Goal: Transaction & Acquisition: Obtain resource

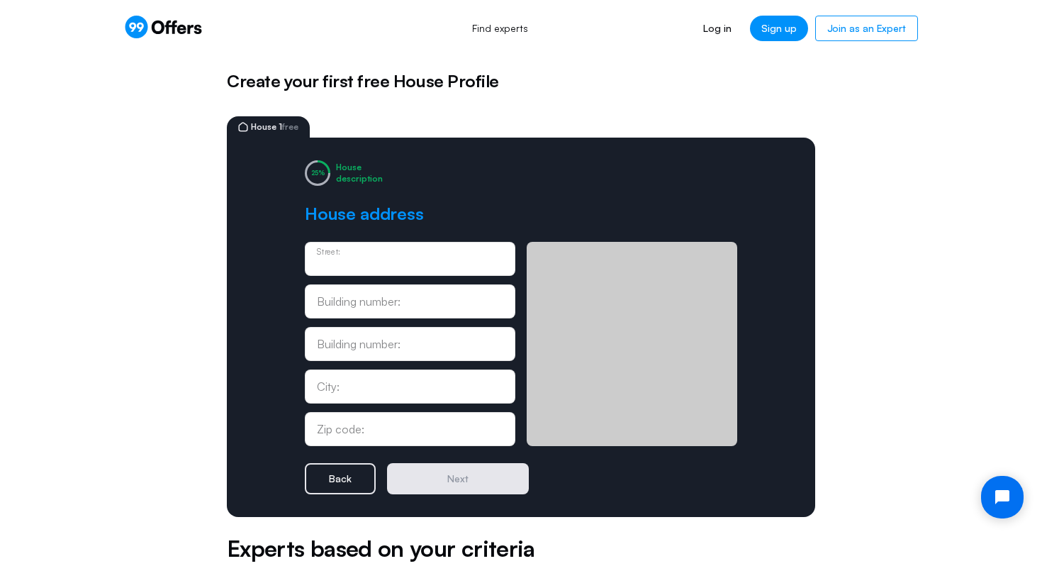
click at [356, 252] on div "Street:" at bounding box center [410, 259] width 186 height 16
paste input "[STREET_ADDRESS]"
type input "[STREET_ADDRESS]"
click at [343, 395] on div "City:" at bounding box center [410, 386] width 210 height 34
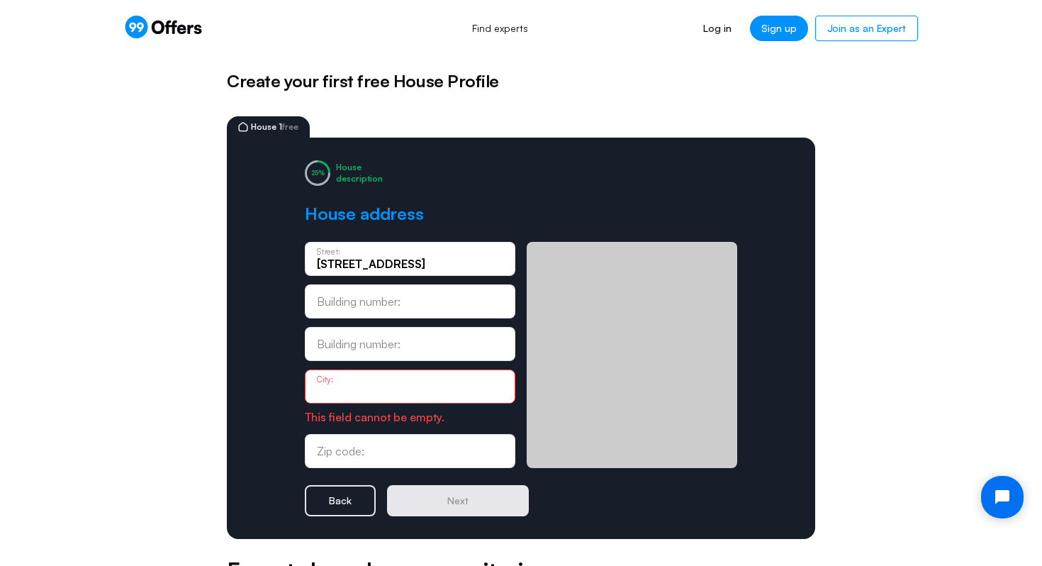
paste input "leveland"
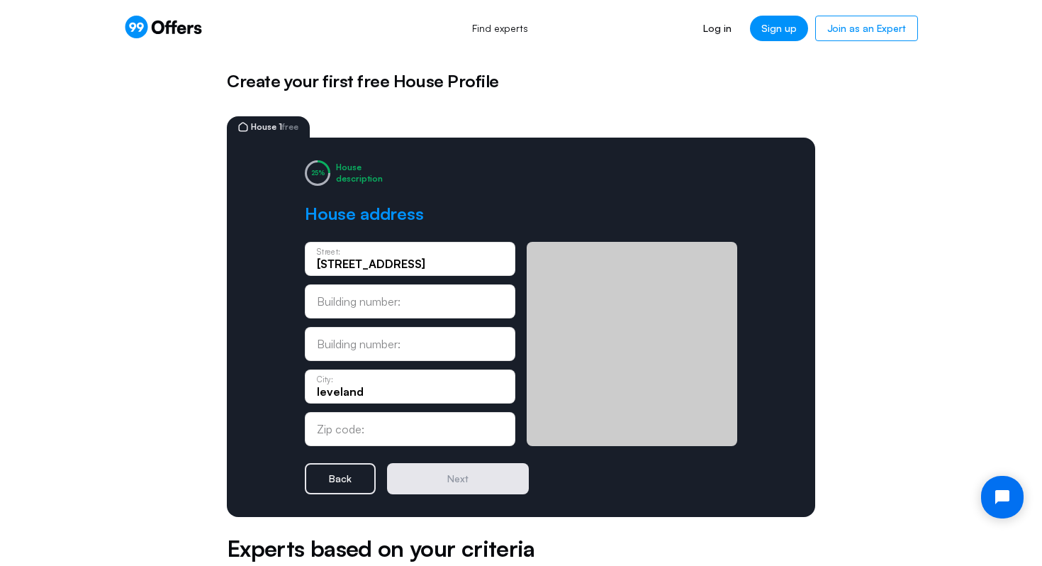
click at [321, 383] on p "City:" at bounding box center [325, 379] width 16 height 8
click at [318, 391] on input "leveland" at bounding box center [410, 391] width 186 height 16
type input "cleveland"
click at [382, 449] on form "[STREET_ADDRESS]: Building number: Building number: [GEOGRAPHIC_DATA]: Zip code…" at bounding box center [521, 368] width 432 height 252
click at [381, 431] on input "text" at bounding box center [410, 429] width 186 height 16
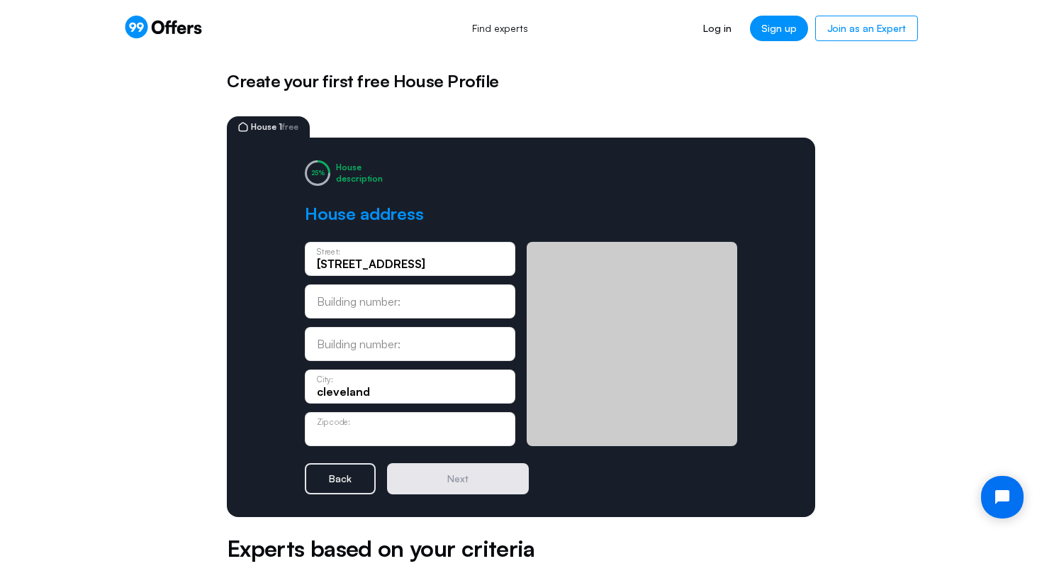
paste input "44108"
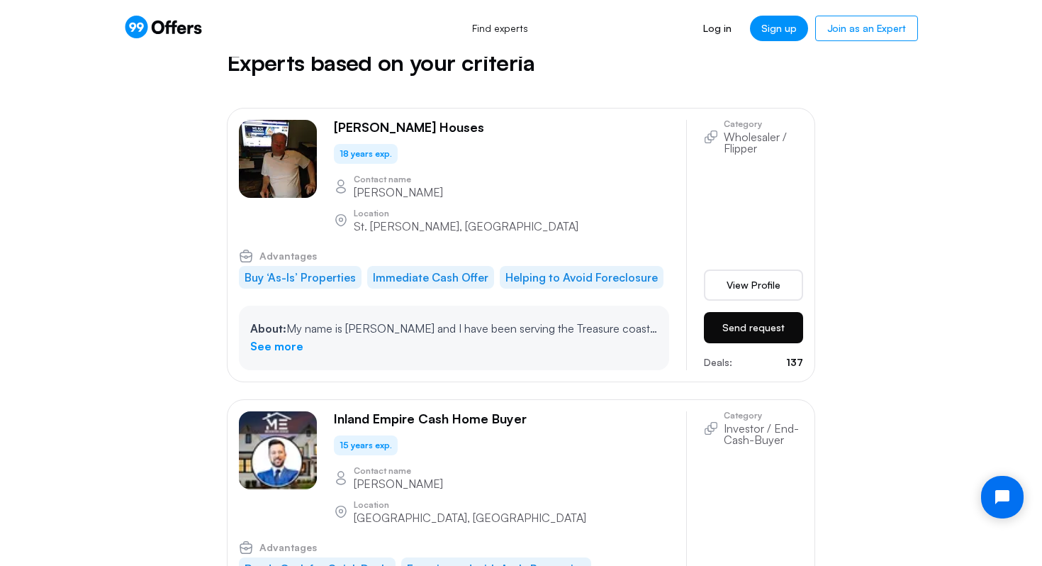
scroll to position [490, 0]
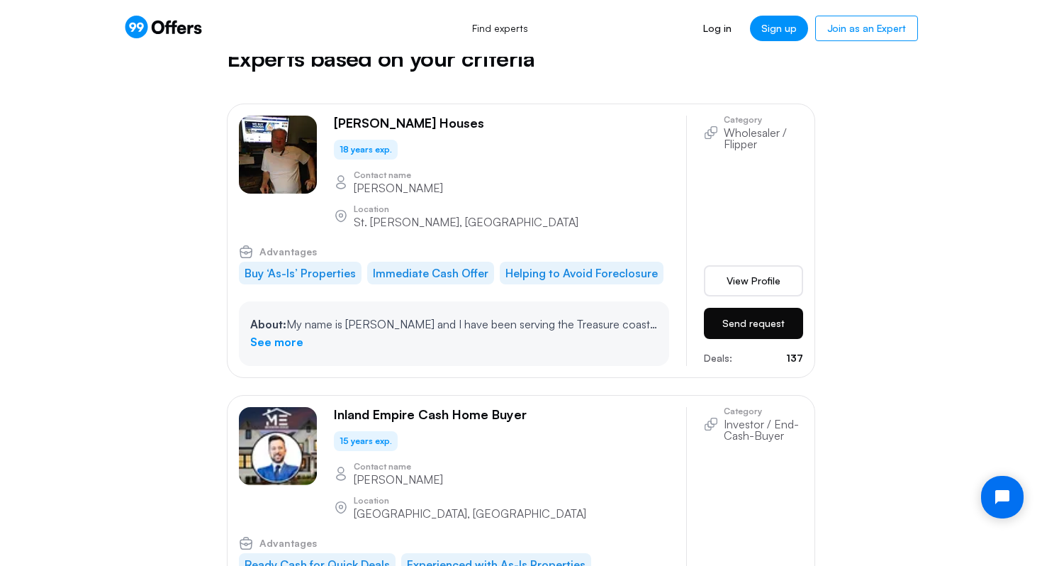
type input "44108"
click at [758, 308] on button "Send request" at bounding box center [753, 323] width 99 height 31
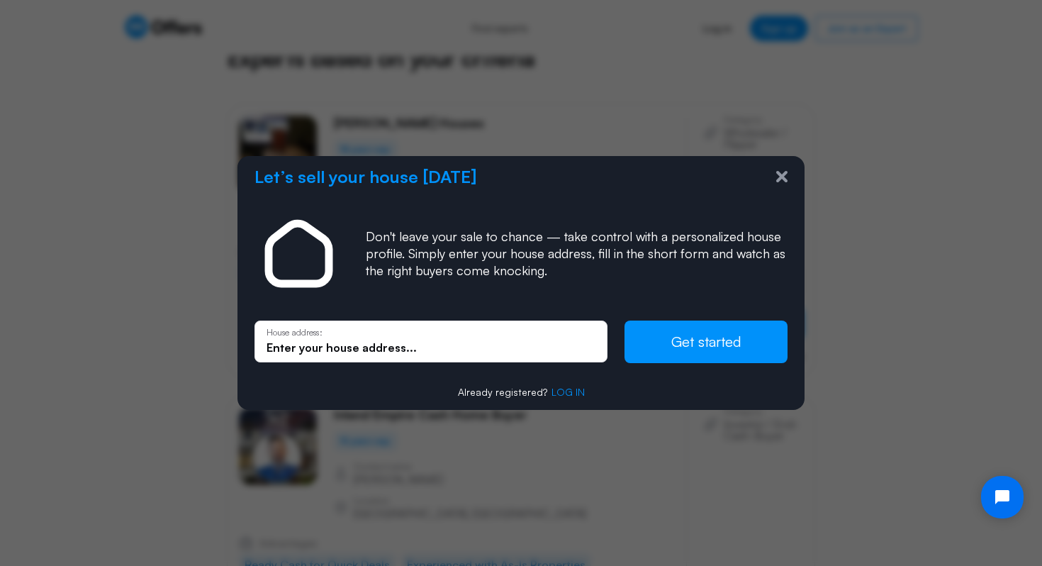
click at [778, 169] on div "Let’s sell your house [DATE]" at bounding box center [520, 176] width 533 height 18
click at [778, 178] on icon at bounding box center [781, 176] width 11 height 11
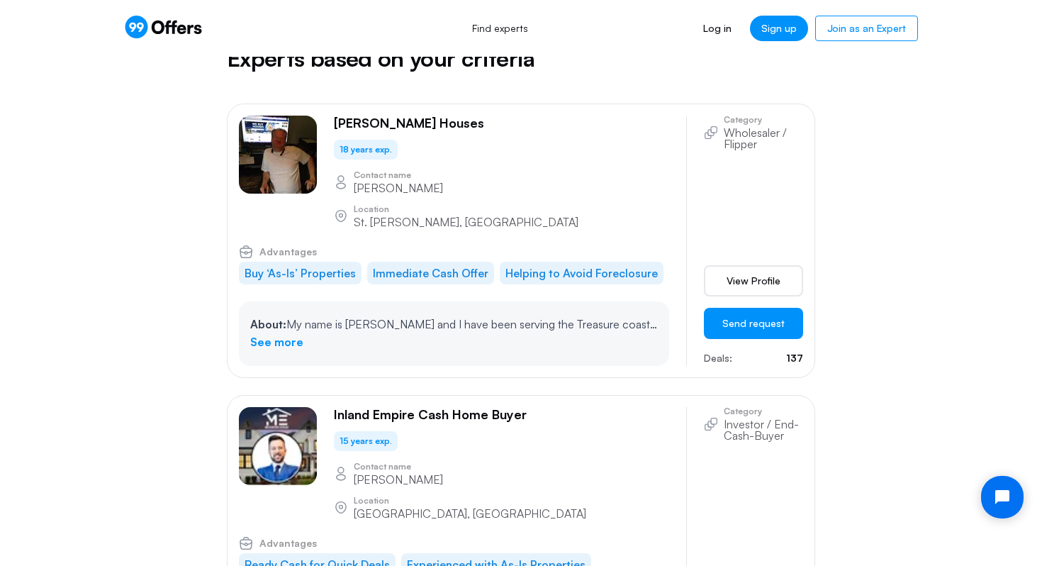
click at [285, 150] on img at bounding box center [278, 155] width 78 height 78
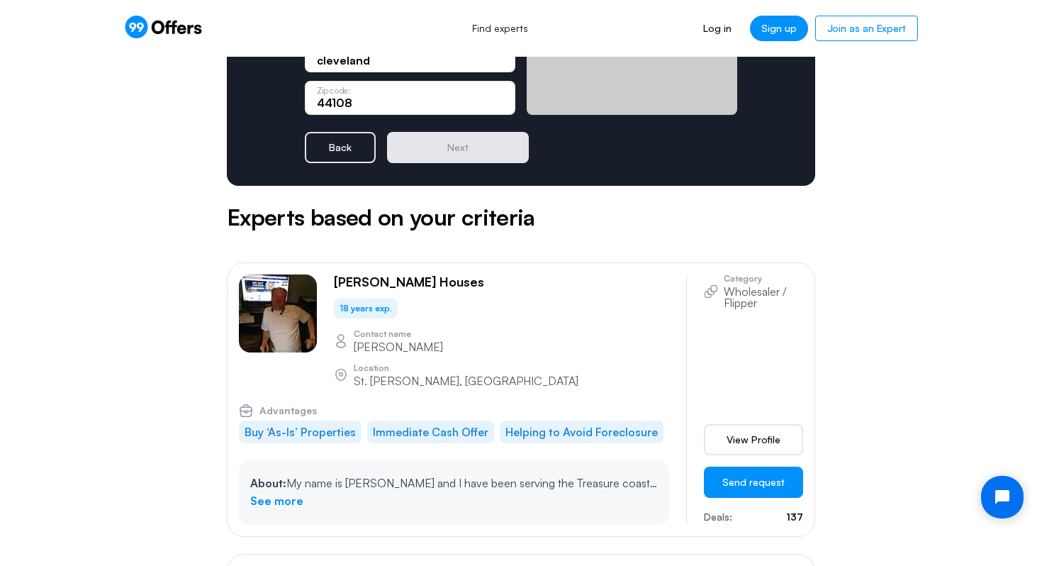
scroll to position [334, 0]
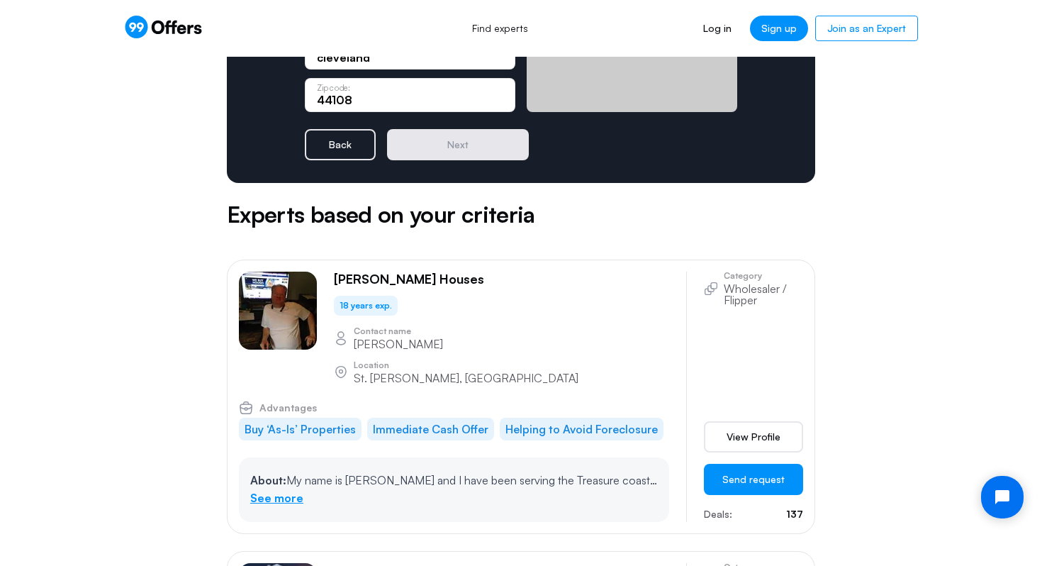
click at [295, 489] on link "See more" at bounding box center [276, 498] width 53 height 18
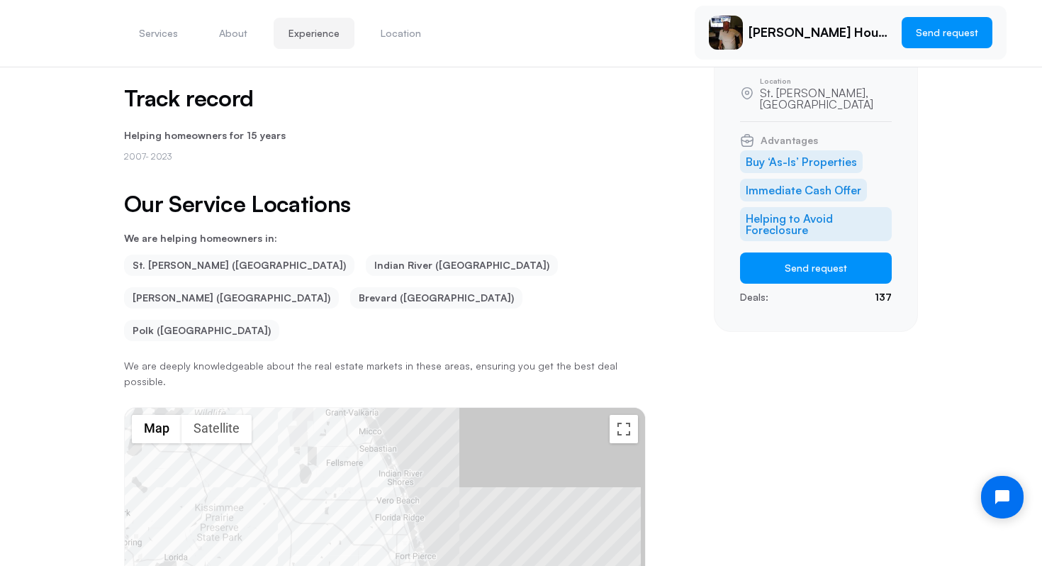
scroll to position [316, 0]
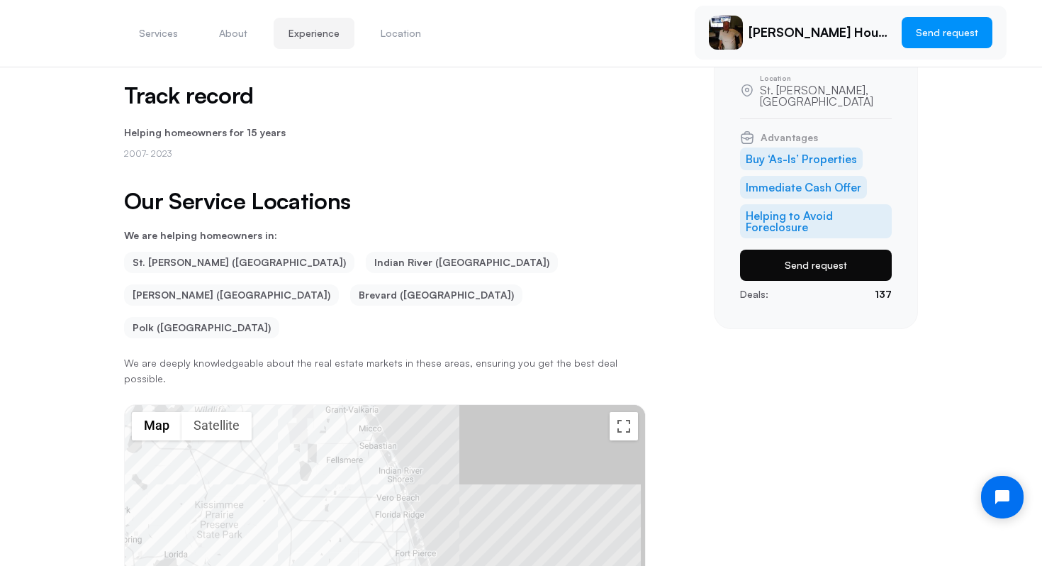
click at [843, 252] on button "Send request" at bounding box center [816, 264] width 152 height 31
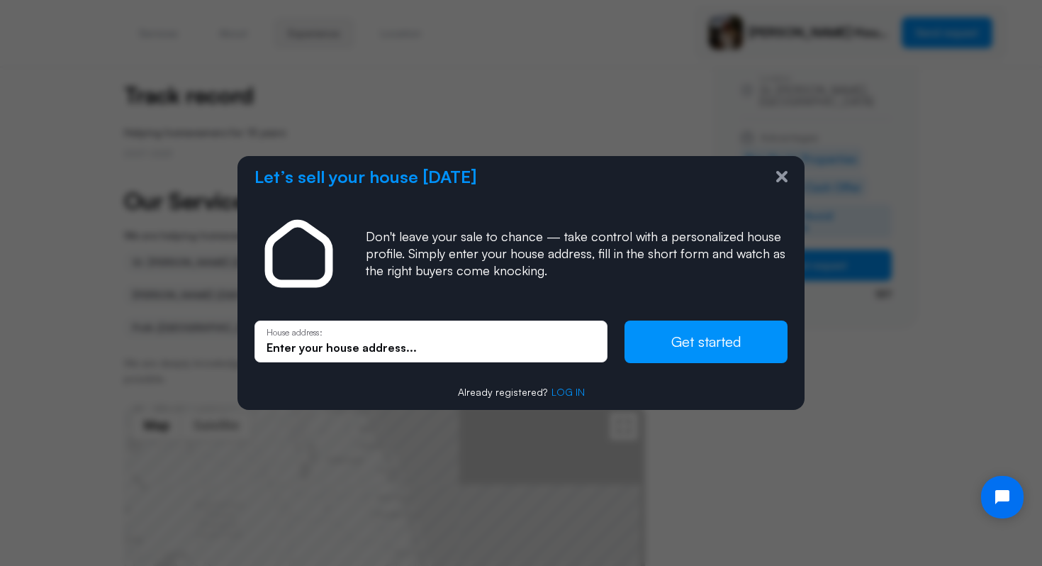
click at [463, 339] on div "House address:" at bounding box center [430, 340] width 329 height 27
click at [379, 339] on input "text" at bounding box center [430, 347] width 329 height 16
paste input "[STREET_ADDRESS][US_STATE]"
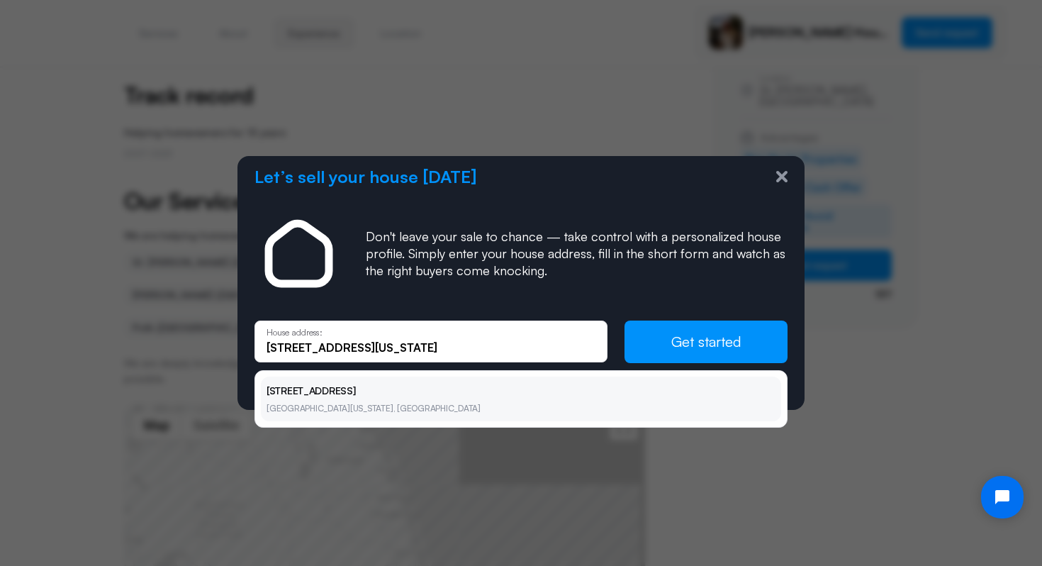
type input "[STREET_ADDRESS][US_STATE]"
click at [347, 393] on li "[STREET_ADDRESS][US_STATE]" at bounding box center [521, 398] width 520 height 45
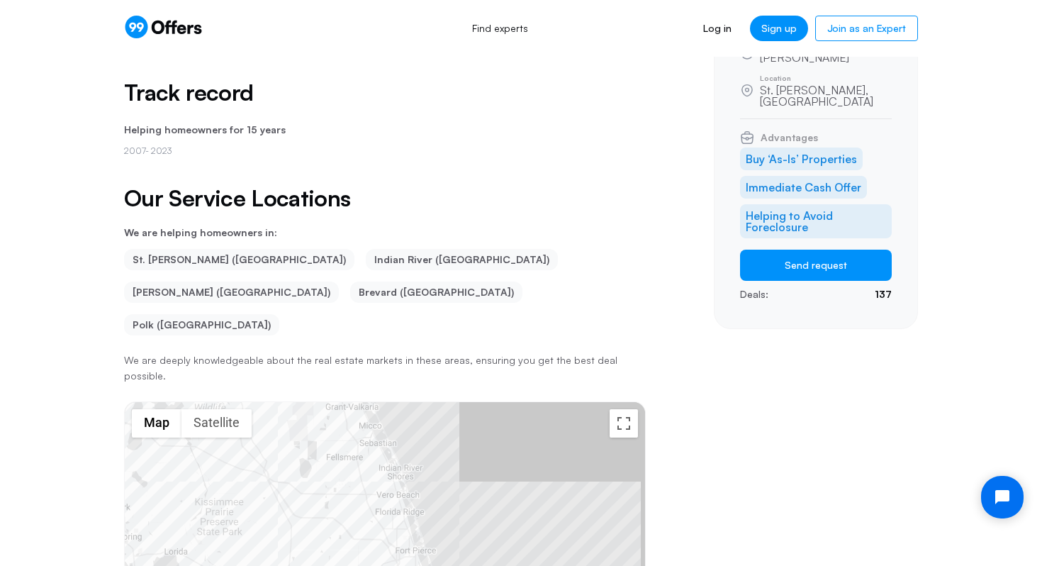
scroll to position [0, 0]
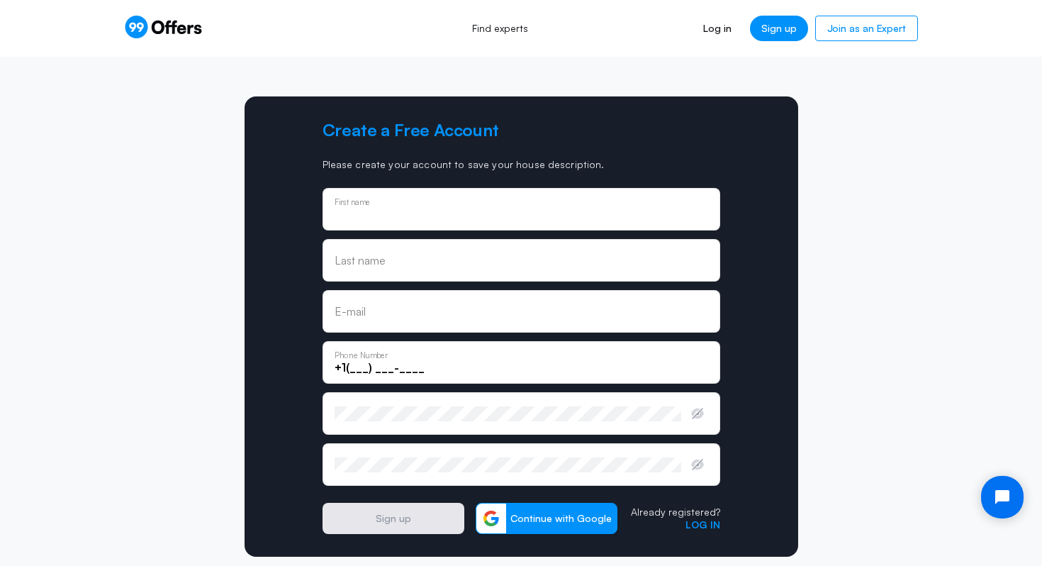
click at [452, 206] on input "text" at bounding box center [521, 214] width 373 height 16
type input "[PERSON_NAME]"
click at [406, 322] on input "[EMAIL_ADDRESS][DOMAIN_NAME]" at bounding box center [521, 316] width 373 height 16
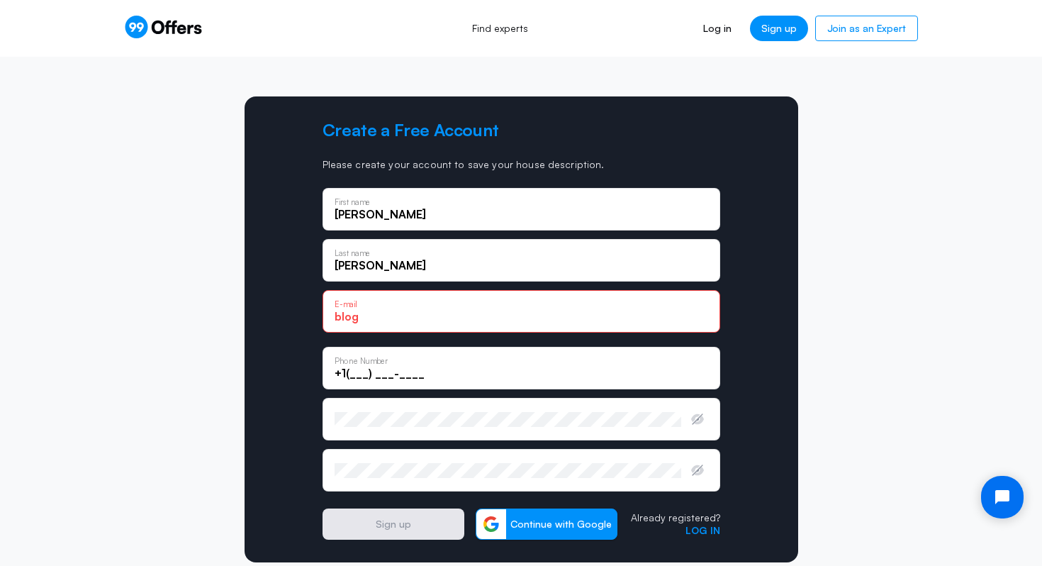
type input "[EMAIL_ADDRESS][DOMAIN_NAME]"
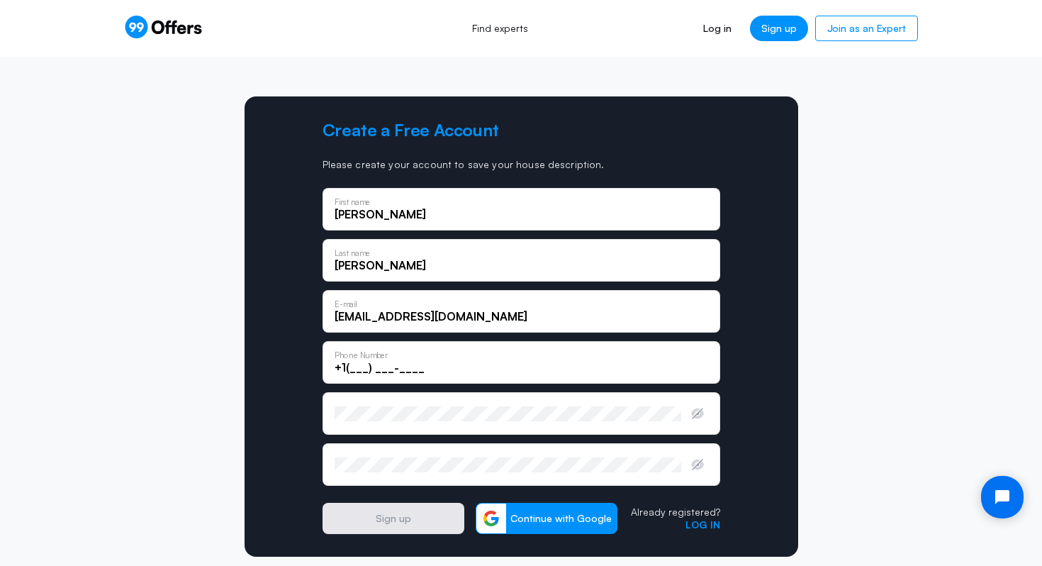
click at [356, 362] on input "+1(___) ___-____" at bounding box center [521, 367] width 373 height 16
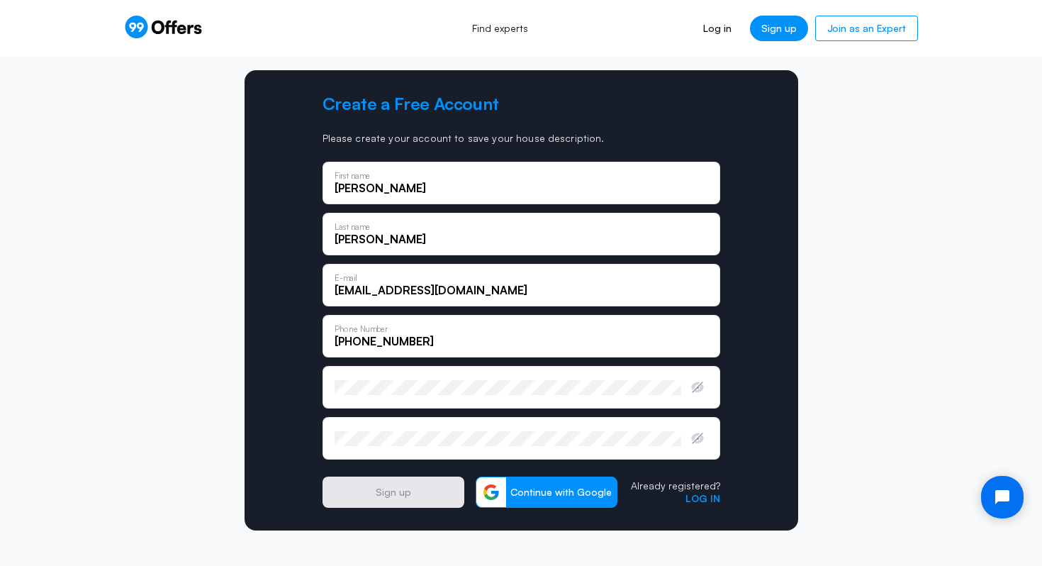
scroll to position [29, 0]
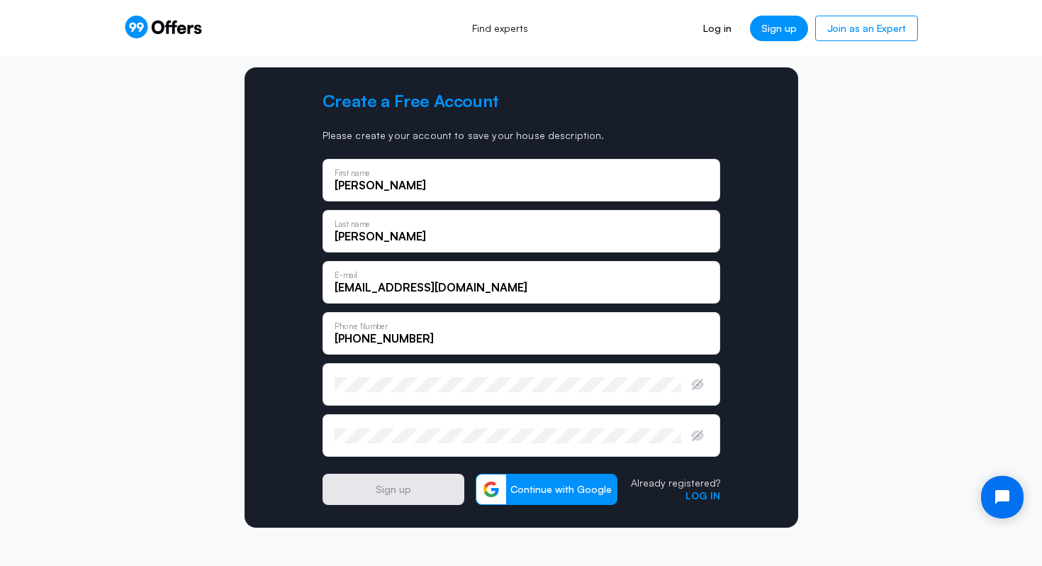
type input "[PHONE_NUMBER]"
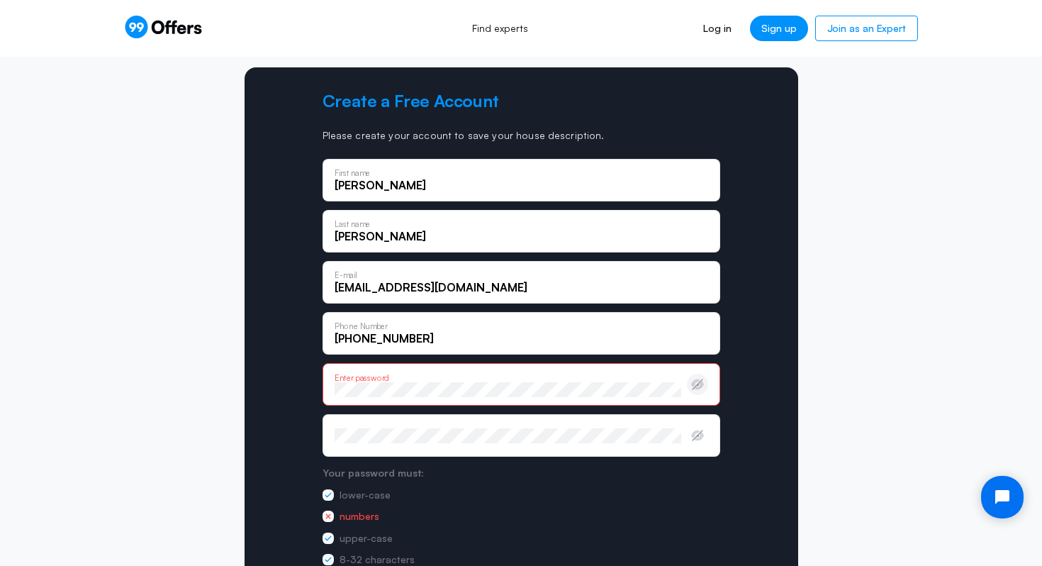
click at [700, 391] on icon "button" at bounding box center [697, 384] width 14 height 14
click at [550, 430] on div "Confirm password" at bounding box center [508, 436] width 347 height 16
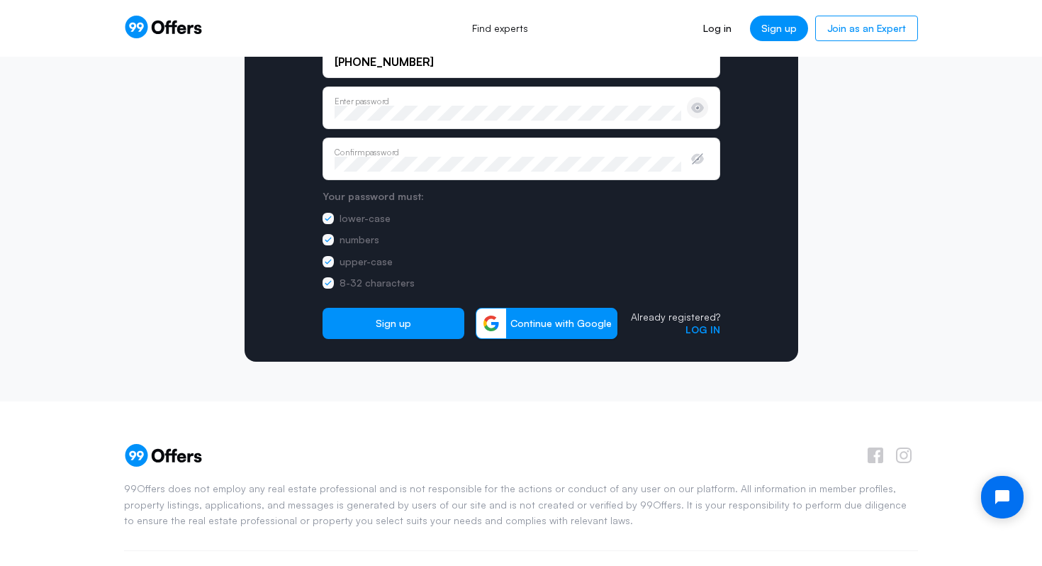
scroll to position [310, 0]
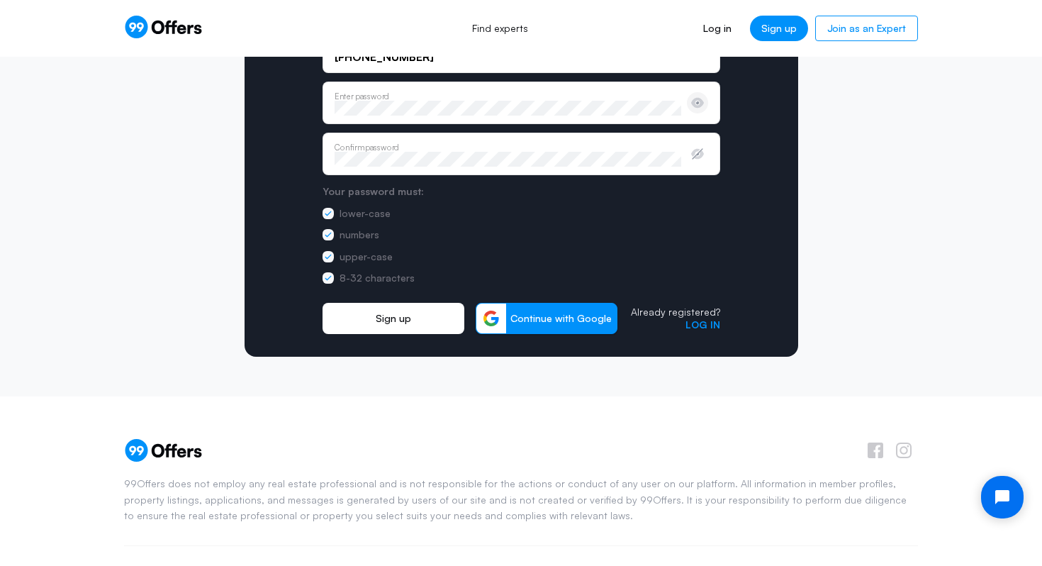
click at [409, 325] on button "Sign up" at bounding box center [393, 318] width 142 height 31
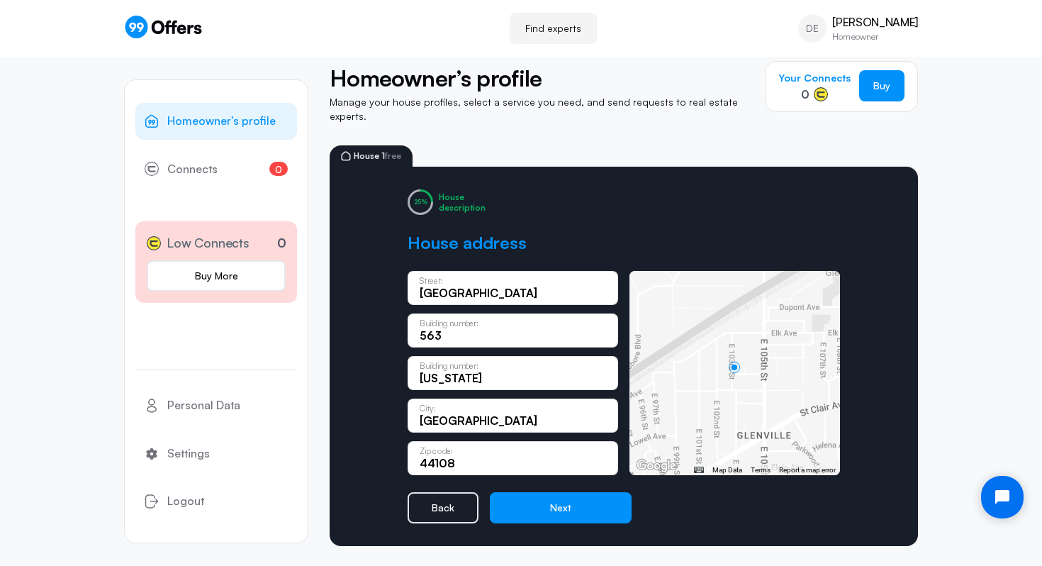
scroll to position [25, 0]
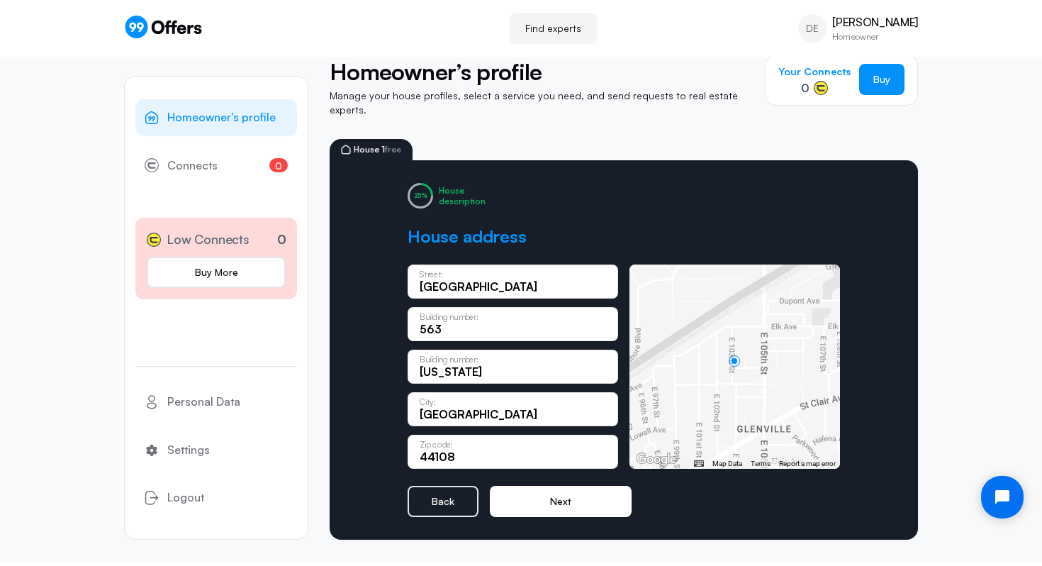
click at [555, 493] on button "Next" at bounding box center [561, 500] width 142 height 31
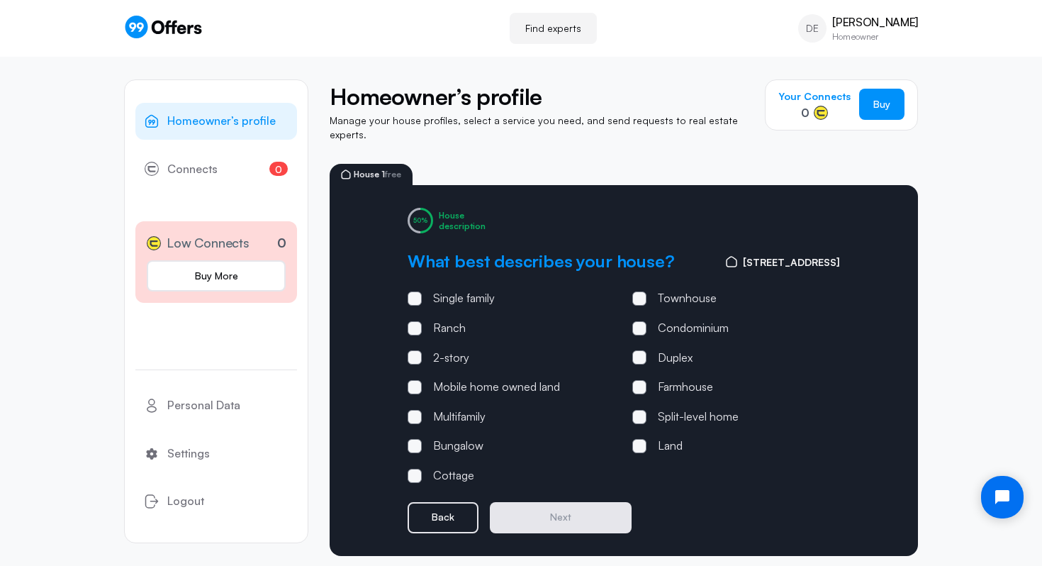
scroll to position [0, 0]
click at [415, 296] on span at bounding box center [414, 298] width 4 height 4
click at [0, 0] on input "Single family" at bounding box center [0, 0] width 0 height 0
click at [547, 506] on button "Next" at bounding box center [561, 517] width 142 height 31
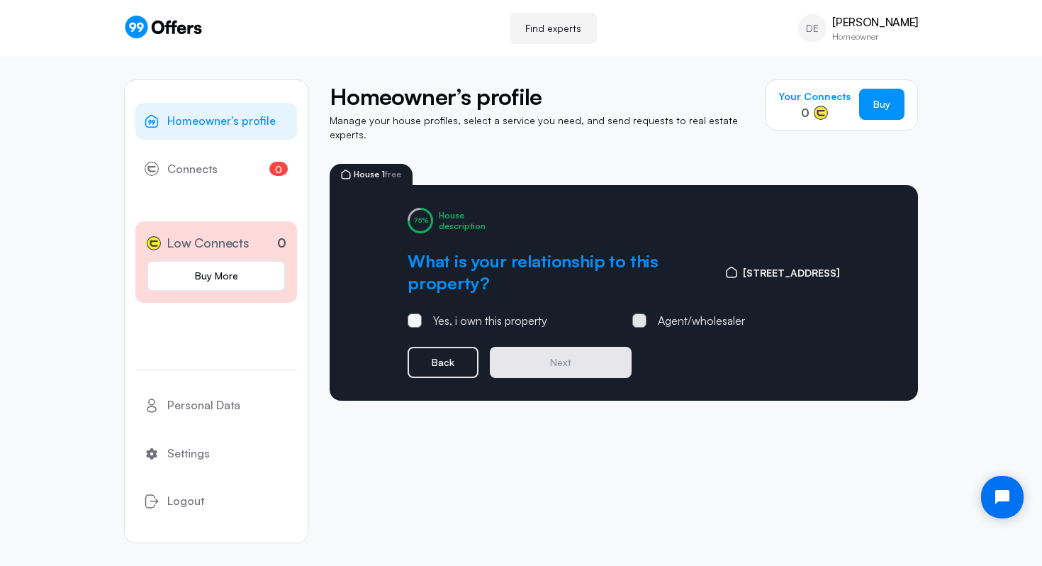
click at [655, 313] on label "Agent/wholesaler" at bounding box center [688, 321] width 113 height 18
click at [0, 0] on input "Agent/wholesaler" at bounding box center [0, 0] width 0 height 0
click at [585, 351] on button "Next" at bounding box center [561, 362] width 142 height 31
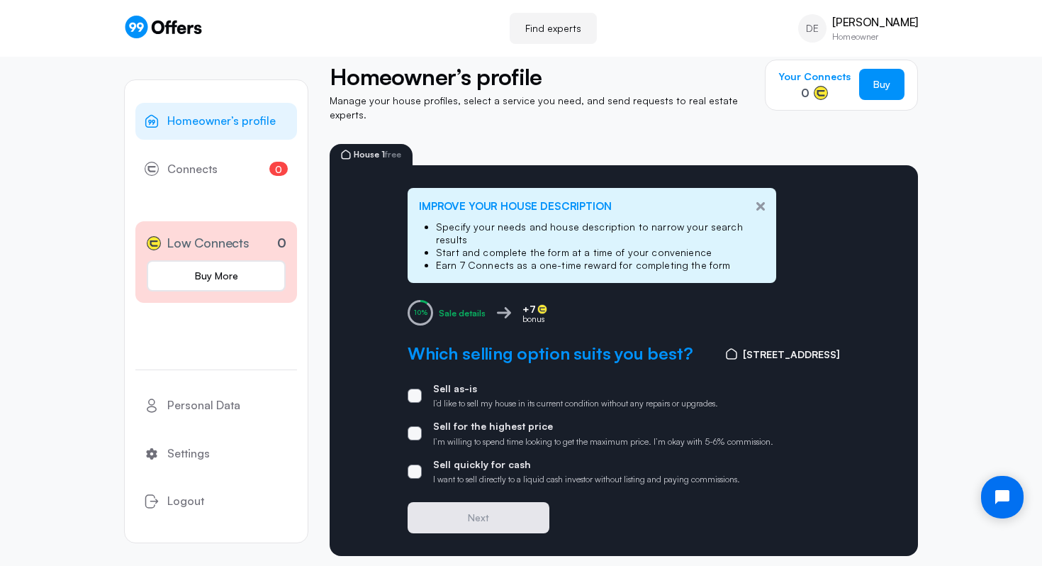
scroll to position [23, 0]
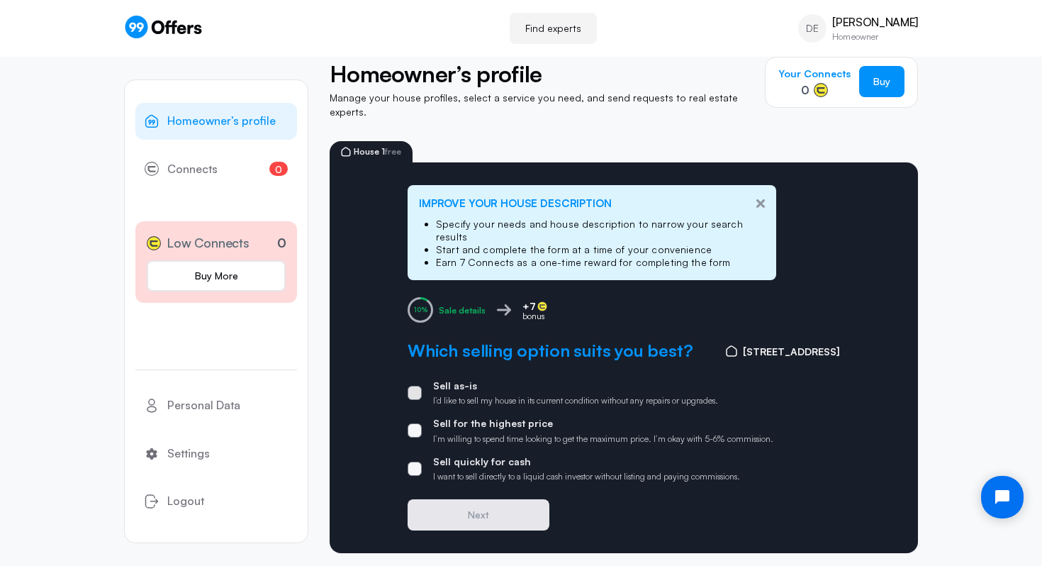
click at [418, 386] on span at bounding box center [415, 393] width 14 height 14
click at [0, 0] on input "Sell as-is I’d like to sell my house in its current condition without any repai…" at bounding box center [0, 0] width 0 height 0
click at [486, 507] on div "Improve your House description Specify your needs and house description to narr…" at bounding box center [624, 357] width 588 height 391
click at [487, 499] on button "Next" at bounding box center [479, 514] width 142 height 31
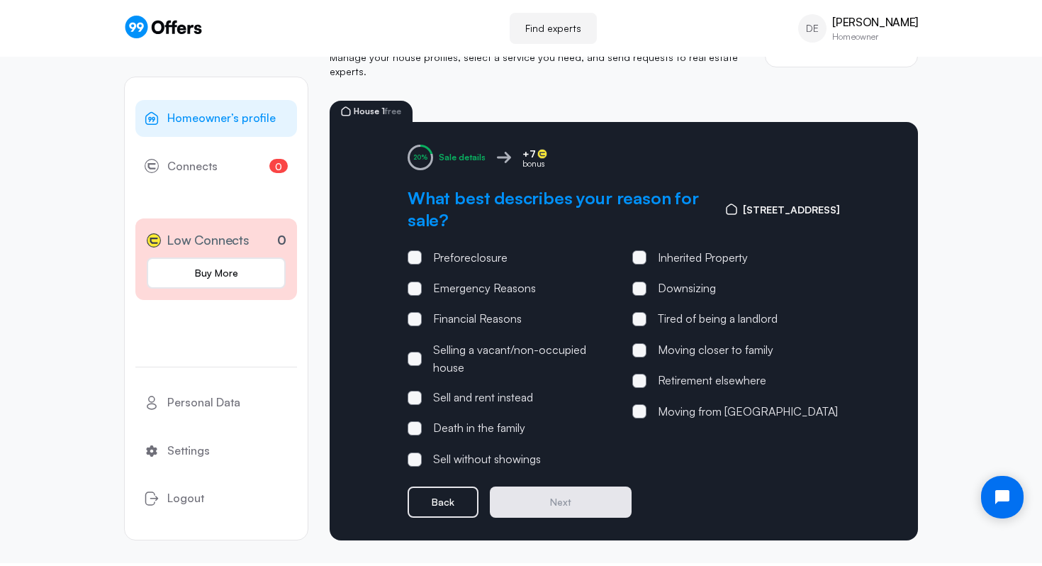
scroll to position [64, 0]
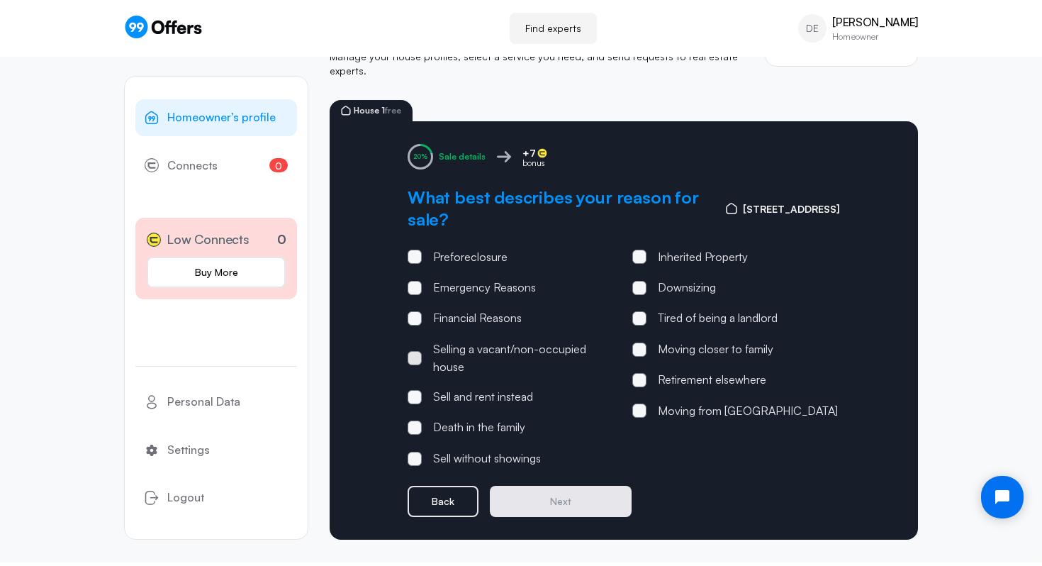
click at [409, 351] on span at bounding box center [415, 358] width 14 height 14
click at [0, 0] on input "Selling a vacant/non-occupied house" at bounding box center [0, 0] width 0 height 0
click at [558, 498] on button "Next" at bounding box center [561, 500] width 142 height 31
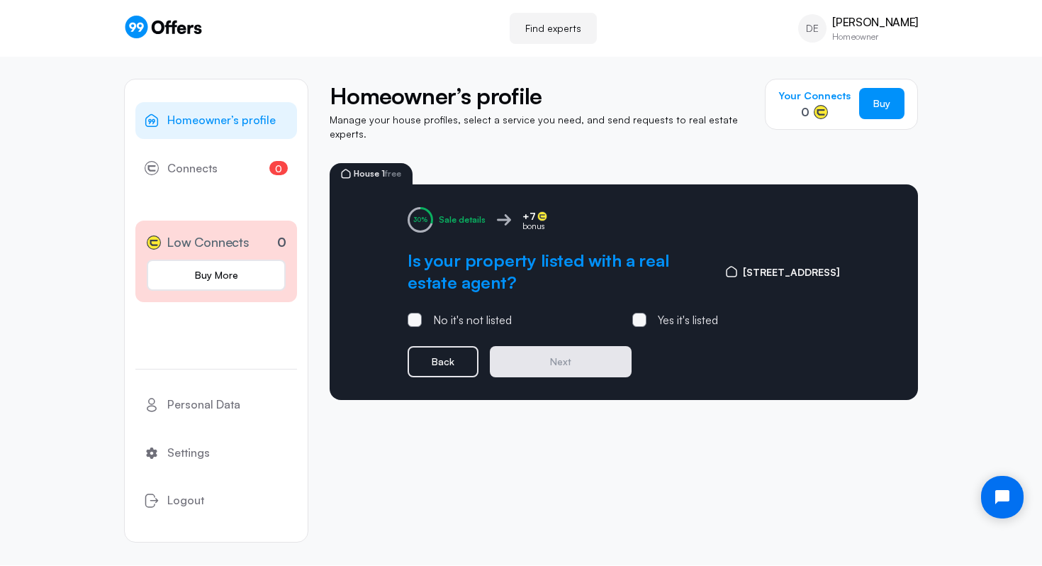
scroll to position [0, 0]
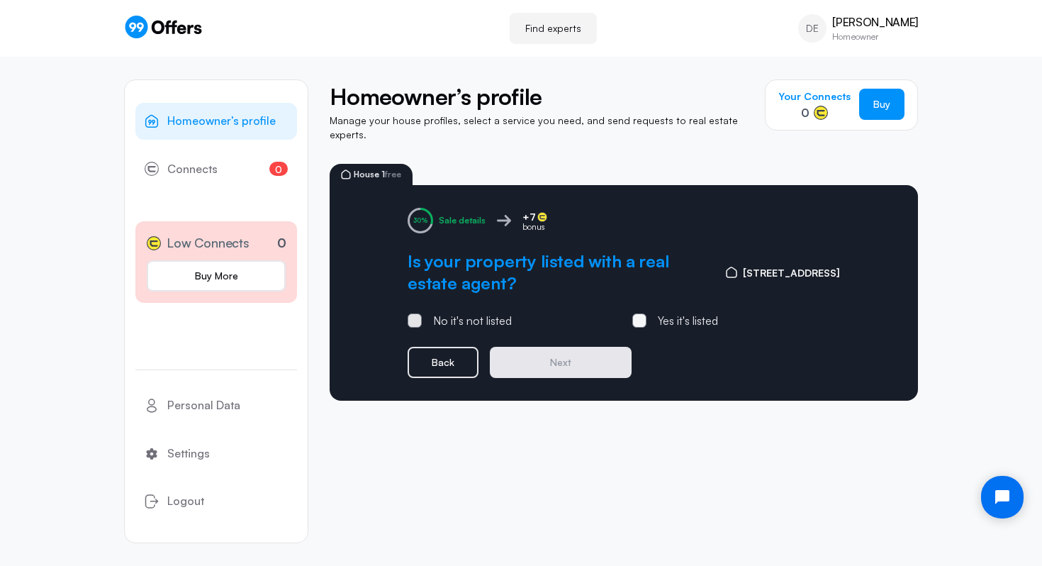
click at [427, 312] on label "No it's not listed" at bounding box center [460, 321] width 104 height 18
click at [0, 0] on input "No it's not listed" at bounding box center [0, 0] width 0 height 0
click at [570, 347] on button "Next" at bounding box center [561, 362] width 142 height 31
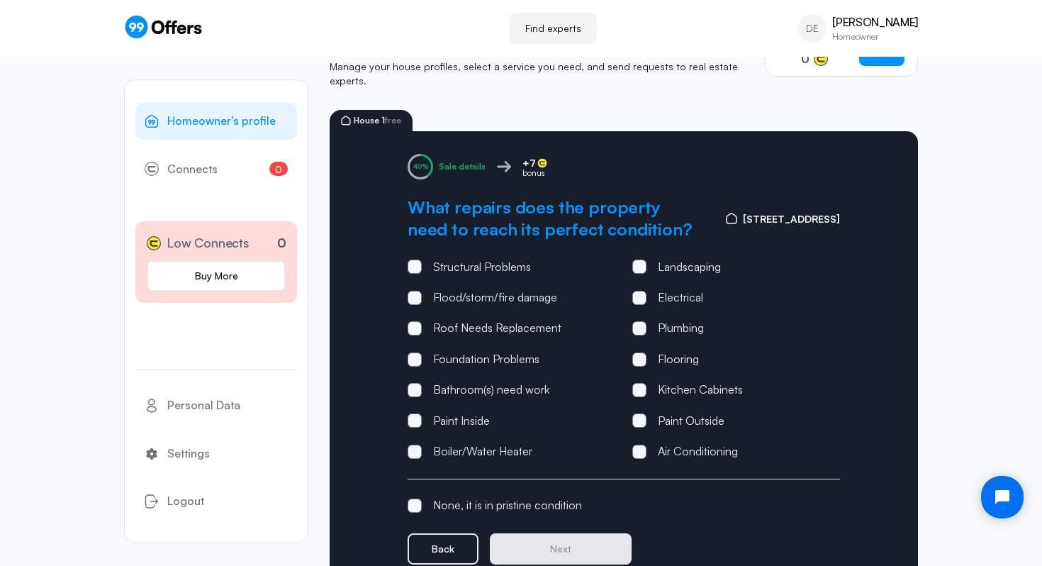
scroll to position [74, 0]
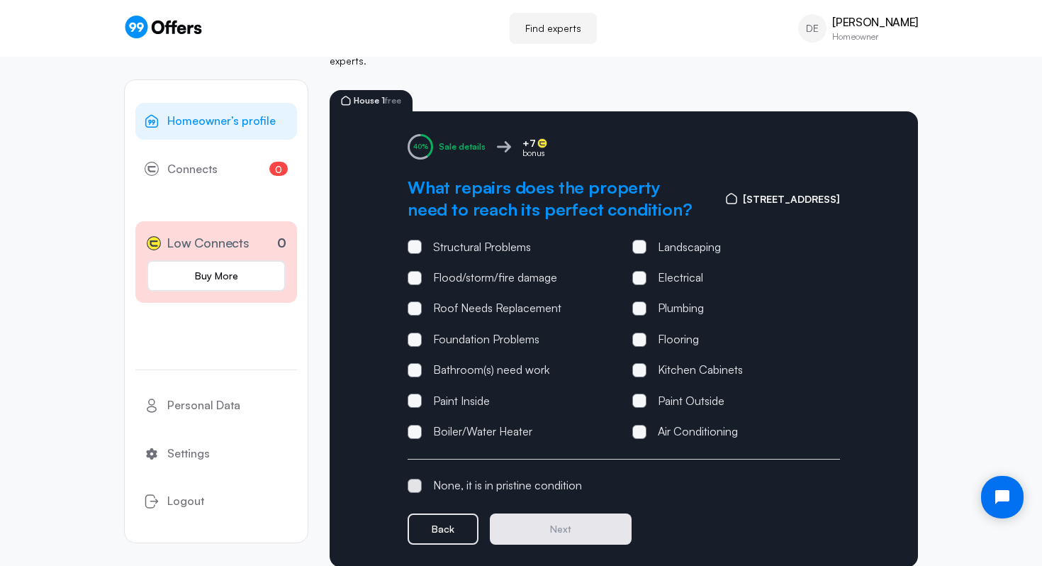
click at [489, 479] on div "None, it is in pristine condition" at bounding box center [507, 485] width 149 height 18
click at [0, 0] on input "None, it is in pristine condition" at bounding box center [0, 0] width 0 height 0
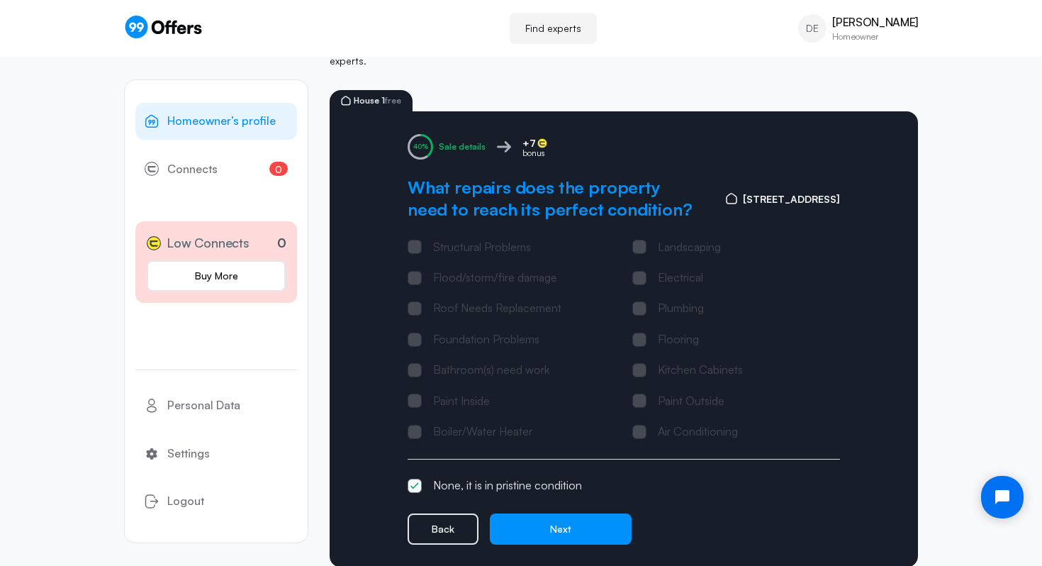
click at [415, 483] on label "None, it is in pristine condition" at bounding box center [495, 485] width 174 height 18
click at [0, 0] on input "None, it is in pristine condition" at bounding box center [0, 0] width 0 height 0
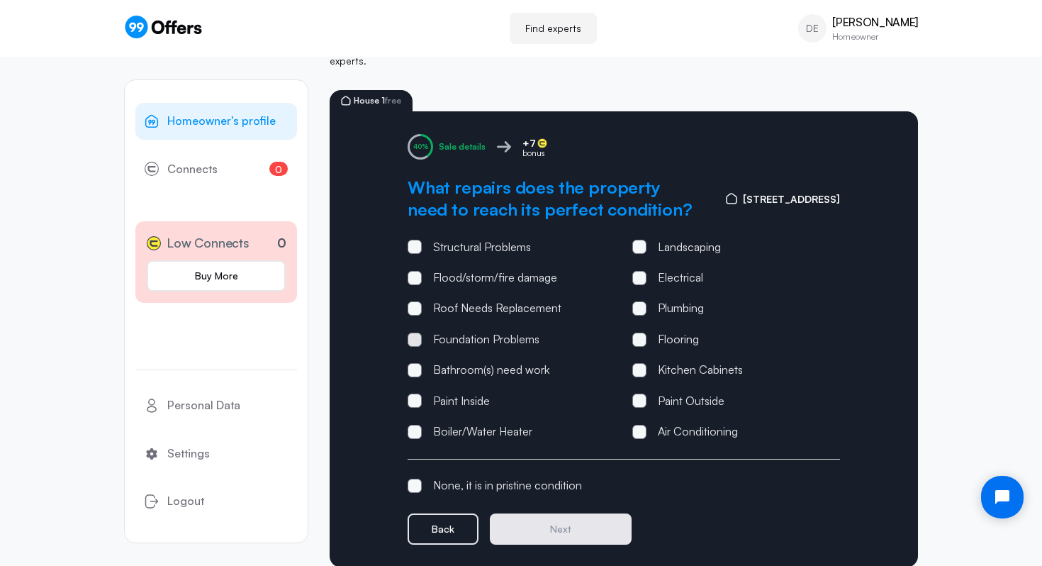
click at [413, 332] on span at bounding box center [415, 339] width 14 height 14
click at [0, 0] on input "Foundation Problems" at bounding box center [0, 0] width 0 height 0
click at [413, 336] on icon at bounding box center [414, 339] width 9 height 7
click at [0, 0] on input "Foundation Problems" at bounding box center [0, 0] width 0 height 0
click at [644, 363] on span at bounding box center [639, 370] width 14 height 14
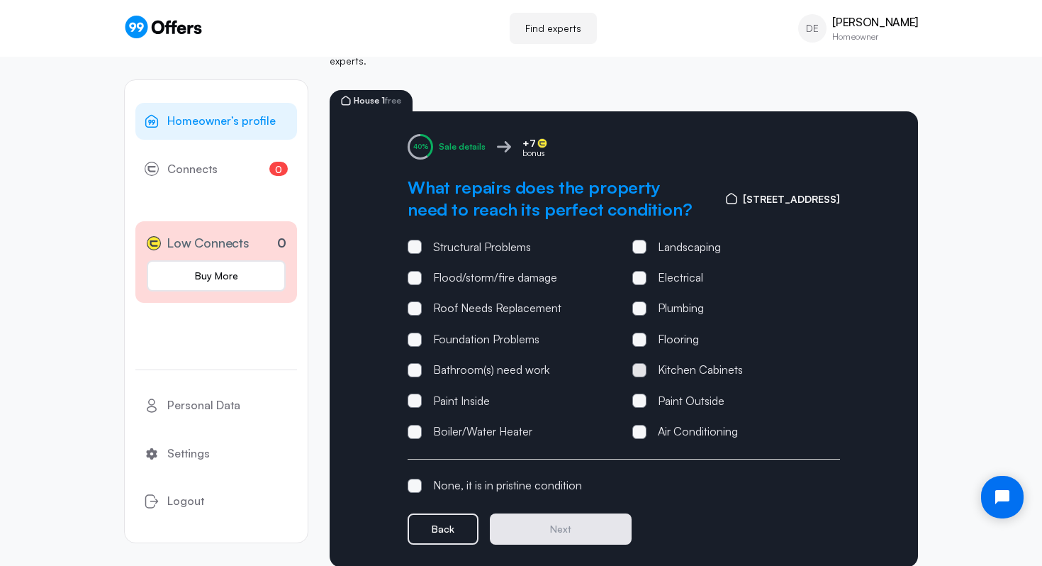
click at [0, 0] on input "Kitchen Cabinets" at bounding box center [0, 0] width 0 height 0
click at [641, 393] on span at bounding box center [639, 400] width 14 height 14
click at [0, 0] on input "Paint Outside" at bounding box center [0, 0] width 0 height 0
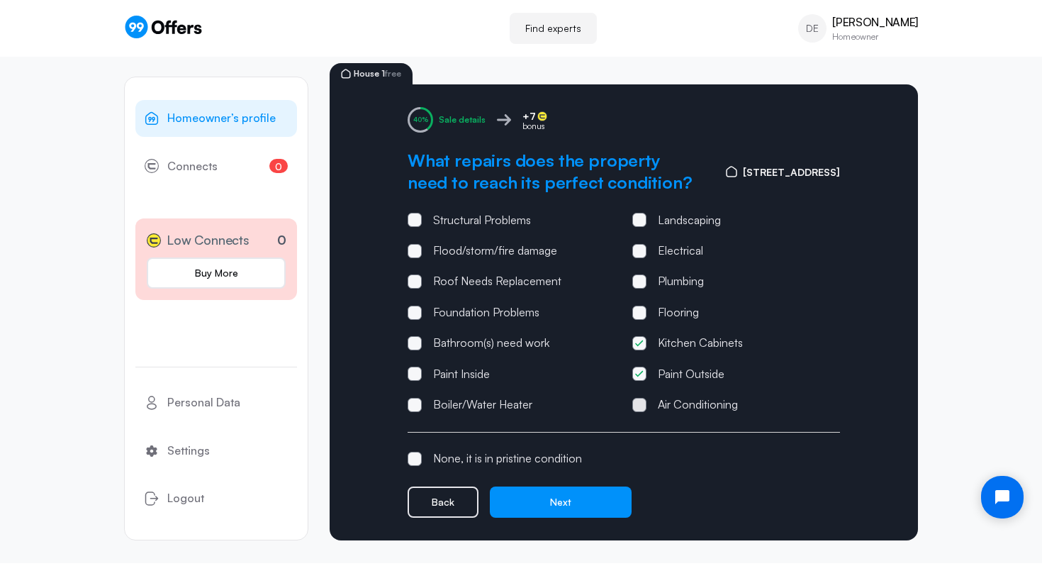
click at [636, 398] on span at bounding box center [639, 405] width 14 height 14
click at [0, 0] on input "Air Conditioning" at bounding box center [0, 0] width 0 height 0
click at [636, 401] on icon at bounding box center [639, 404] width 9 height 7
click at [0, 0] on input "Air Conditioning" at bounding box center [0, 0] width 0 height 0
click at [411, 366] on span at bounding box center [415, 373] width 14 height 14
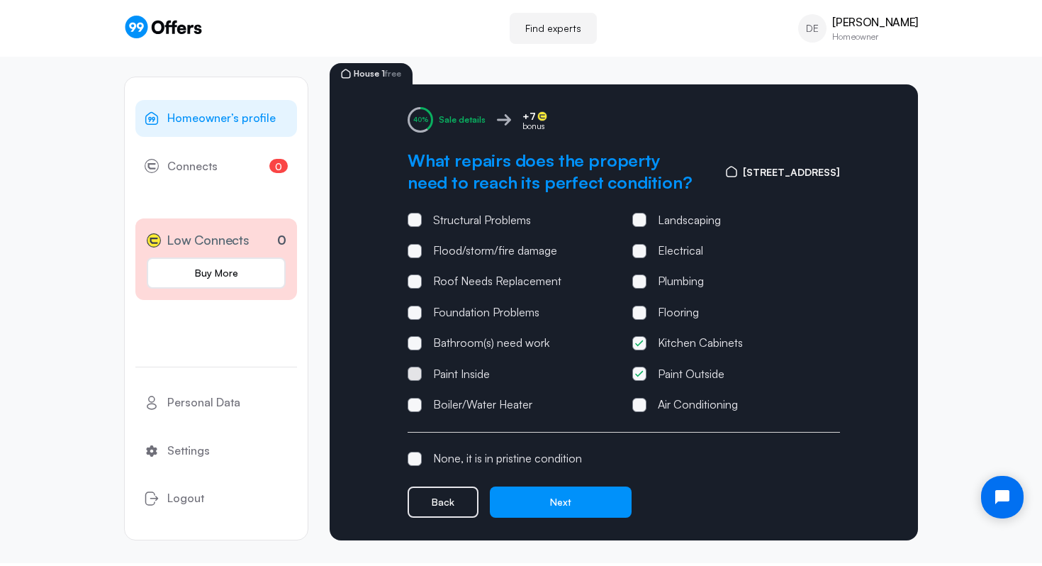
click at [0, 0] on input "Paint Inside" at bounding box center [0, 0] width 0 height 0
click at [418, 336] on span at bounding box center [415, 343] width 14 height 14
click at [0, 0] on input "Bathroom(s) need work" at bounding box center [0, 0] width 0 height 0
click at [415, 339] on icon at bounding box center [414, 342] width 9 height 7
click at [0, 0] on input "Bathroom(s) need work" at bounding box center [0, 0] width 0 height 0
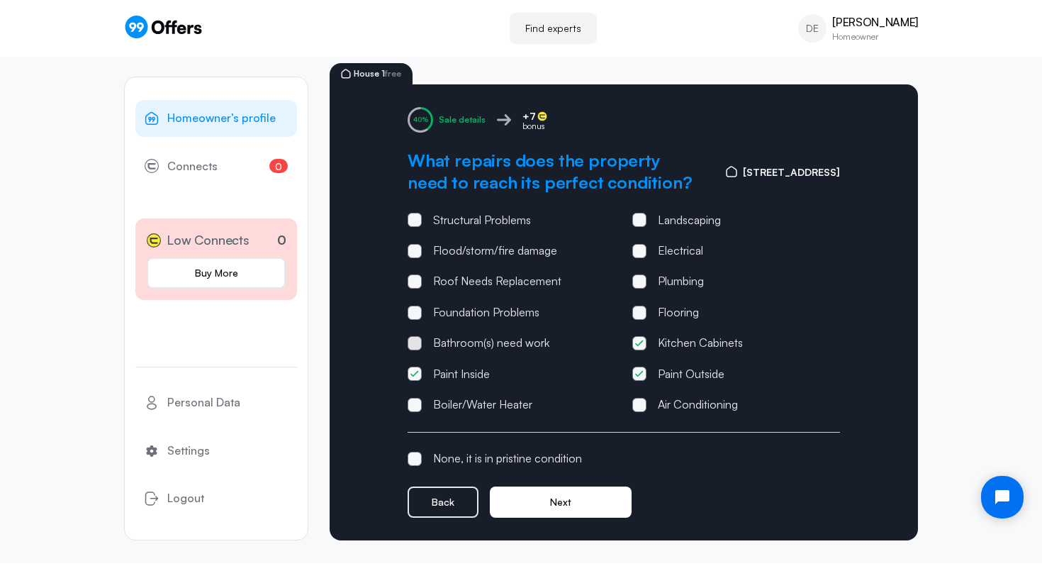
click at [571, 486] on button "Next" at bounding box center [561, 501] width 142 height 31
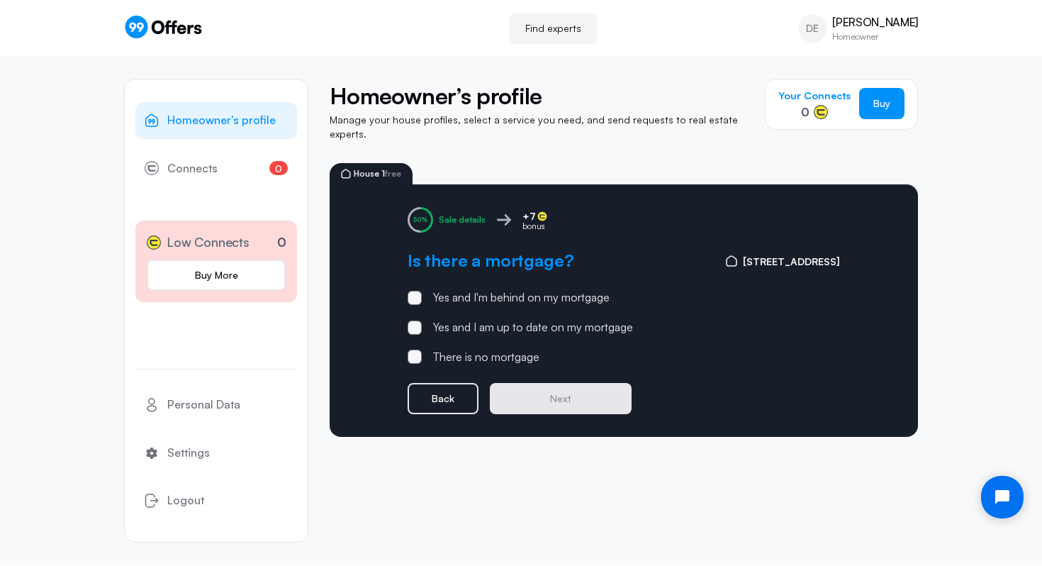
scroll to position [0, 0]
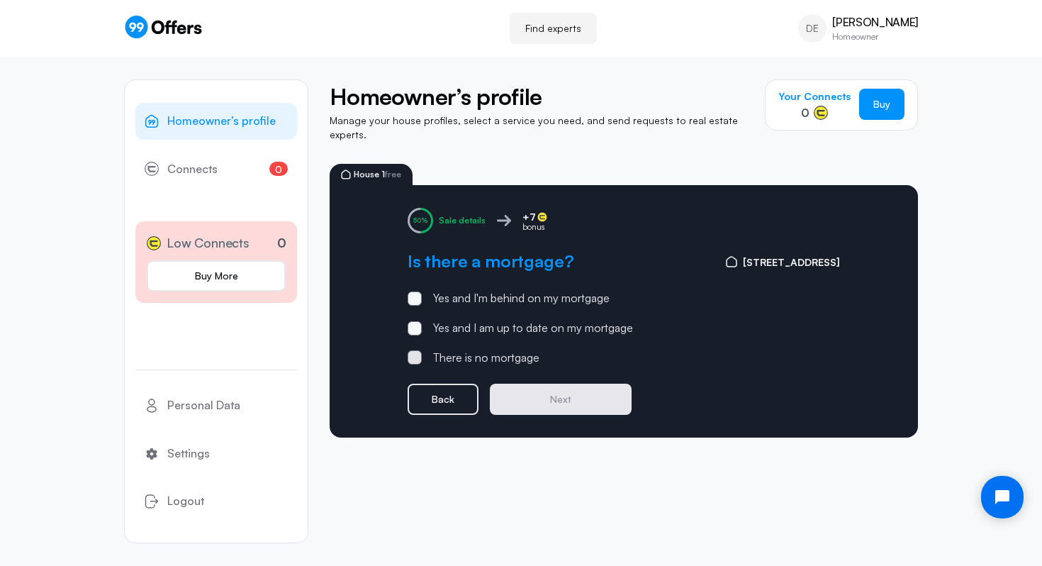
click at [420, 350] on span at bounding box center [415, 357] width 14 height 14
click at [0, 0] on input "There is no mortgage" at bounding box center [0, 0] width 0 height 0
click at [588, 386] on button "Next" at bounding box center [561, 398] width 142 height 31
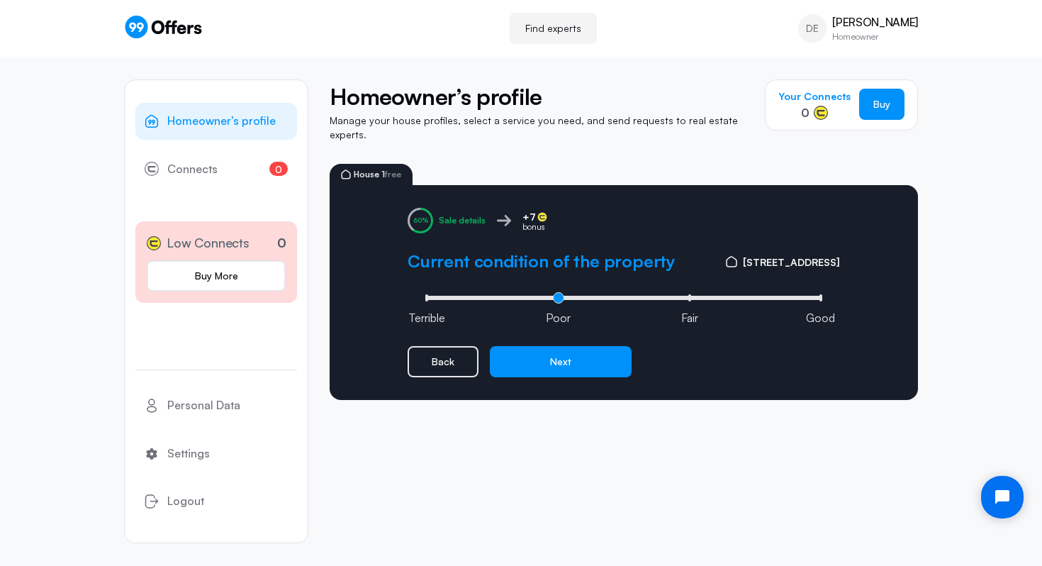
type input "1"
click at [554, 296] on input "range" at bounding box center [624, 298] width 404 height 4
click at [559, 349] on button "Next" at bounding box center [561, 361] width 142 height 31
type input "0"
click at [428, 296] on input "range" at bounding box center [624, 298] width 404 height 4
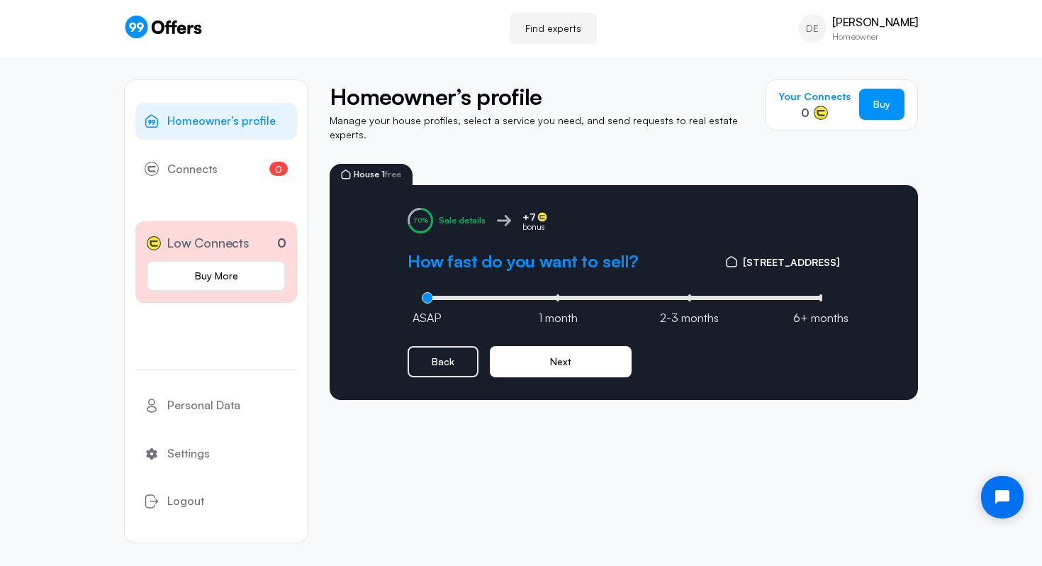
click at [571, 354] on button "Next" at bounding box center [561, 361] width 142 height 31
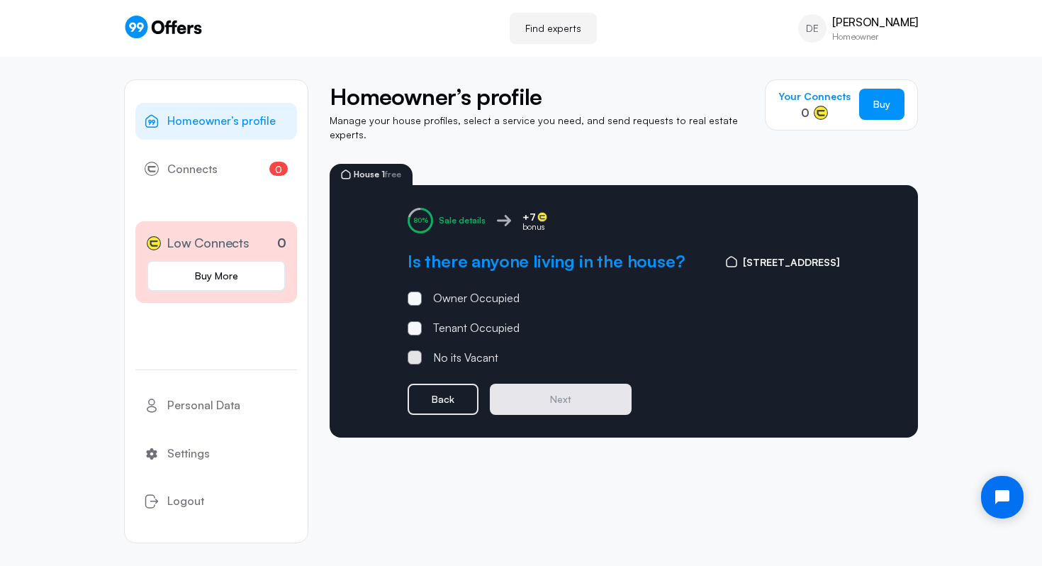
click at [434, 349] on div "No its Vacant" at bounding box center [465, 358] width 65 height 18
click at [0, 0] on input "No its Vacant" at bounding box center [0, 0] width 0 height 0
click at [570, 383] on button "Next" at bounding box center [561, 398] width 142 height 31
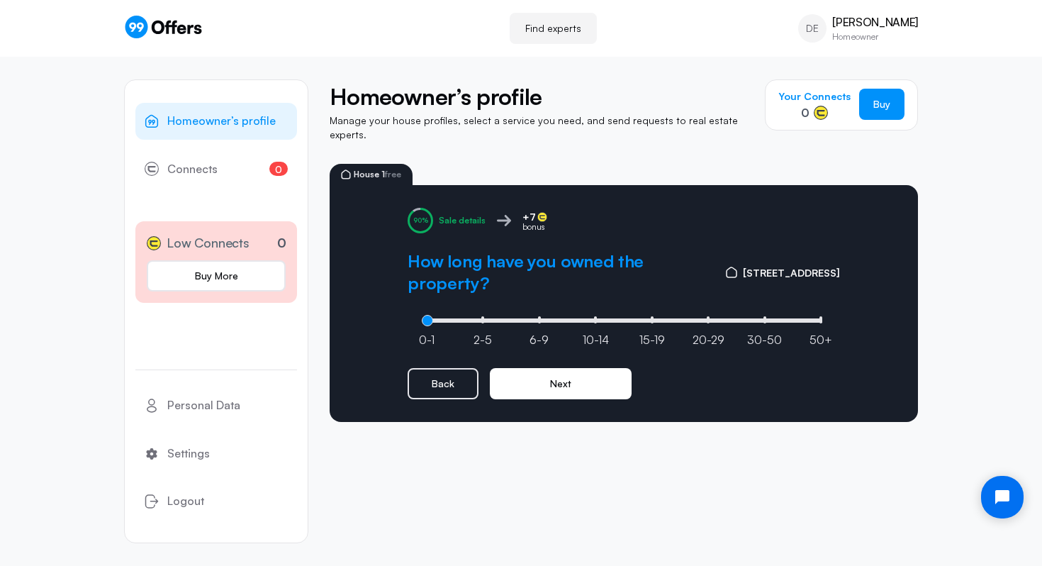
click at [564, 368] on button "Next" at bounding box center [561, 383] width 142 height 31
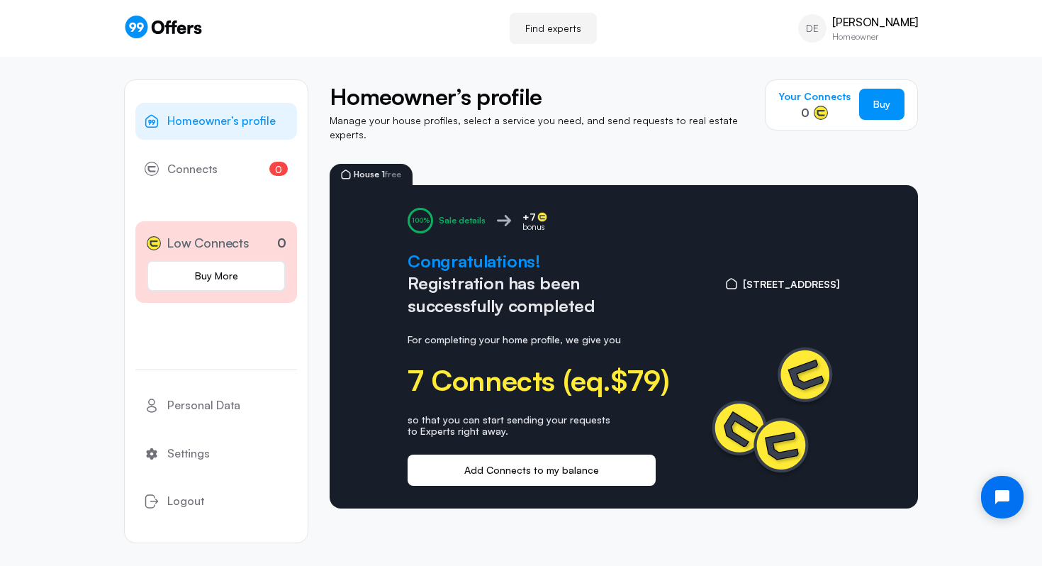
click at [517, 463] on button "Add Connects to my balance" at bounding box center [532, 469] width 248 height 31
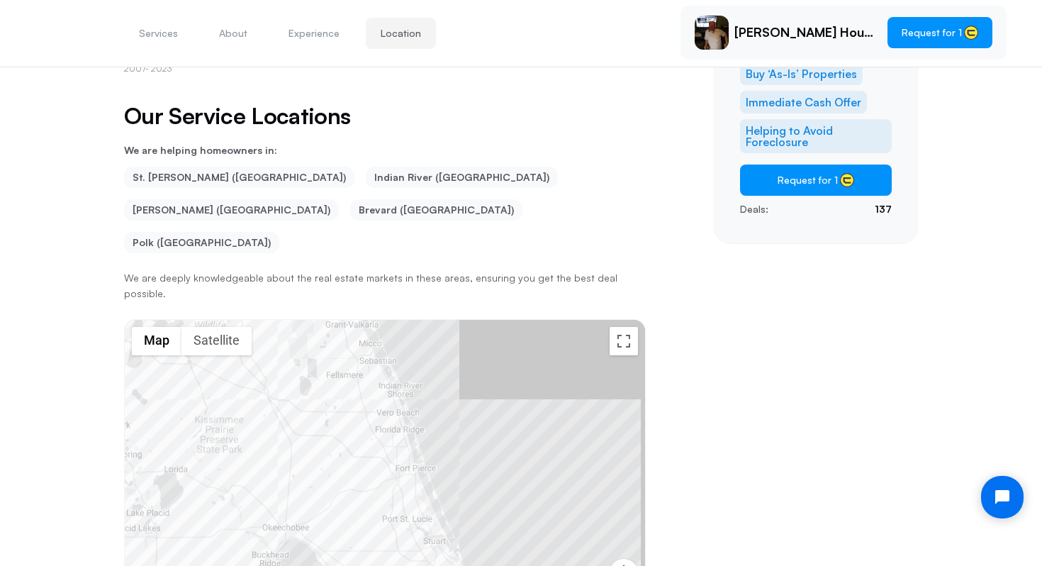
scroll to position [321, 0]
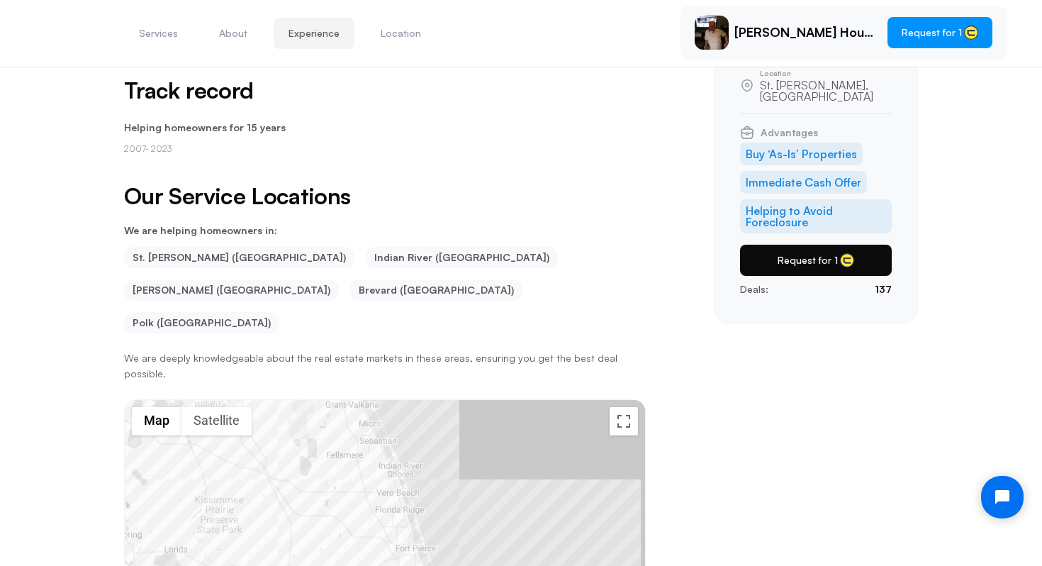
click at [831, 249] on button "Request for 1" at bounding box center [816, 260] width 152 height 31
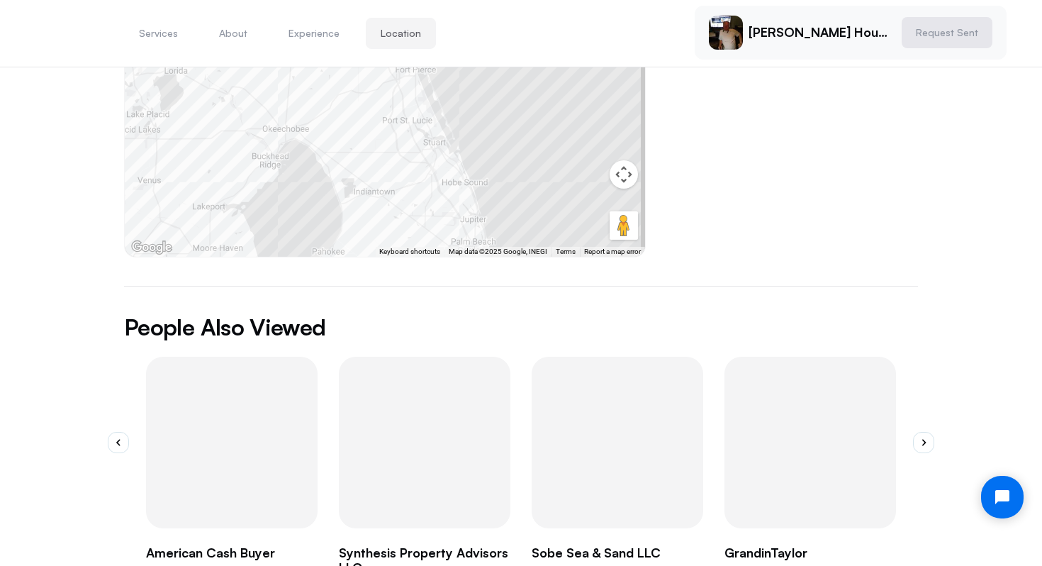
scroll to position [787, 0]
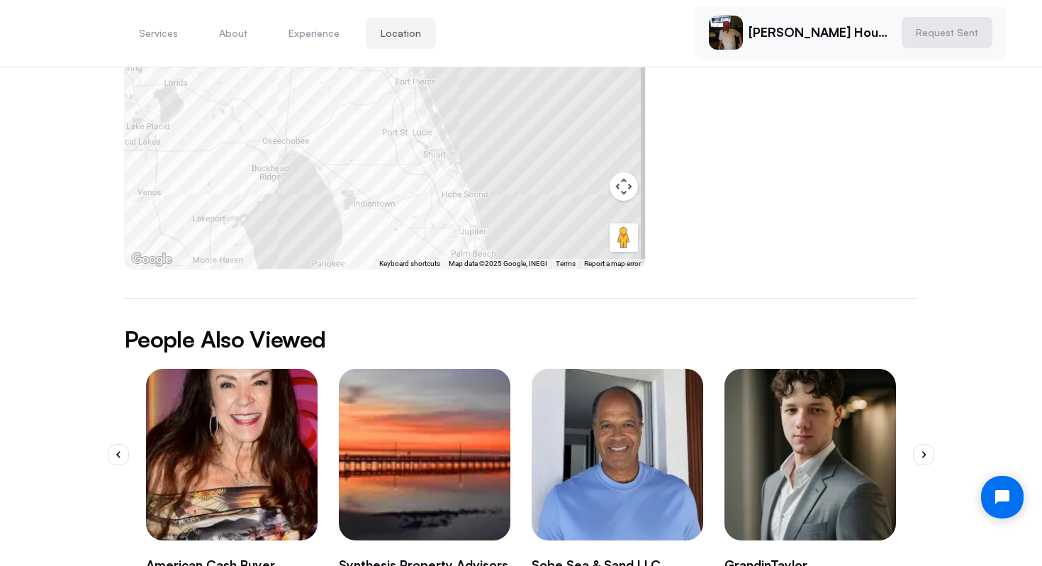
click at [254, 360] on img "1 / 10" at bounding box center [231, 454] width 189 height 189
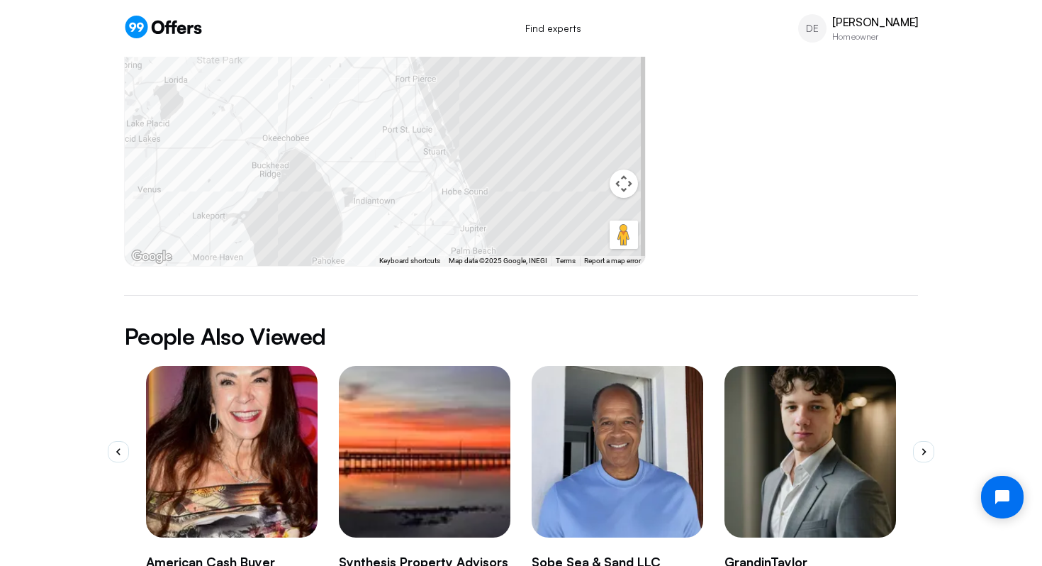
scroll to position [0, 0]
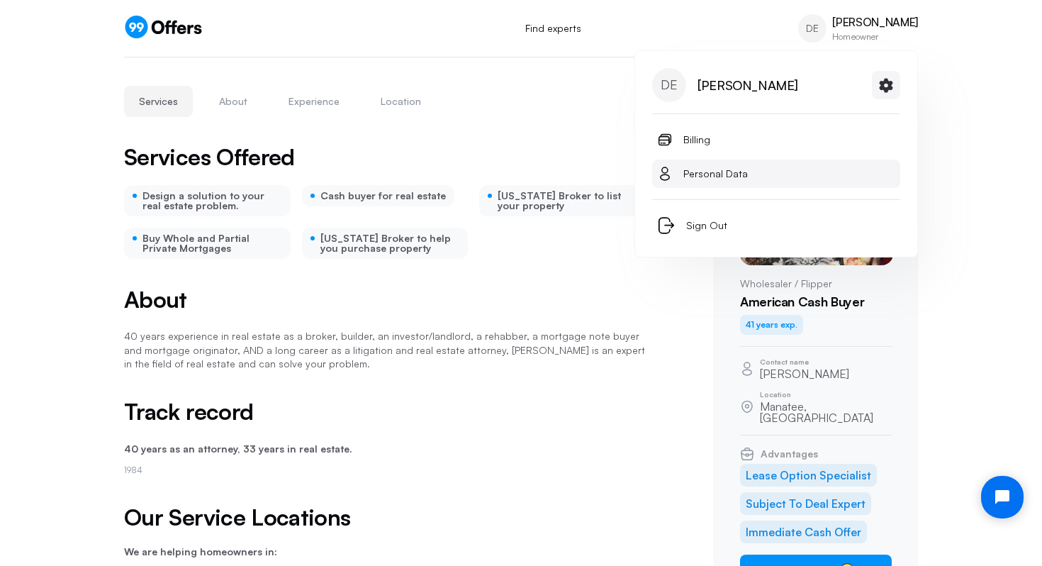
click at [713, 169] on span "Personal Data" at bounding box center [715, 173] width 64 height 17
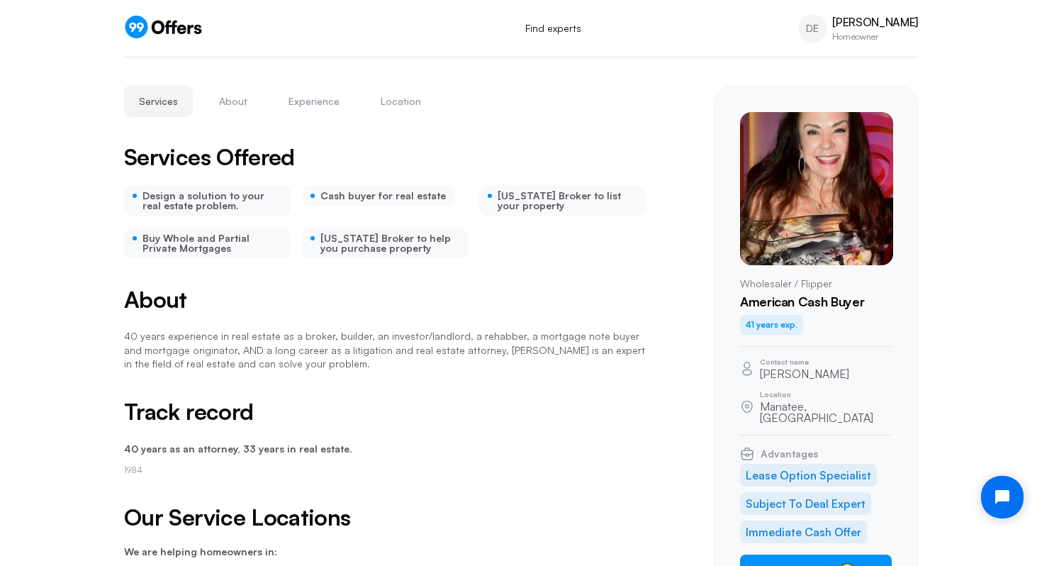
click at [176, 28] on icon at bounding box center [163, 27] width 79 height 23
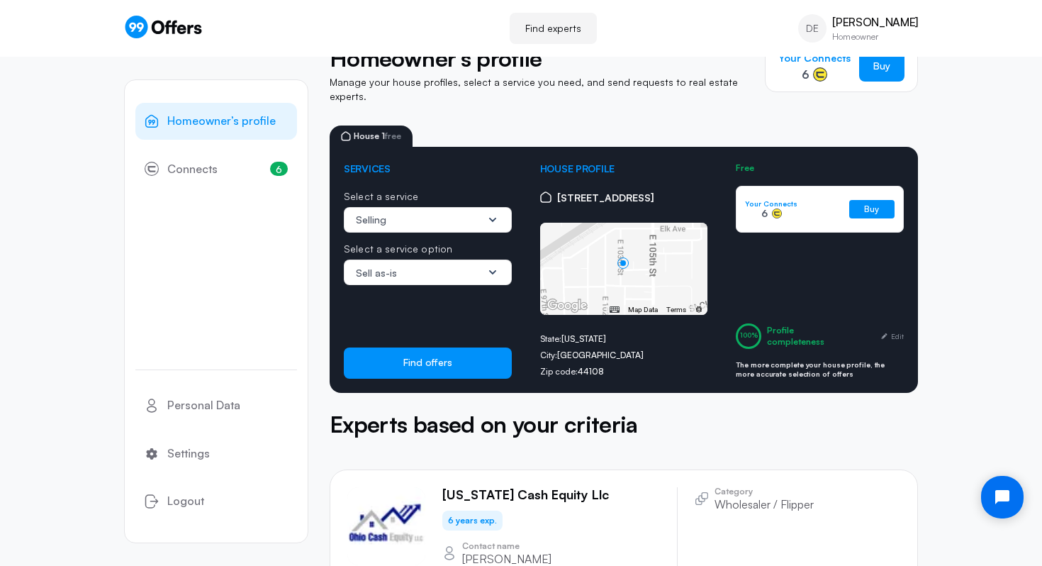
scroll to position [39, 0]
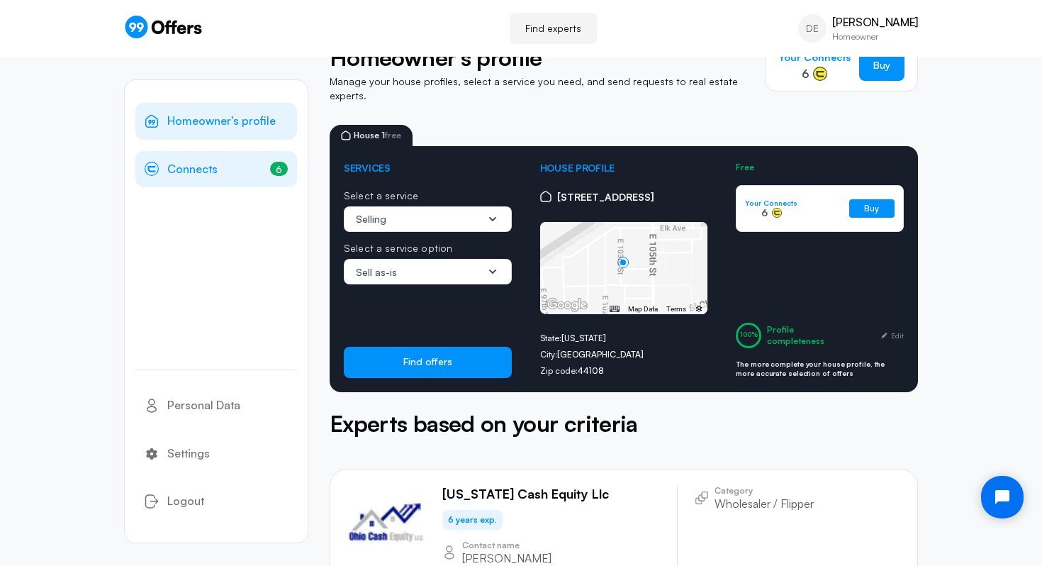
click at [208, 174] on span "Connects" at bounding box center [192, 169] width 50 height 18
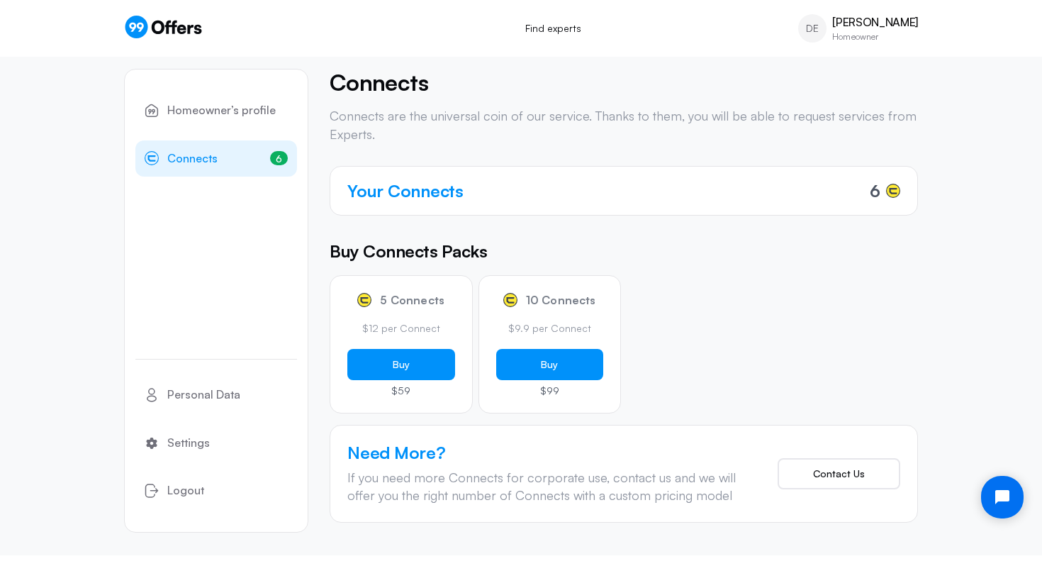
scroll to position [13, 0]
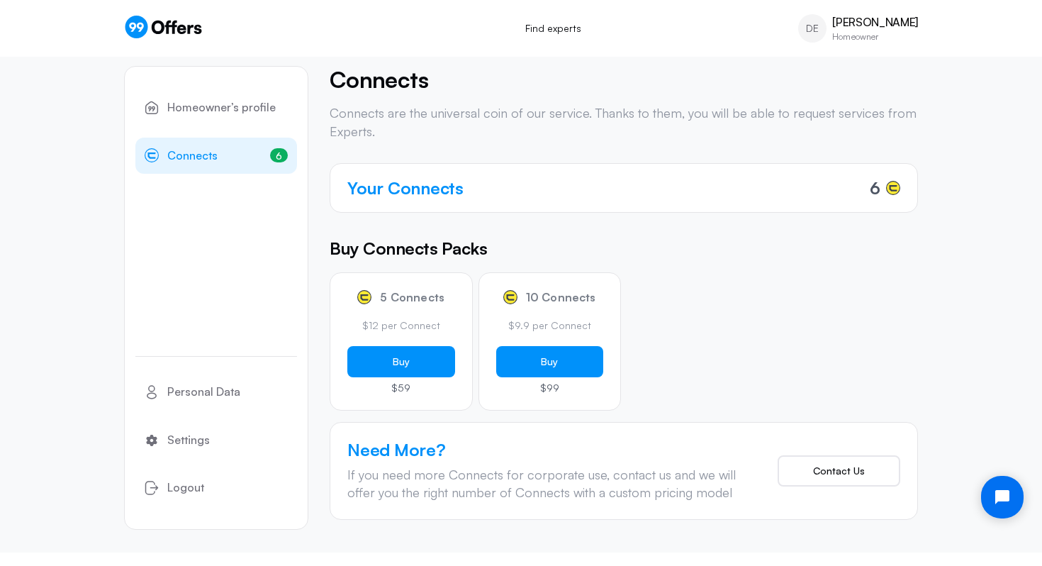
click at [155, 24] on icon at bounding box center [163, 27] width 79 height 23
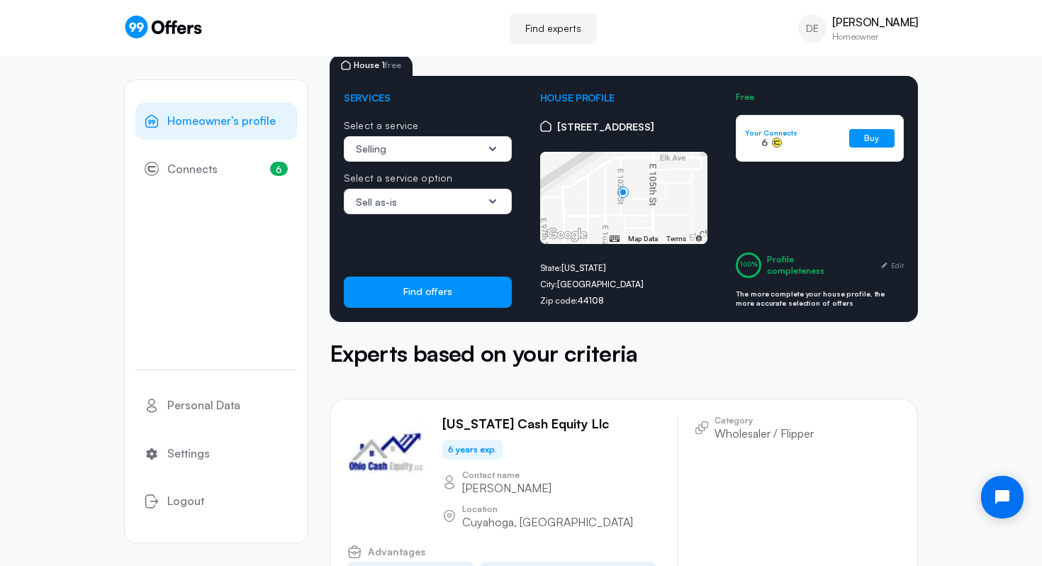
scroll to position [112, 0]
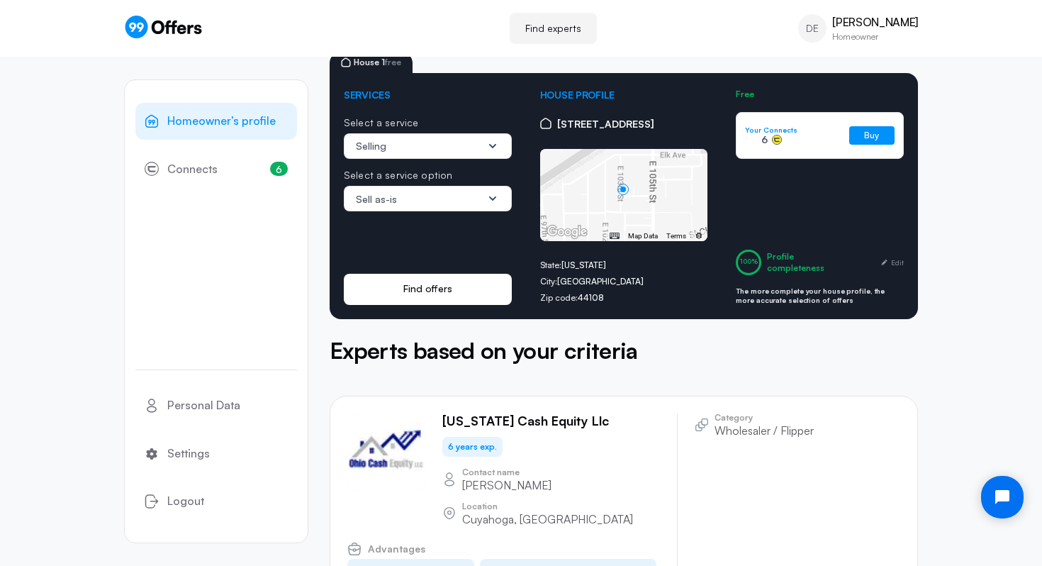
click at [429, 274] on button "Find offers" at bounding box center [428, 289] width 168 height 31
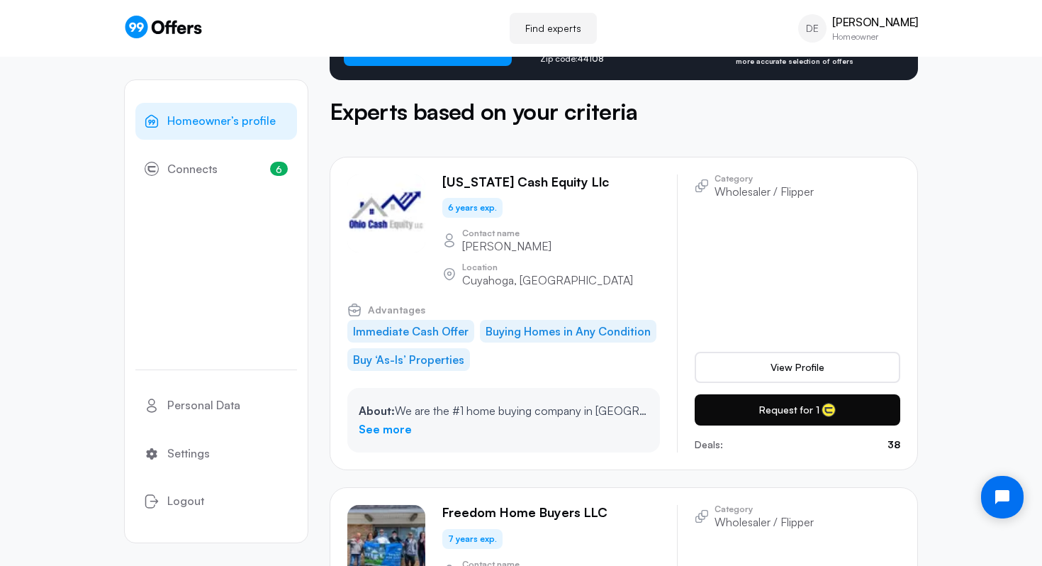
scroll to position [361, 0]
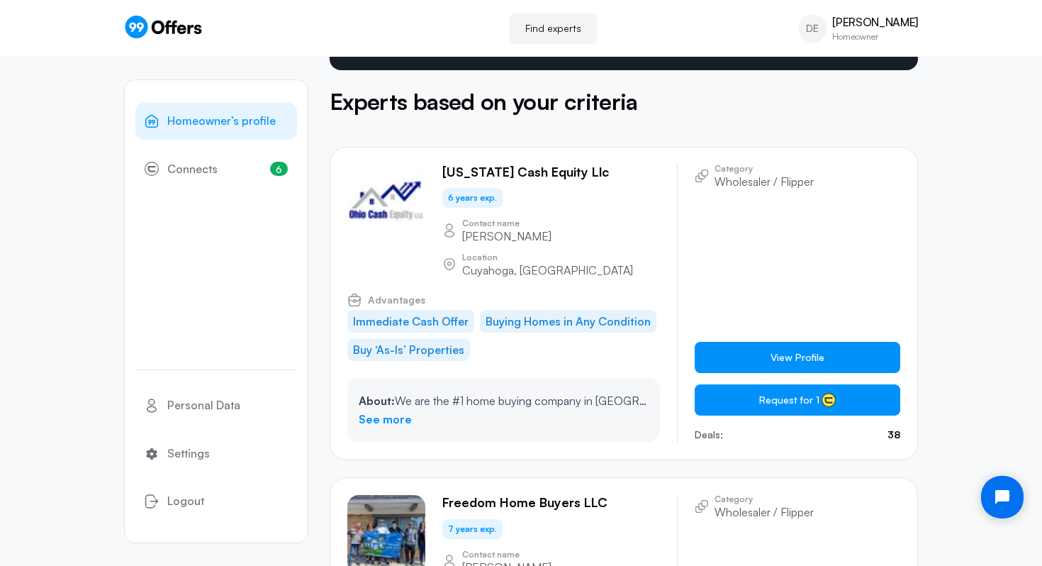
click at [770, 350] on span "View Profile" at bounding box center [797, 357] width 54 height 14
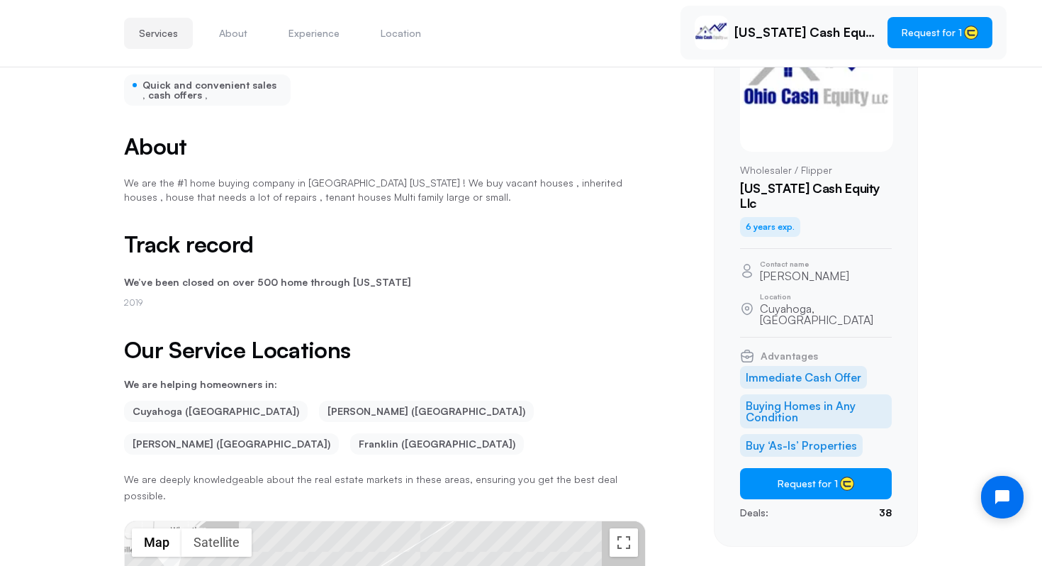
scroll to position [118, 0]
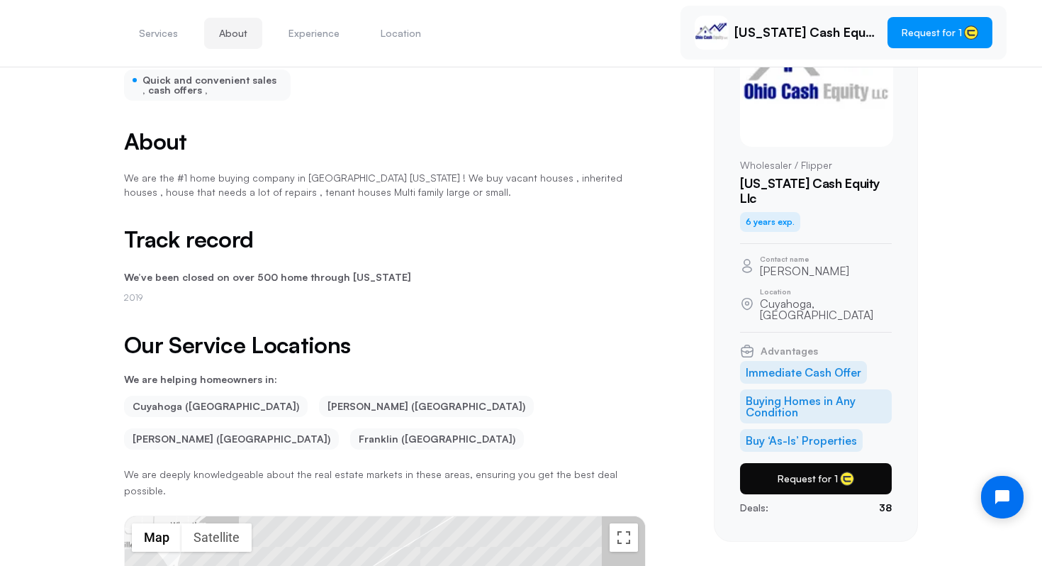
click at [804, 463] on button "Request for 1" at bounding box center [816, 478] width 152 height 31
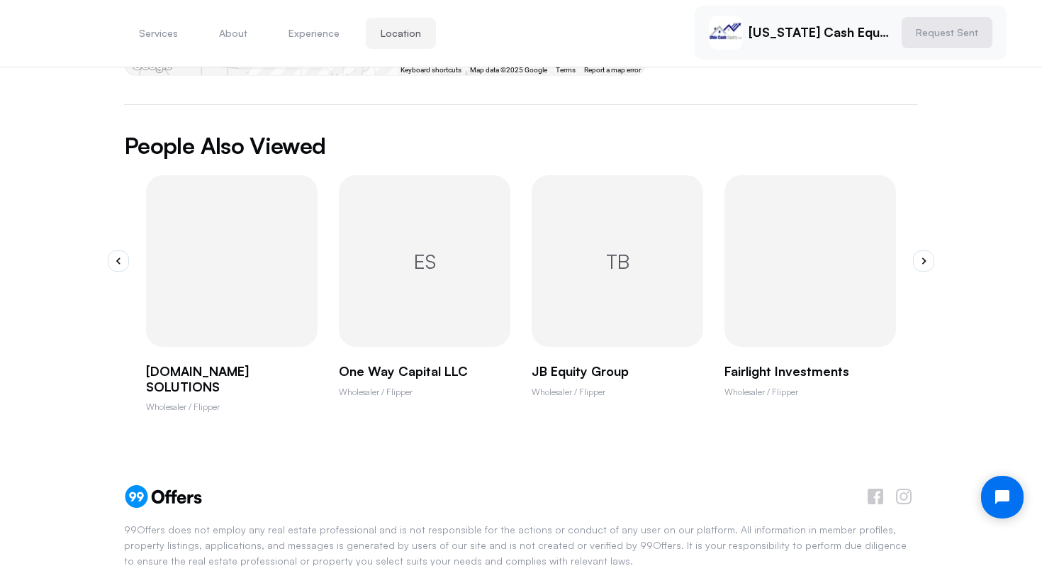
scroll to position [896, 0]
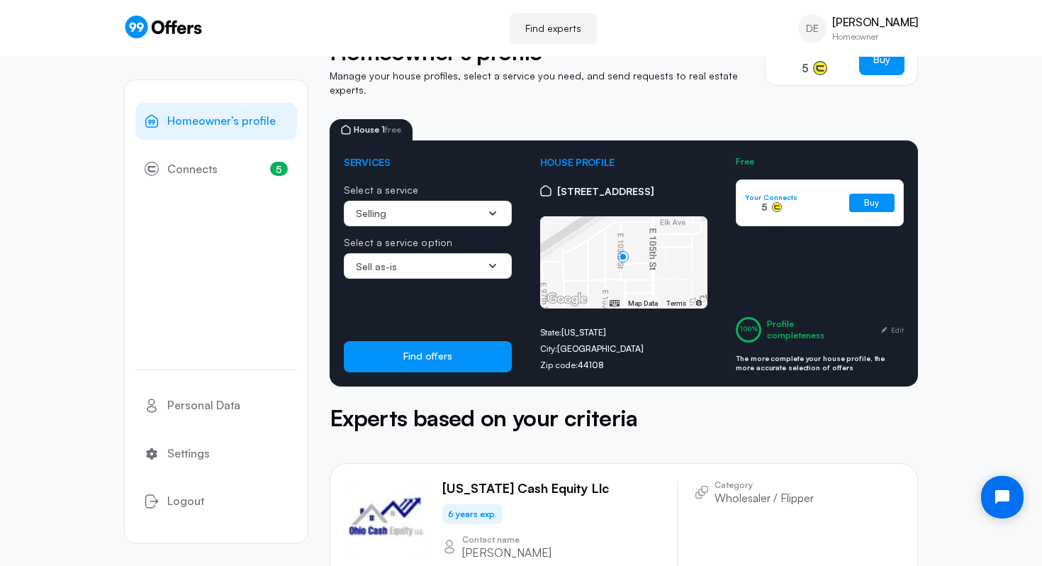
scroll to position [53, 0]
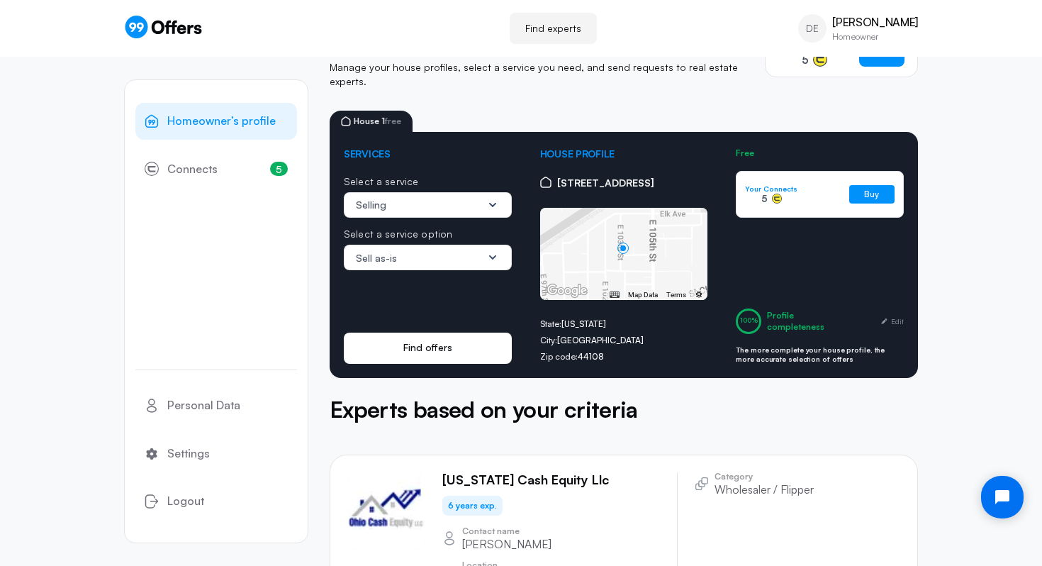
click at [463, 332] on button "Find offers" at bounding box center [428, 347] width 168 height 31
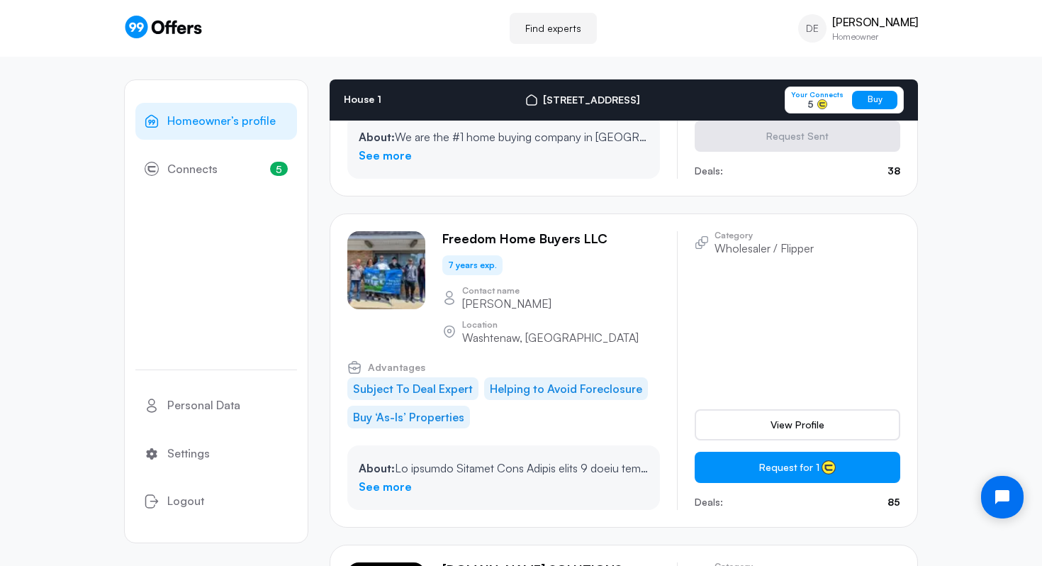
scroll to position [689, 0]
click at [631, 230] on div "Freedom Home Buyers LLC" at bounding box center [551, 238] width 218 height 16
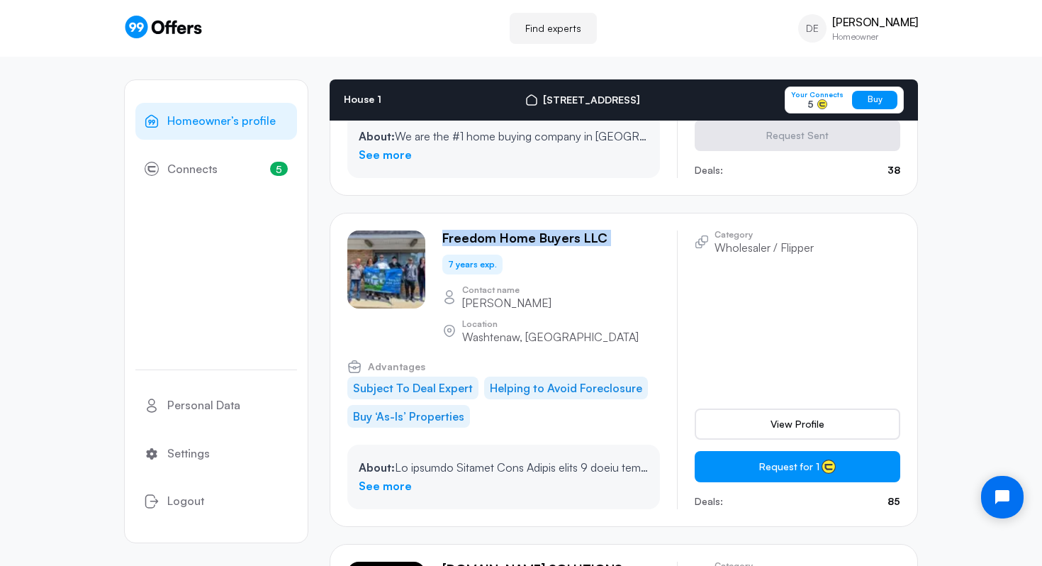
drag, startPoint x: 631, startPoint y: 174, endPoint x: 447, endPoint y: 185, distance: 183.9
click at [447, 230] on div "Freedom Home Buyers LLC 7 years exp. Contact name [PERSON_NAME] Location [GEOGR…" at bounding box center [551, 286] width 218 height 112
copy div "Freedom Home Buyers LLC"
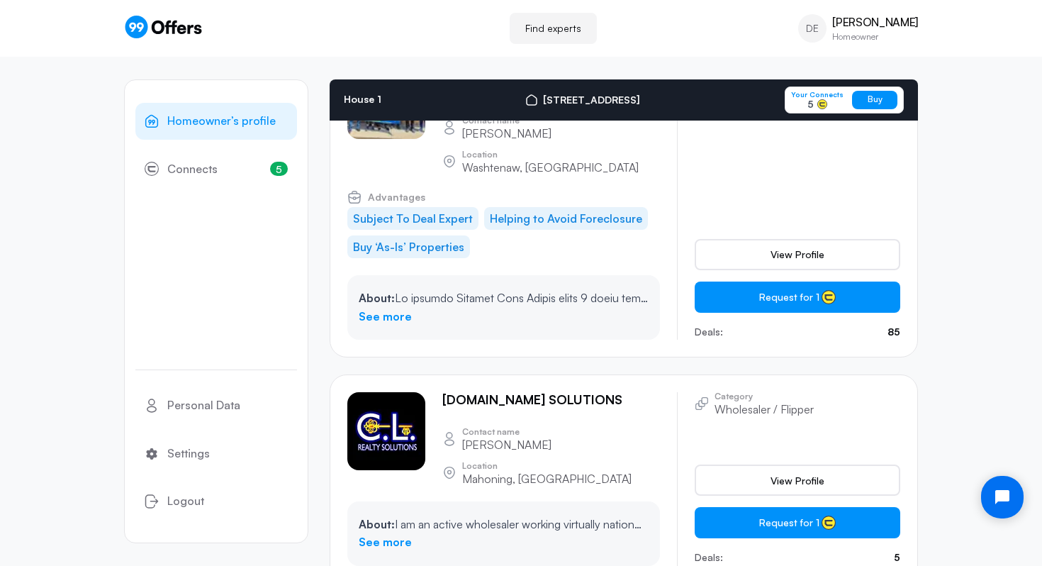
scroll to position [865, 0]
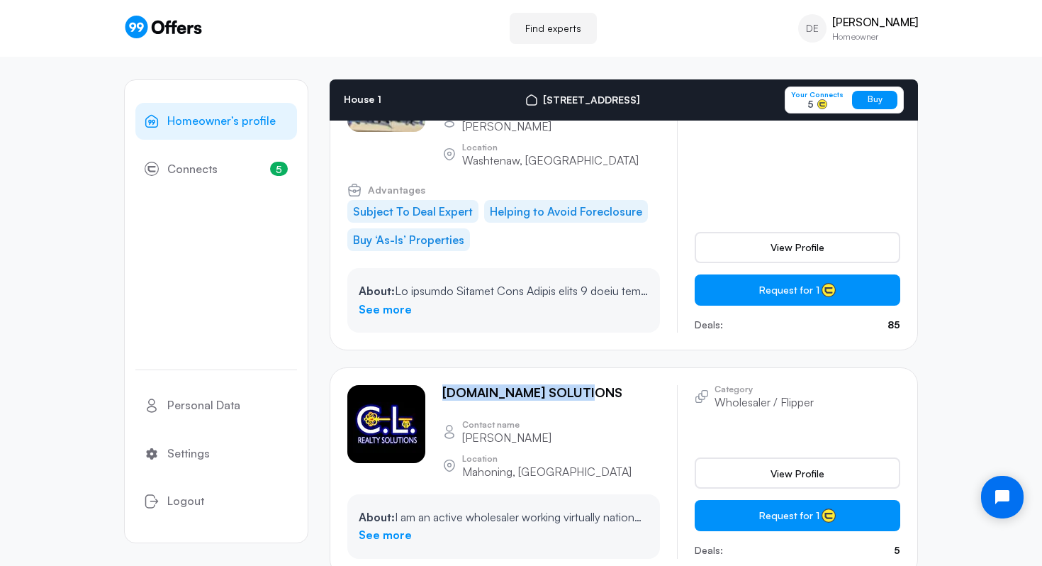
drag, startPoint x: 594, startPoint y: 299, endPoint x: 437, endPoint y: 303, distance: 157.4
click at [437, 385] on div "[DOMAIN_NAME] SOLUTIONS Contact name [PERSON_NAME] Location [GEOGRAPHIC_DATA], …" at bounding box center [503, 431] width 313 height 92
copy p "[DOMAIN_NAME] SOLUTIONS"
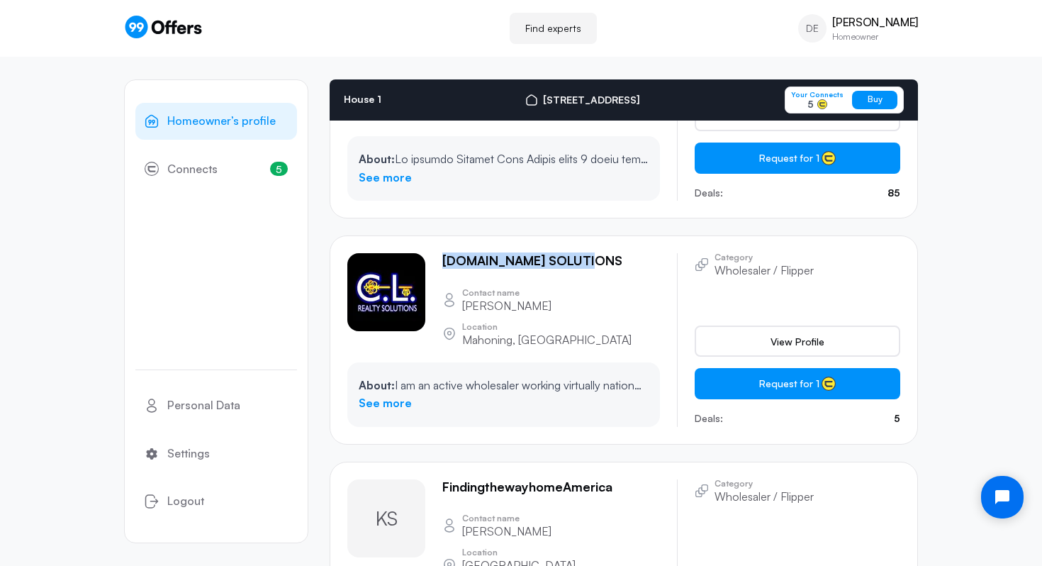
scroll to position [999, 0]
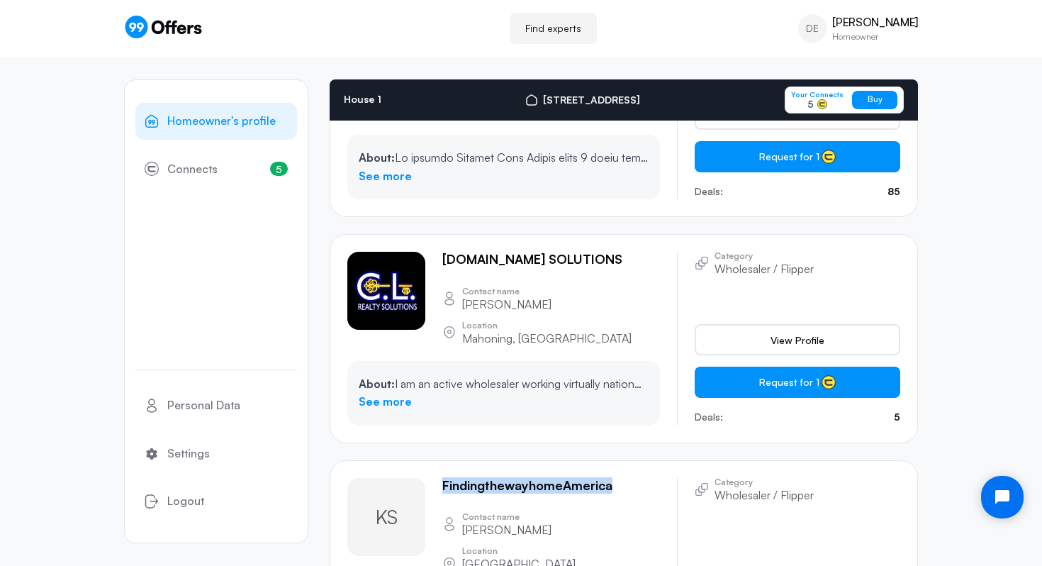
drag, startPoint x: 617, startPoint y: 376, endPoint x: 440, endPoint y: 379, distance: 176.5
click at [440, 478] on div "KS [GEOGRAPHIC_DATA] Contact name [GEOGRAPHIC_DATA][PERSON_NAME][GEOGRAPHIC_DAT…" at bounding box center [503, 529] width 313 height 103
copy p "FindingthewayhomeAmerica"
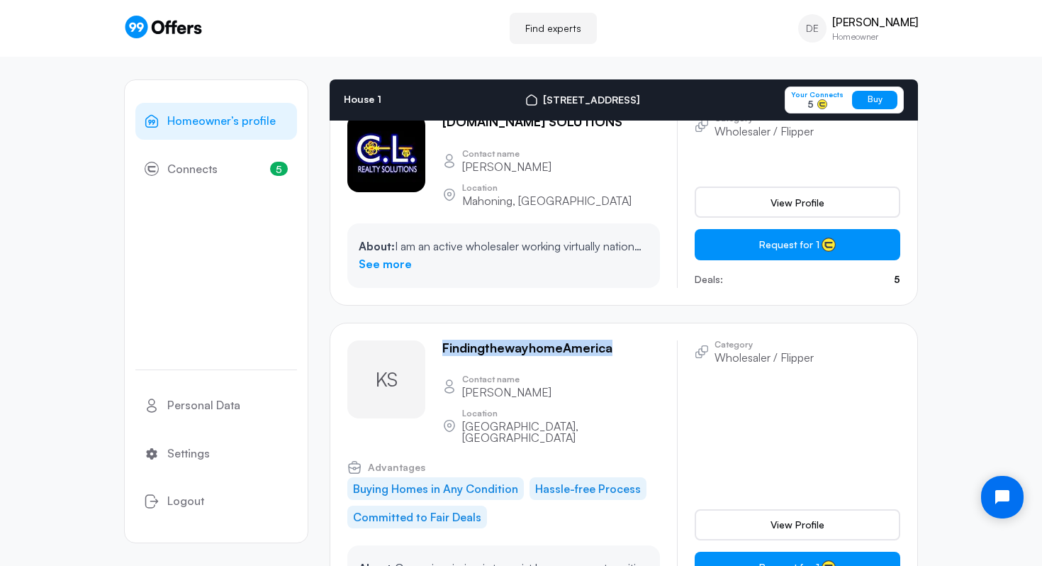
scroll to position [1108, 0]
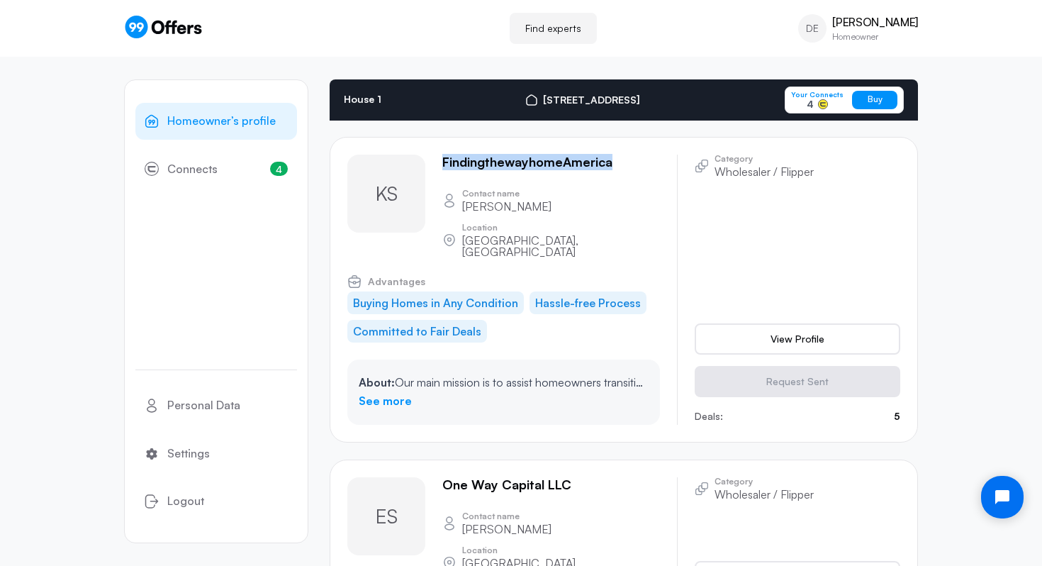
scroll to position [1318, 0]
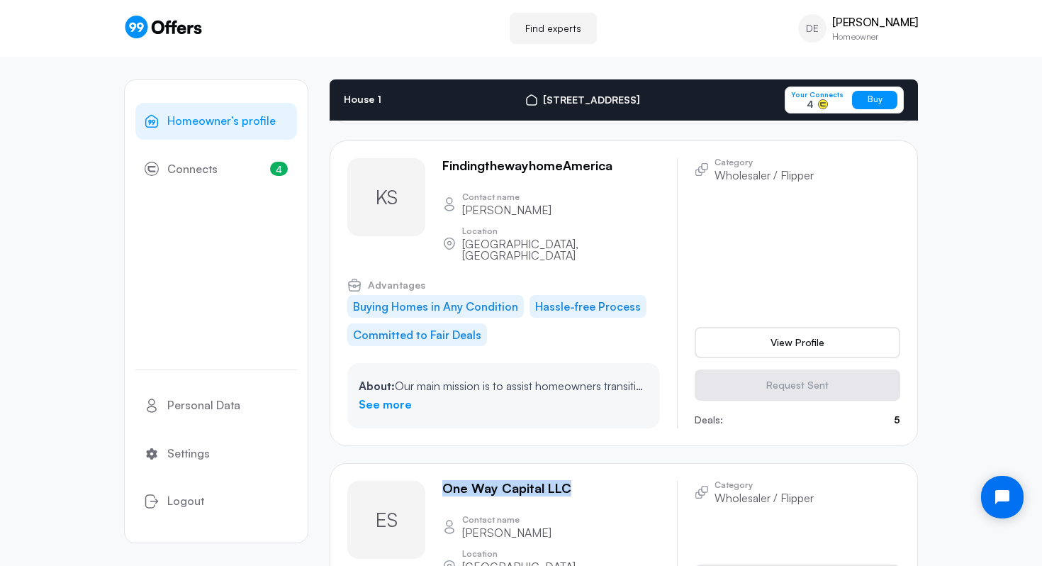
drag, startPoint x: 588, startPoint y: 350, endPoint x: 439, endPoint y: 358, distance: 148.3
click at [439, 481] on div "ES One Way Capital LLC Contact name [PERSON_NAME] Location [GEOGRAPHIC_DATA], […" at bounding box center [503, 532] width 313 height 103
copy p "One Way Capital LLC"
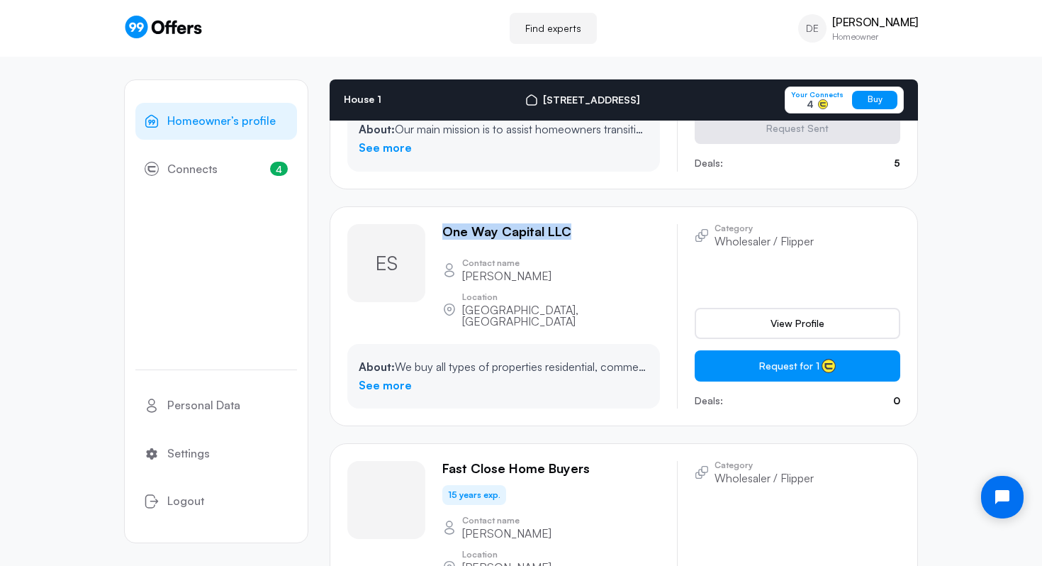
scroll to position [1591, 0]
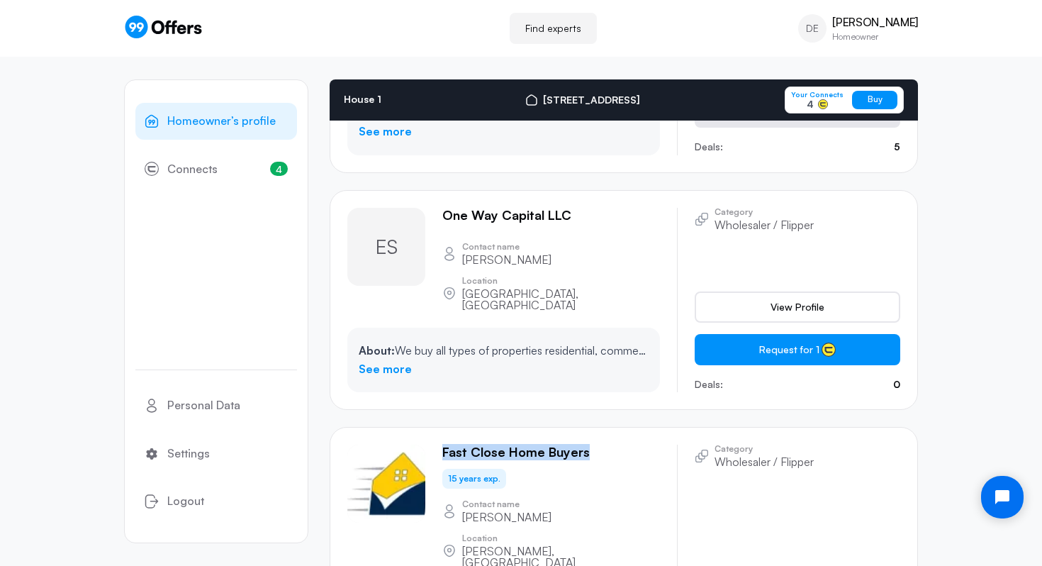
drag, startPoint x: 592, startPoint y: 295, endPoint x: 445, endPoint y: 296, distance: 146.7
click at [445, 444] on div "Fast Close Home Buyers" at bounding box center [551, 452] width 218 height 16
copy p "Fast Close Home Buyers"
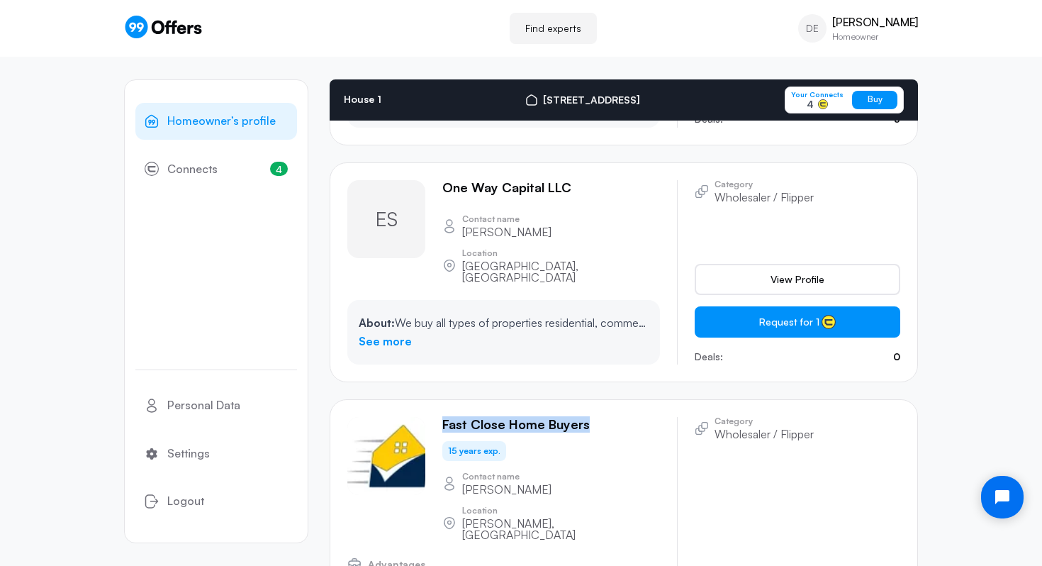
scroll to position [1624, 0]
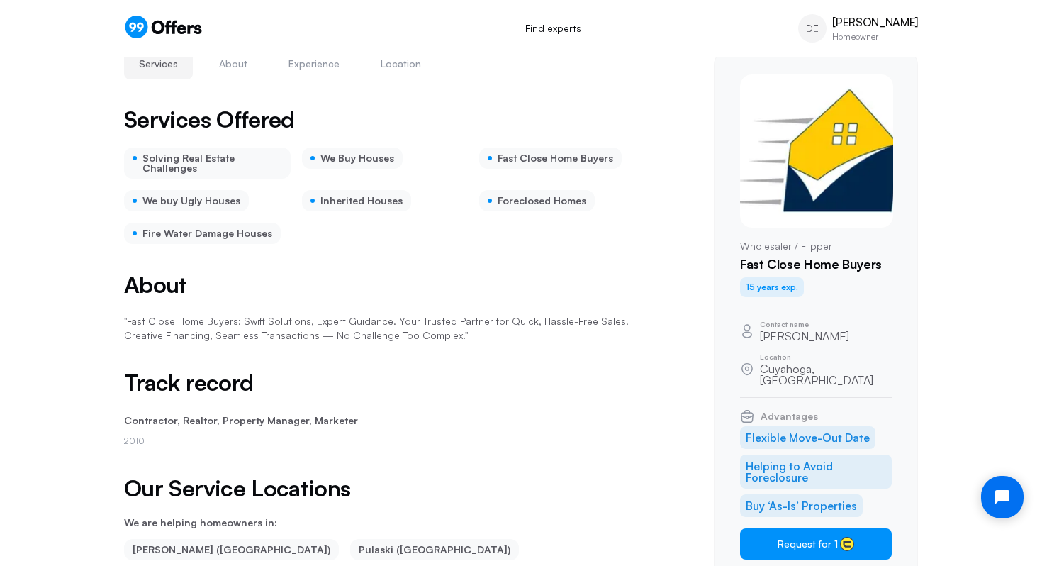
scroll to position [38, 0]
drag, startPoint x: 847, startPoint y: 337, endPoint x: 759, endPoint y: 339, distance: 87.9
click at [759, 339] on div "Contact name [PERSON_NAME]" at bounding box center [816, 330] width 152 height 21
copy p "[PERSON_NAME]"
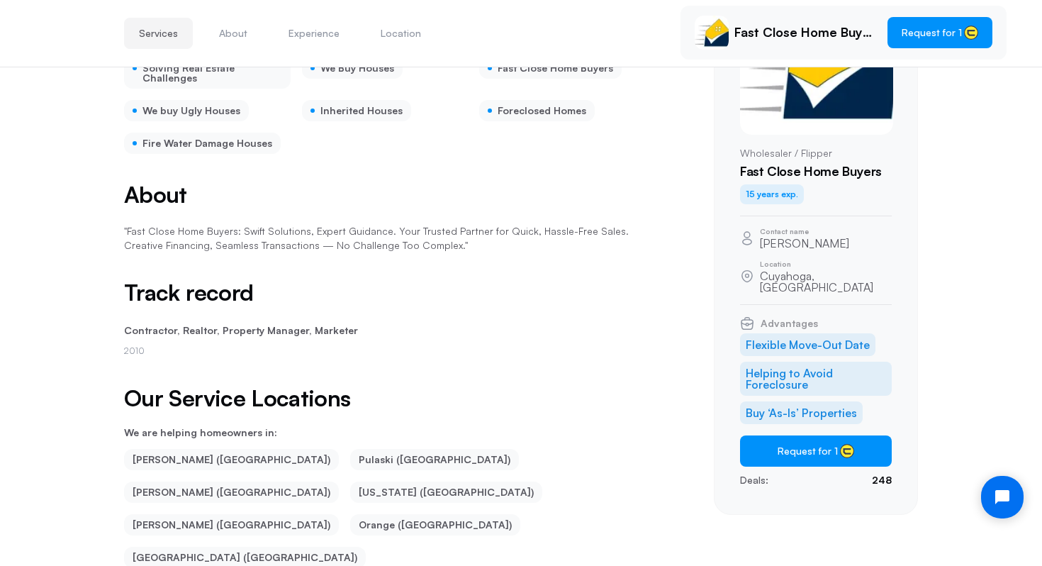
scroll to position [128, 0]
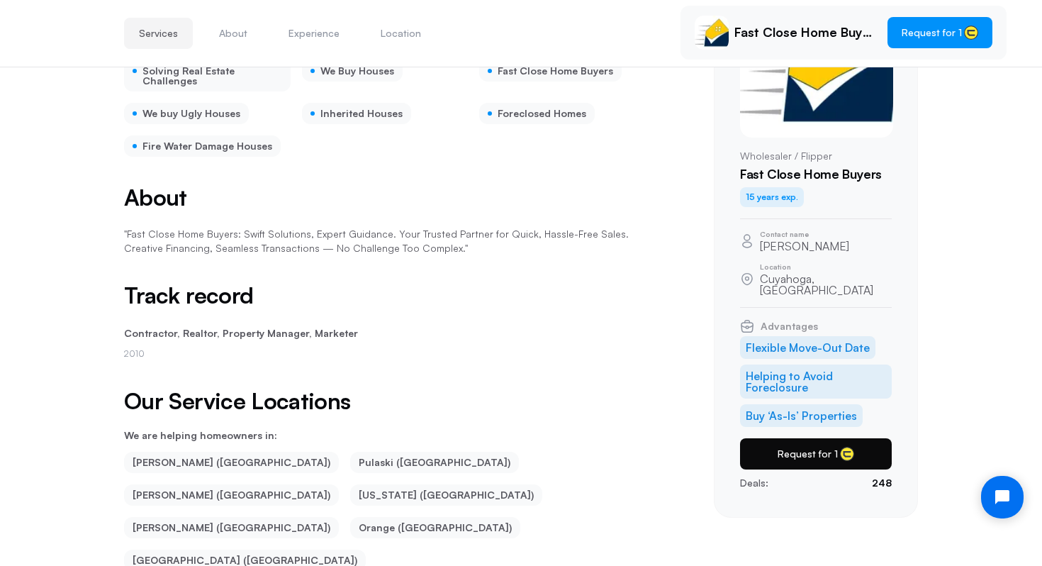
click at [811, 441] on button "Request for 1" at bounding box center [816, 453] width 152 height 31
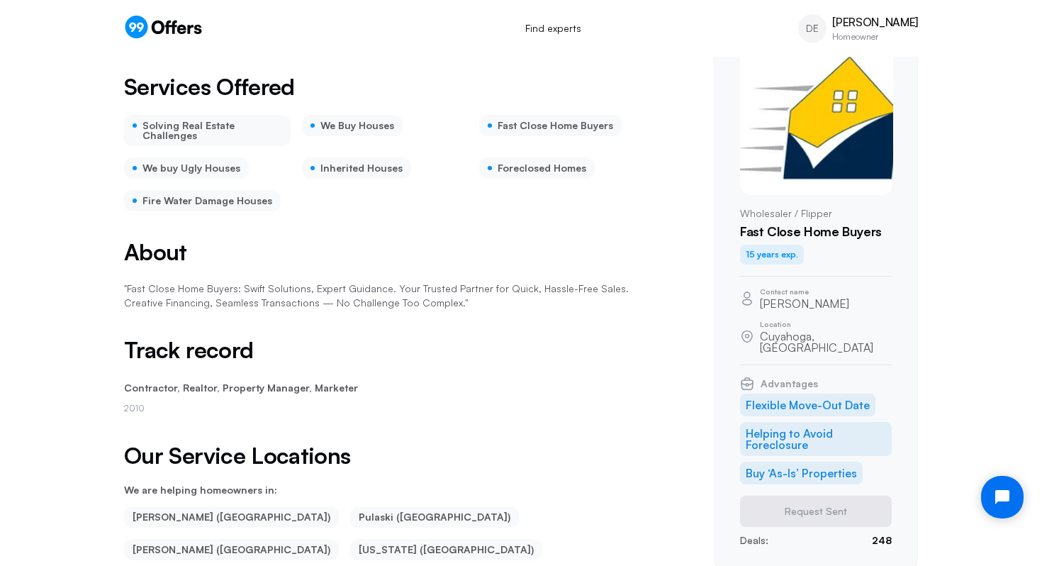
scroll to position [0, 0]
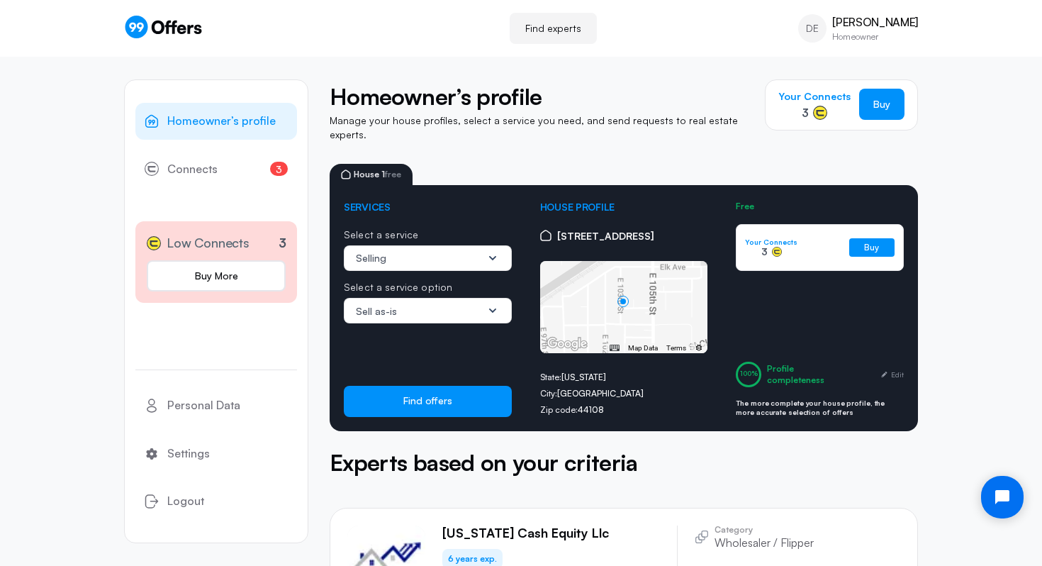
click at [544, 33] on link "Find experts" at bounding box center [553, 28] width 87 height 31
click at [541, 27] on link "Find experts" at bounding box center [553, 28] width 87 height 31
click at [440, 386] on button "Find offers" at bounding box center [428, 401] width 168 height 31
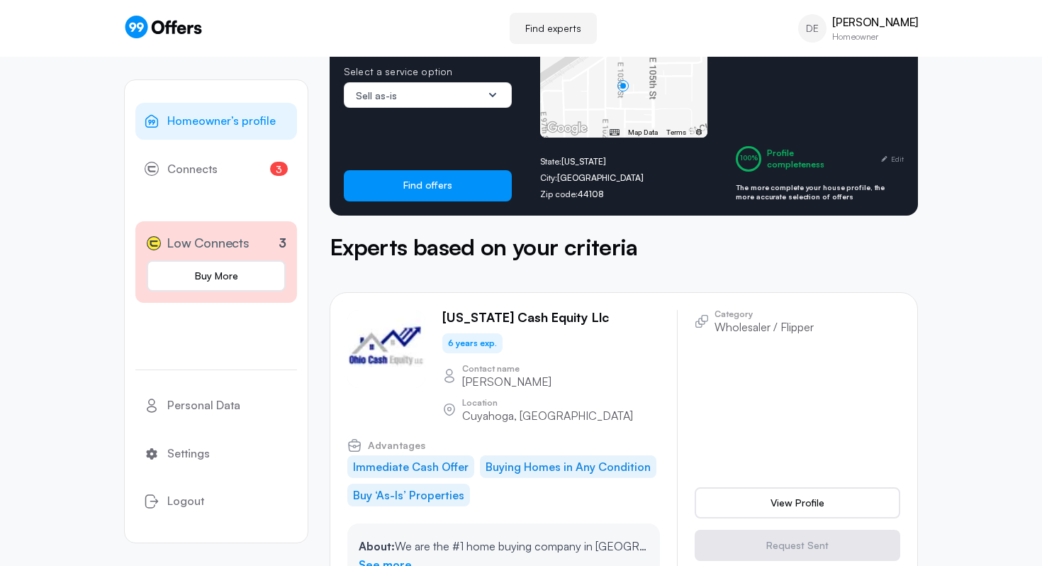
scroll to position [216, 0]
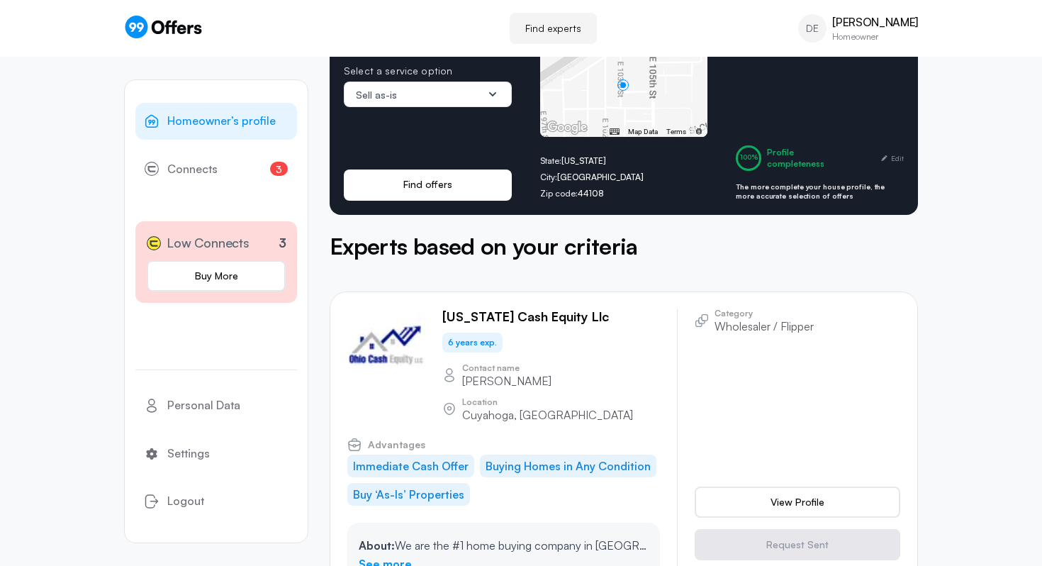
click at [431, 169] on button "Find offers" at bounding box center [428, 184] width 168 height 31
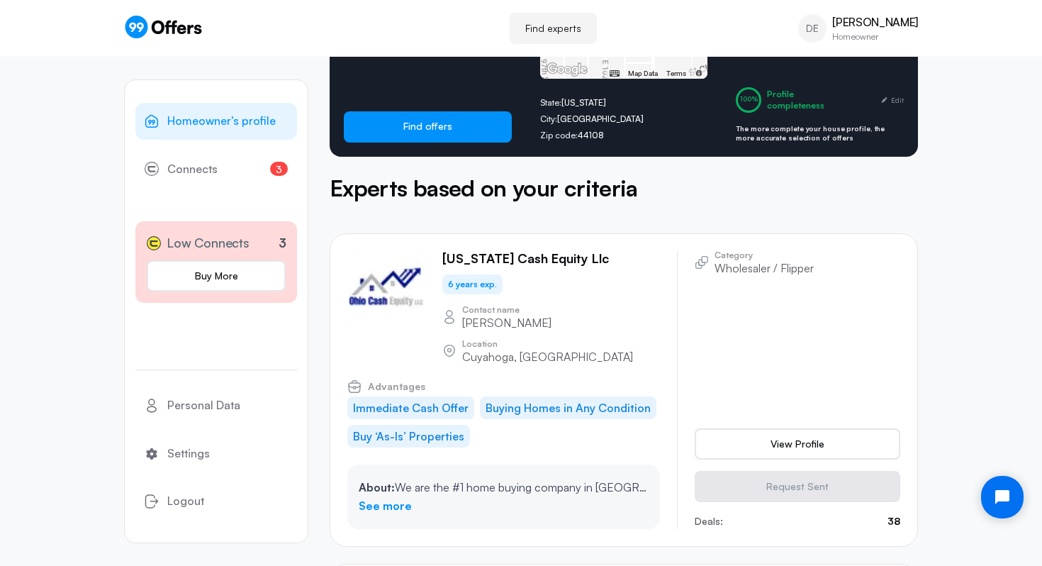
scroll to position [276, 0]
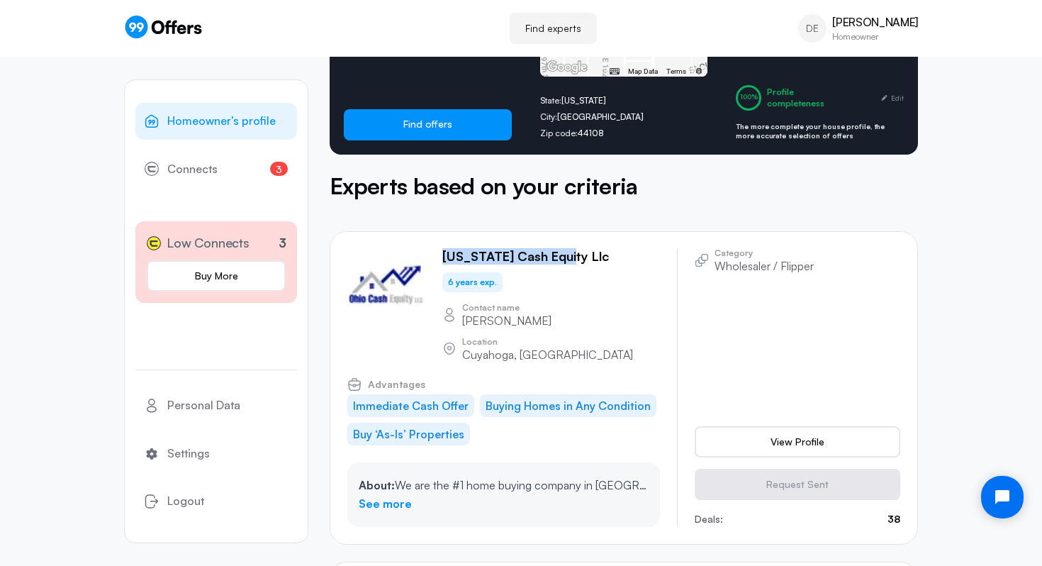
drag, startPoint x: 568, startPoint y: 230, endPoint x: 436, endPoint y: 230, distance: 131.8
click at [436, 249] on div "Ohio cash equity llc 6 years exp. Contact name Jarel Terry Location Cuyahoga, OH" at bounding box center [503, 305] width 313 height 112
copy p "[US_STATE] cash equity llc"
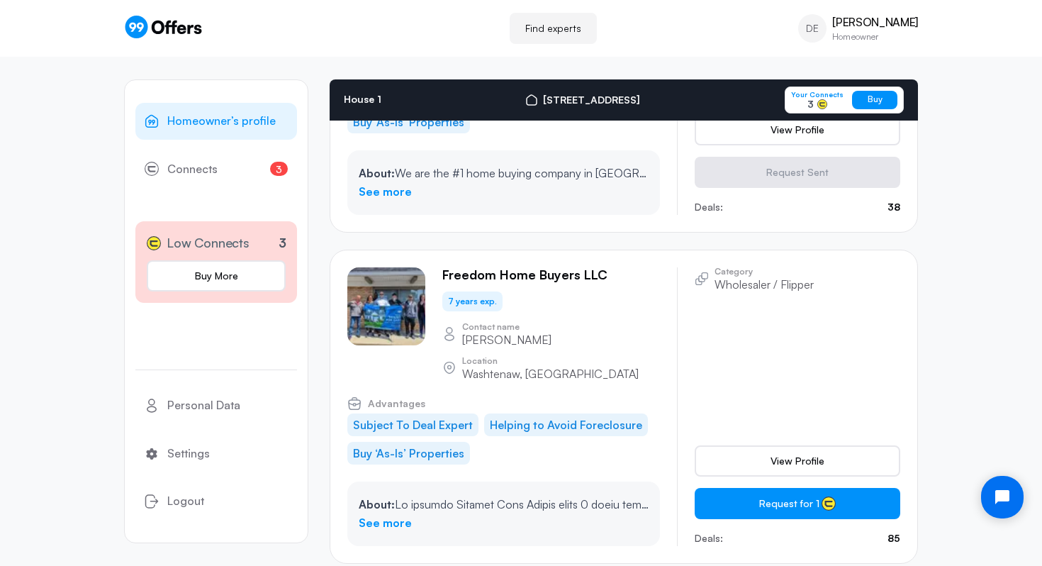
scroll to position [653, 0]
drag, startPoint x: 613, startPoint y: 212, endPoint x: 437, endPoint y: 218, distance: 176.6
click at [437, 266] on div "Freedom Home Buyers LLC 7 years exp. Contact name [PERSON_NAME] Location [GEOGR…" at bounding box center [503, 322] width 313 height 112
copy p "Freedom Home Buyers LLC"
drag, startPoint x: 637, startPoint y: 281, endPoint x: 554, endPoint y: 283, distance: 82.9
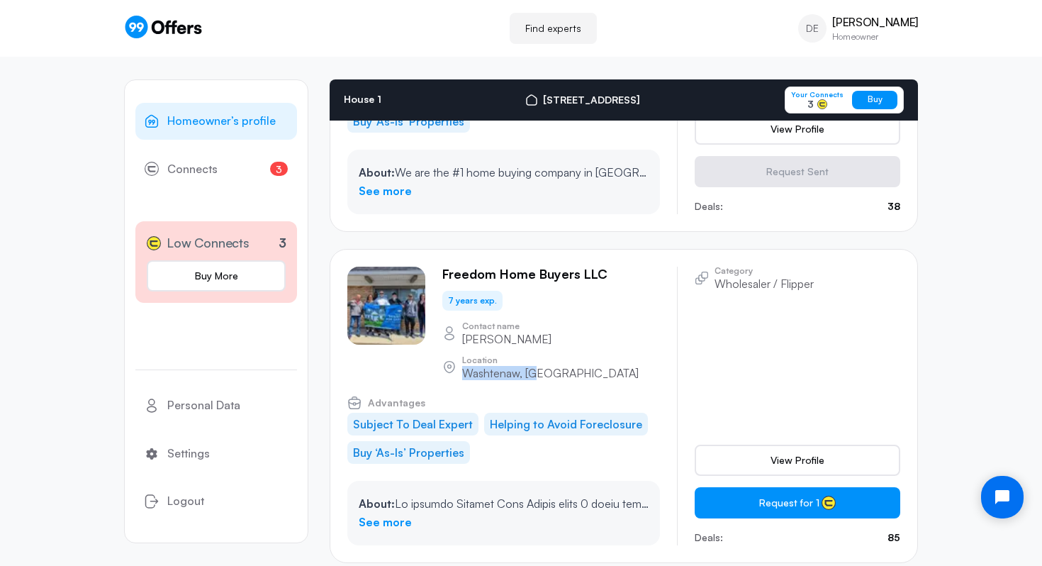
click at [554, 322] on div "Contact name Nate Fugate Location Washtenaw, MI" at bounding box center [551, 350] width 218 height 57
copy p "Washtenaw, [GEOGRAPHIC_DATA]"
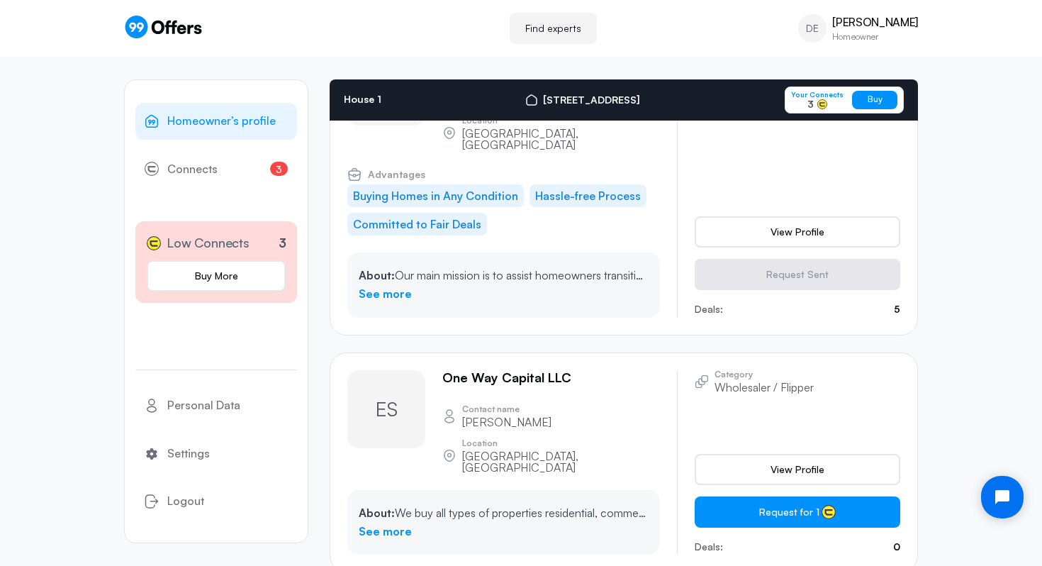
scroll to position [1416, 0]
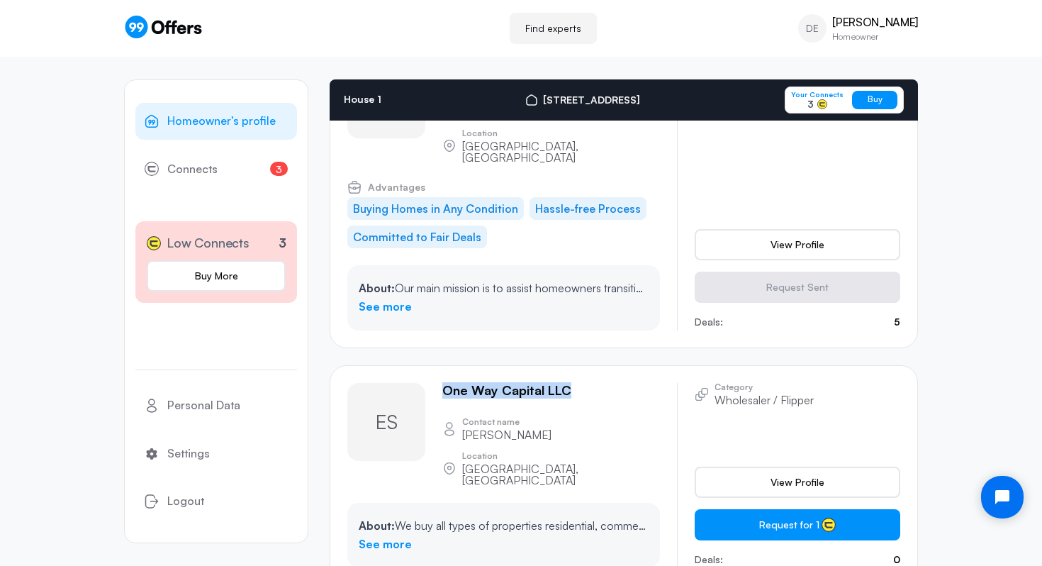
drag, startPoint x: 592, startPoint y: 259, endPoint x: 442, endPoint y: 261, distance: 151.0
click at [442, 383] on div "ES One Way Capital LLC Contact name [PERSON_NAME] Location [GEOGRAPHIC_DATA], […" at bounding box center [503, 434] width 313 height 103
copy p "One Way Capital LLC"
drag, startPoint x: 614, startPoint y: 303, endPoint x: 550, endPoint y: 303, distance: 64.5
click at [550, 383] on div "ES One Way Capital LLC Contact name [PERSON_NAME] Location [GEOGRAPHIC_DATA], […" at bounding box center [503, 434] width 313 height 103
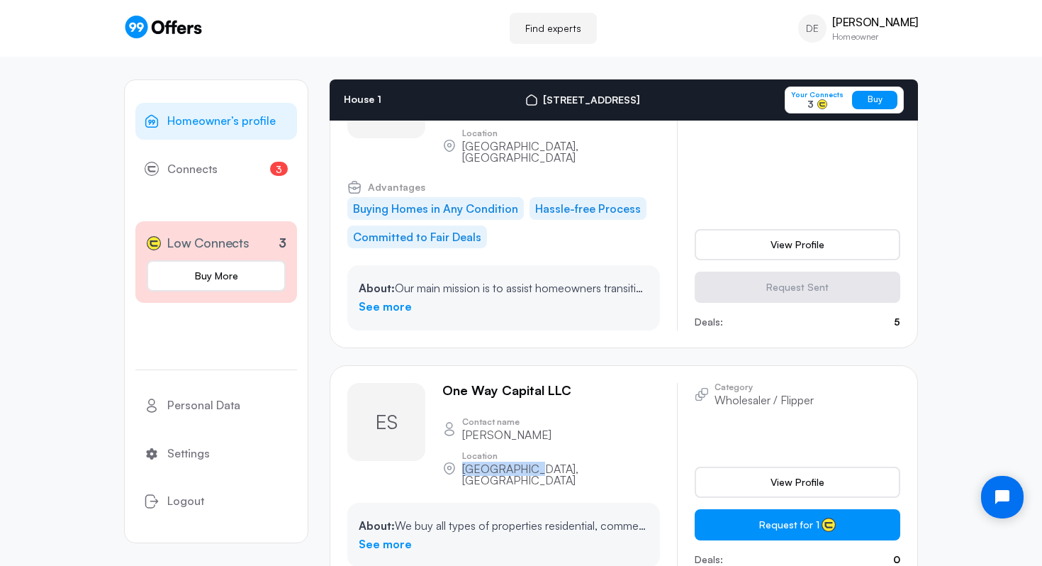
copy p "[GEOGRAPHIC_DATA], [GEOGRAPHIC_DATA]"
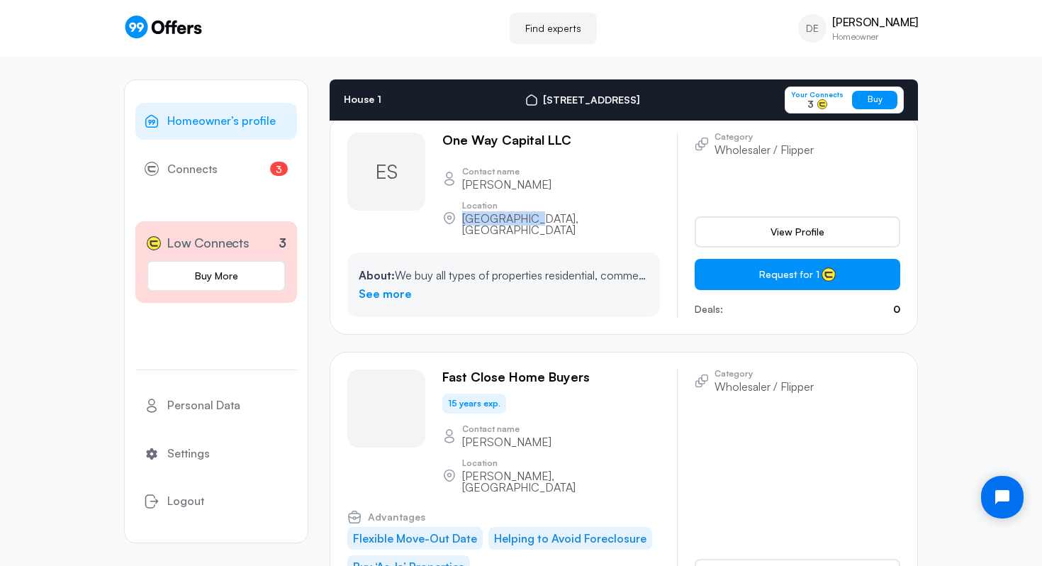
scroll to position [1667, 0]
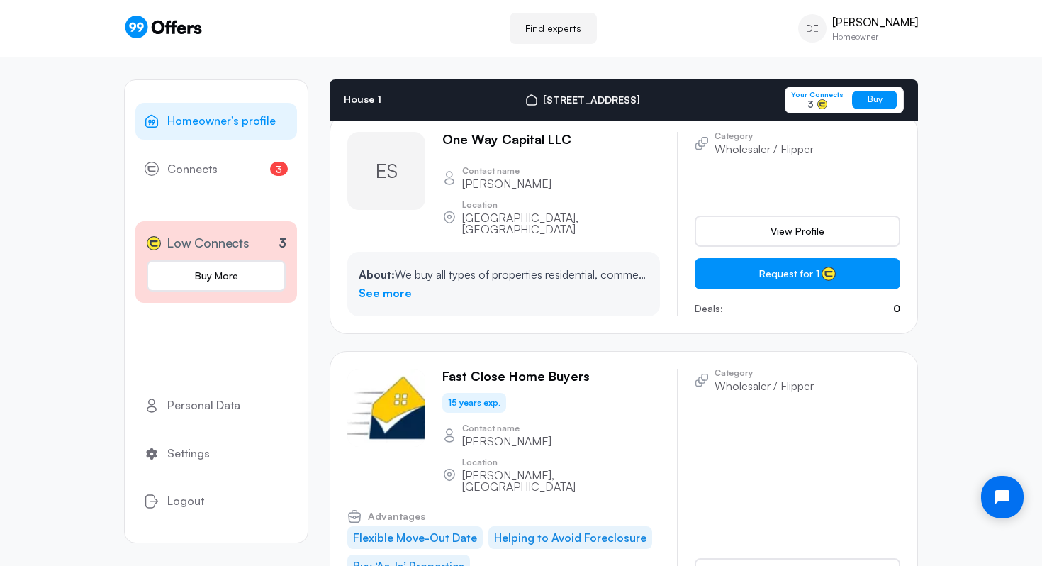
click at [590, 369] on div "Fast Close Home Buyers" at bounding box center [551, 377] width 218 height 16
drag, startPoint x: 590, startPoint y: 220, endPoint x: 439, endPoint y: 220, distance: 150.3
click at [439, 369] on div "Fast Close Home Buyers 15 years exp. Contact name Jerime Pinkerton Location Cla…" at bounding box center [503, 430] width 313 height 123
copy p "Fast Close Home Buyers"
drag, startPoint x: 643, startPoint y: 286, endPoint x: 575, endPoint y: 284, distance: 67.3
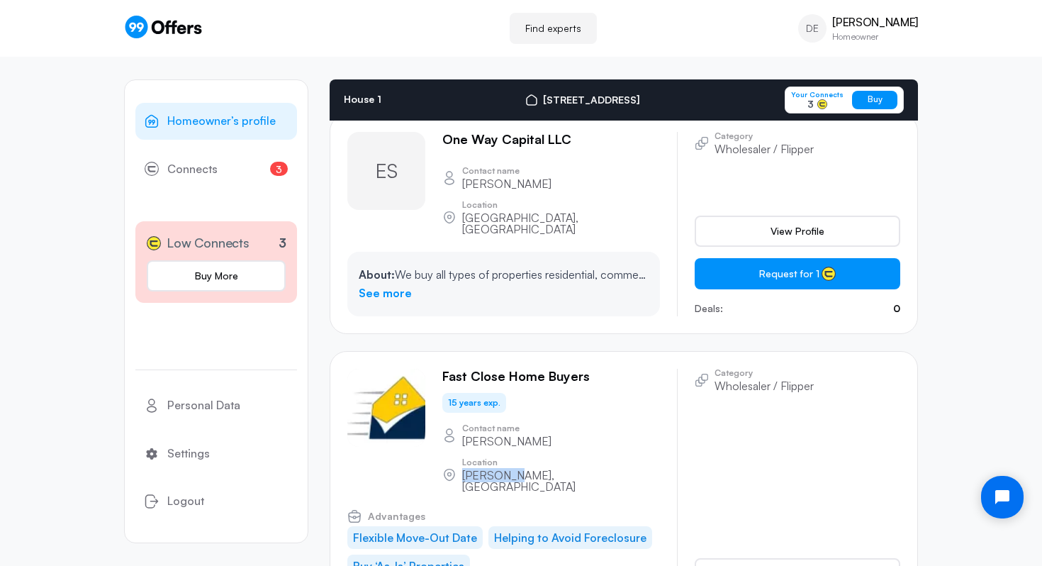
click at [575, 369] on div "Fast Close Home Buyers 15 years exp. Contact name Jerime Pinkerton Location Cla…" at bounding box center [503, 430] width 313 height 123
copy p "[PERSON_NAME], [GEOGRAPHIC_DATA]"
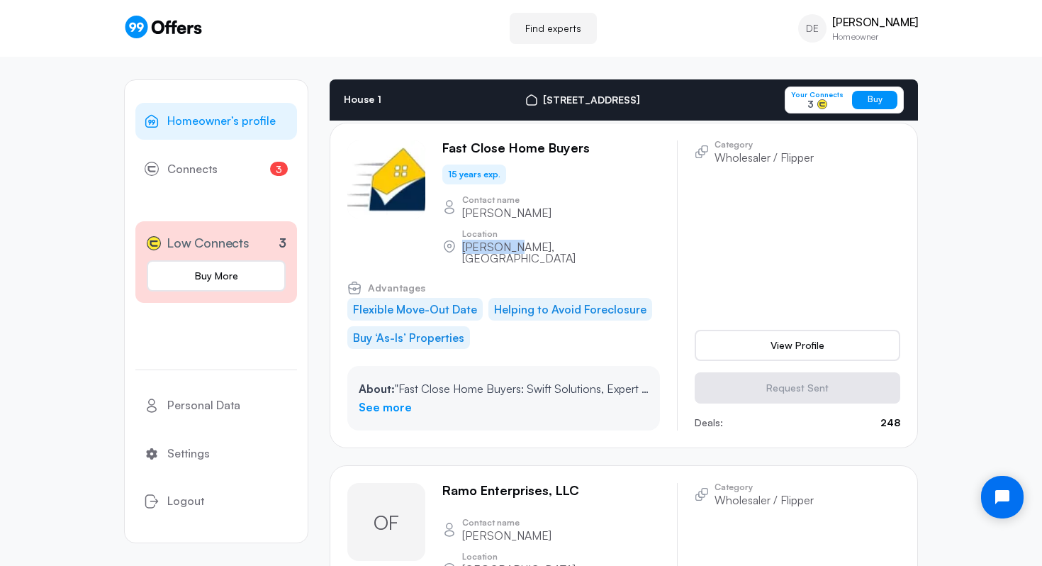
scroll to position [1896, 0]
drag, startPoint x: 587, startPoint y: 287, endPoint x: 442, endPoint y: 290, distance: 145.3
click at [442, 482] on div "OF Ramo Enterprises, LLC Contact name Omar Fadl Location Middlesex, NJ" at bounding box center [503, 533] width 313 height 103
copy p "Ramo Enterprises, LLC"
drag, startPoint x: 631, startPoint y: 334, endPoint x: 546, endPoint y: 336, distance: 85.1
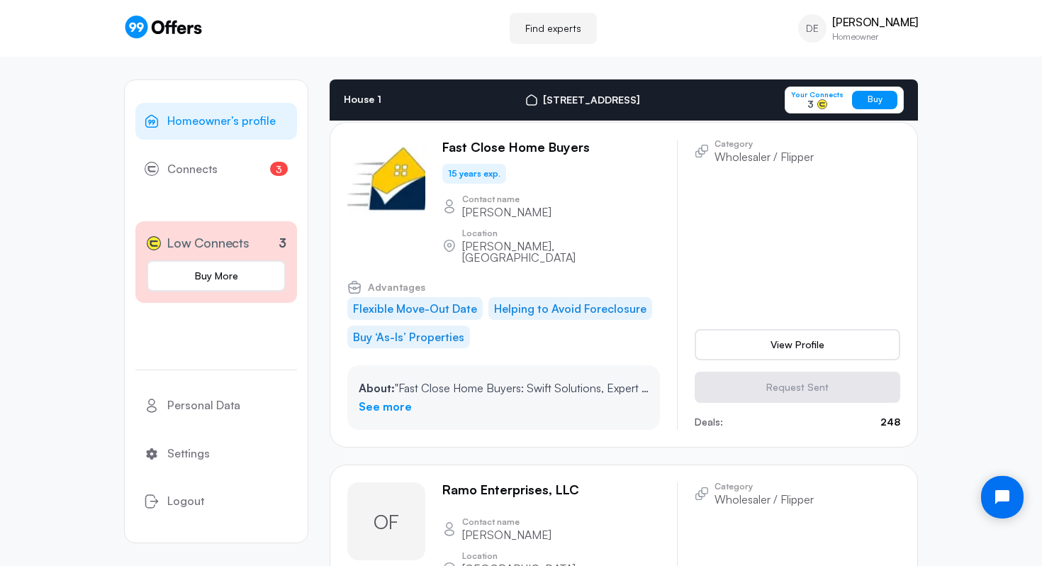
click at [546, 482] on div "OF Ramo Enterprises, LLC Contact name Omar Fadl Location Middlesex, NJ" at bounding box center [503, 533] width 313 height 103
drag, startPoint x: 620, startPoint y: 328, endPoint x: 545, endPoint y: 335, distance: 75.4
click at [545, 482] on div "OF Ramo Enterprises, LLC Contact name Omar Fadl Location Middlesex, NJ" at bounding box center [503, 533] width 313 height 103
copy p "[GEOGRAPHIC_DATA], [GEOGRAPHIC_DATA]"
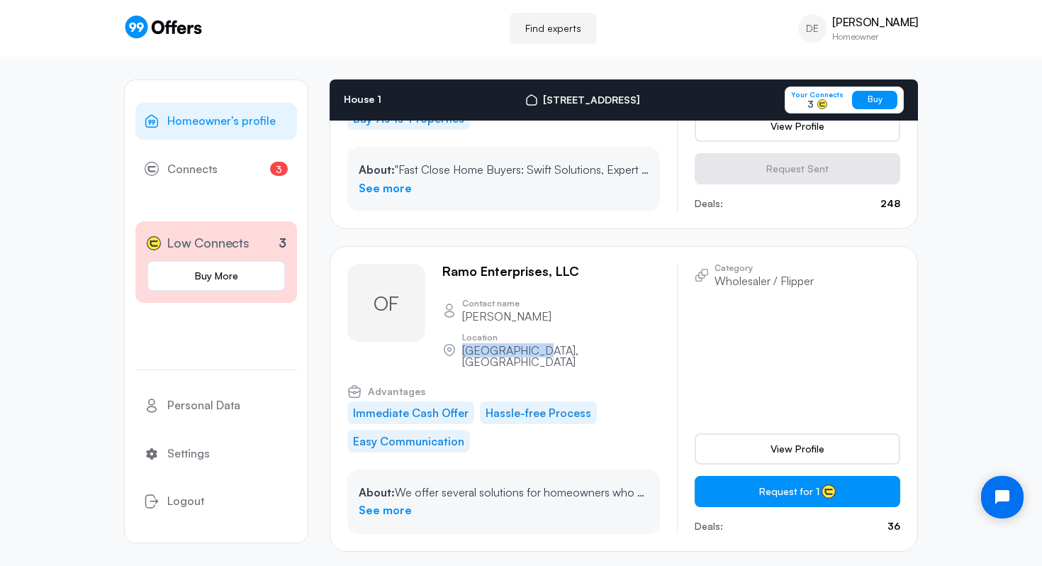
scroll to position [2115, 0]
drag, startPoint x: 631, startPoint y: 362, endPoint x: 443, endPoint y: 365, distance: 188.5
copy p "[DOMAIN_NAME]"
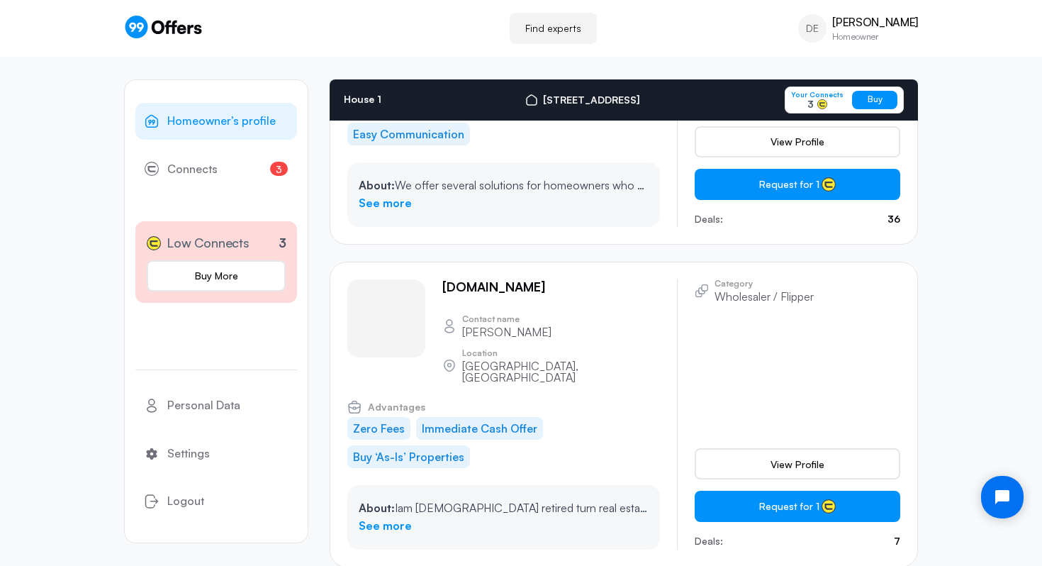
scroll to position [2425, 0]
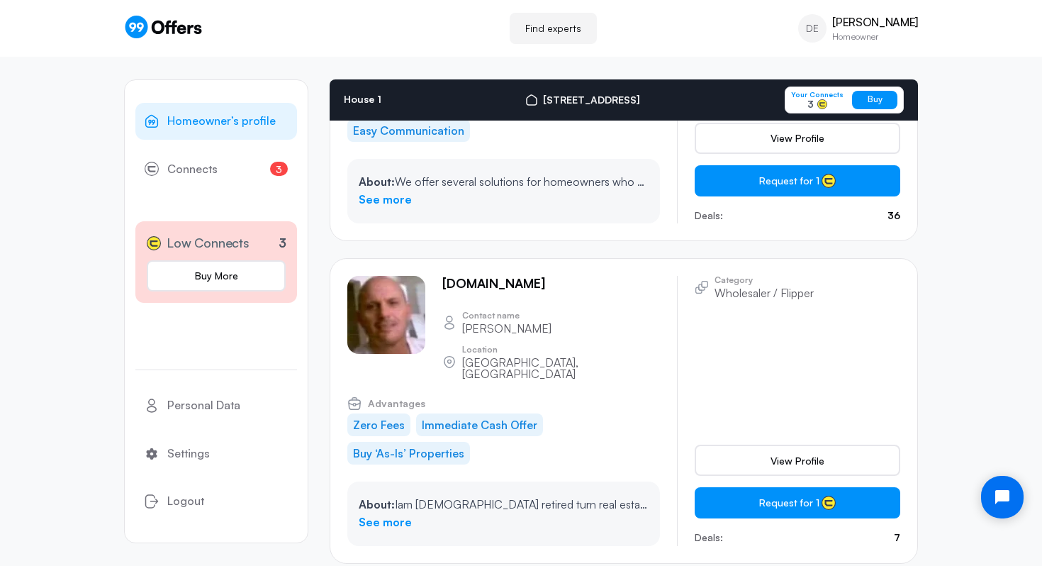
drag, startPoint x: 552, startPoint y: 355, endPoint x: 443, endPoint y: 352, distance: 109.2
drag, startPoint x: 638, startPoint y: 394, endPoint x: 558, endPoint y: 395, distance: 79.4
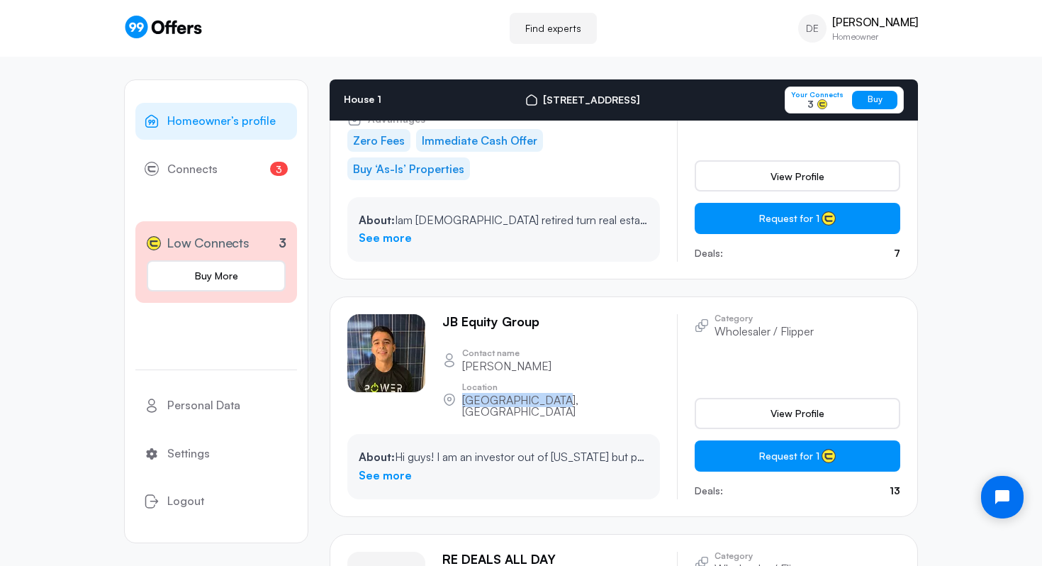
scroll to position [2712, 0]
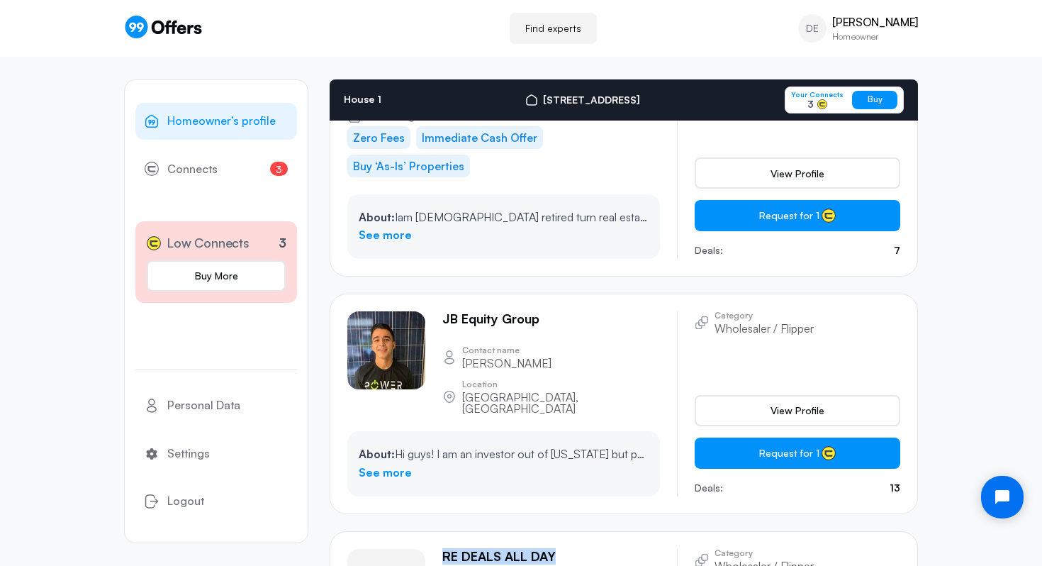
drag, startPoint x: 573, startPoint y: 274, endPoint x: 442, endPoint y: 278, distance: 130.5
click at [442, 549] on div "RE DEALS ALL DAY" at bounding box center [551, 557] width 218 height 16
drag, startPoint x: 579, startPoint y: 354, endPoint x: 461, endPoint y: 356, distance: 118.4
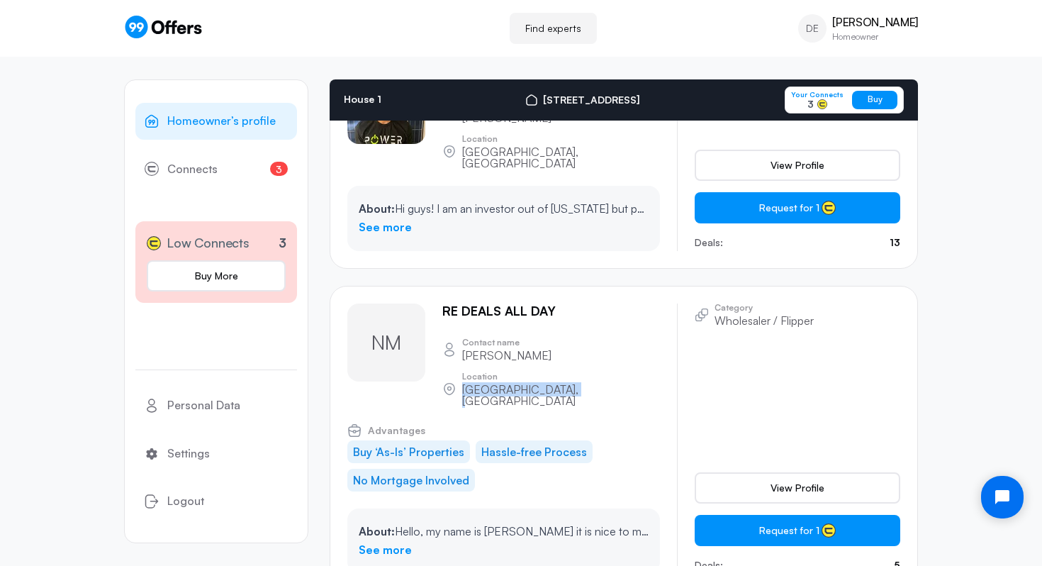
scroll to position [2959, 0]
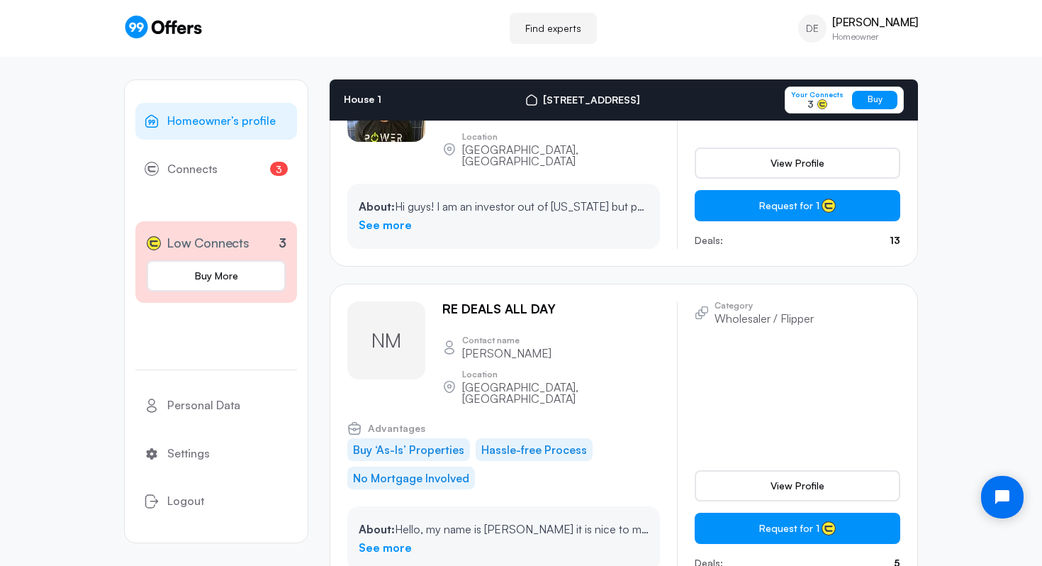
drag, startPoint x: 572, startPoint y: 339, endPoint x: 440, endPoint y: 339, distance: 131.8
drag, startPoint x: 621, startPoint y: 407, endPoint x: 560, endPoint y: 407, distance: 60.9
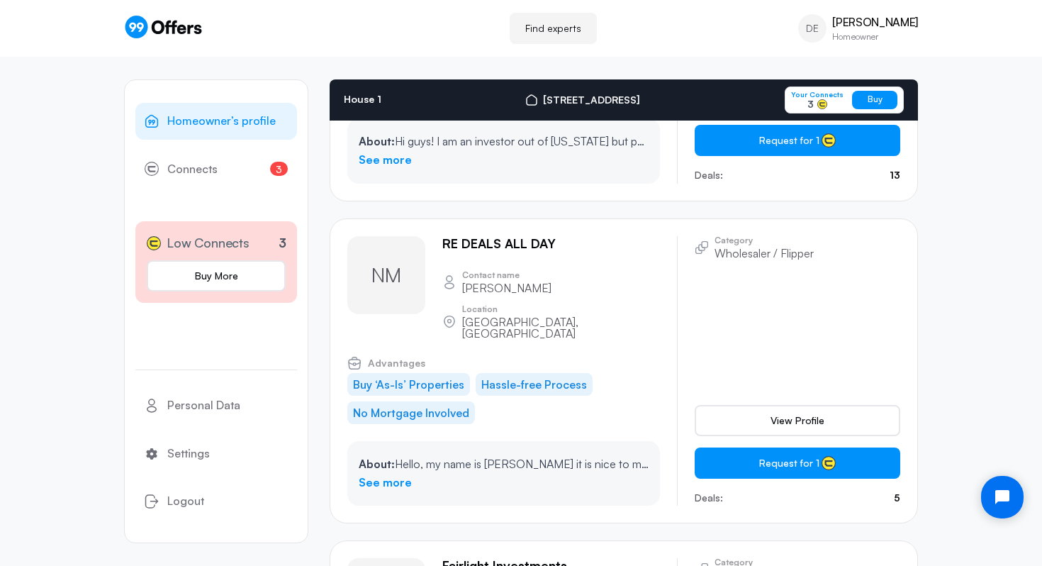
scroll to position [3029, 0]
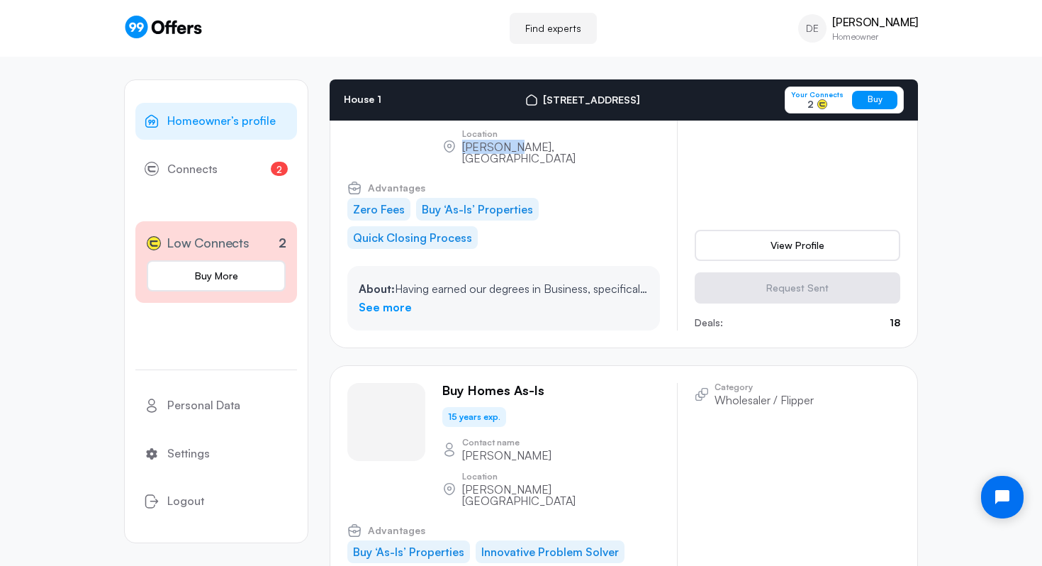
scroll to position [3543, 0]
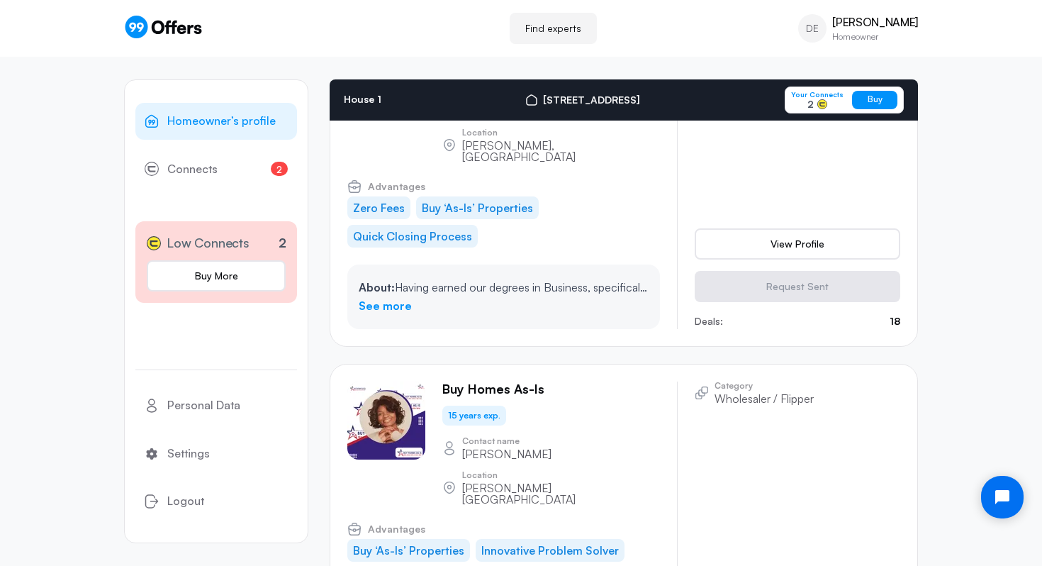
drag, startPoint x: 571, startPoint y: 352, endPoint x: 442, endPoint y: 356, distance: 128.3
drag, startPoint x: 617, startPoint y: 421, endPoint x: 549, endPoint y: 420, distance: 68.1
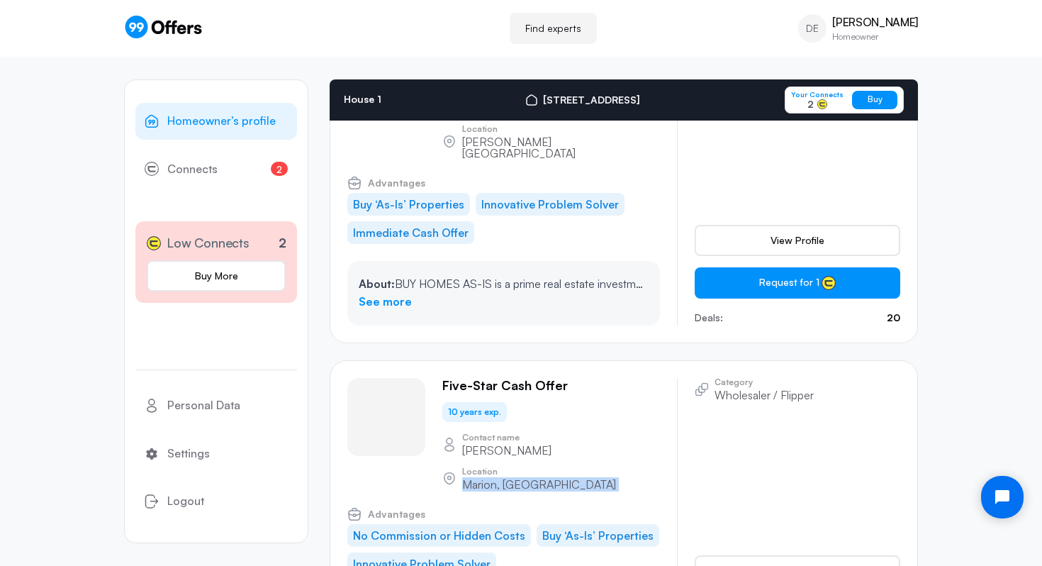
scroll to position [3895, 0]
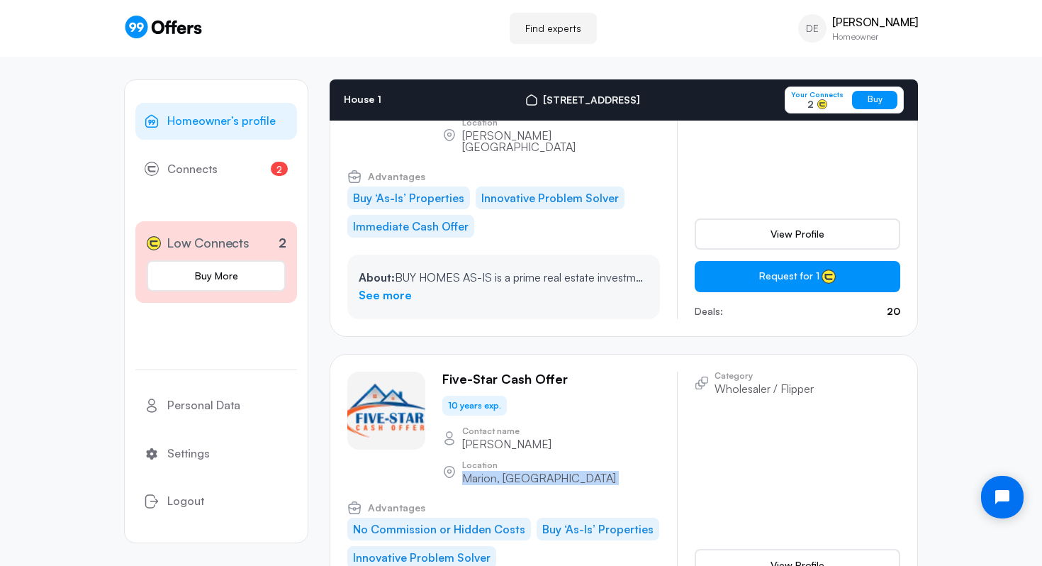
drag, startPoint x: 600, startPoint y: 296, endPoint x: 442, endPoint y: 289, distance: 158.2
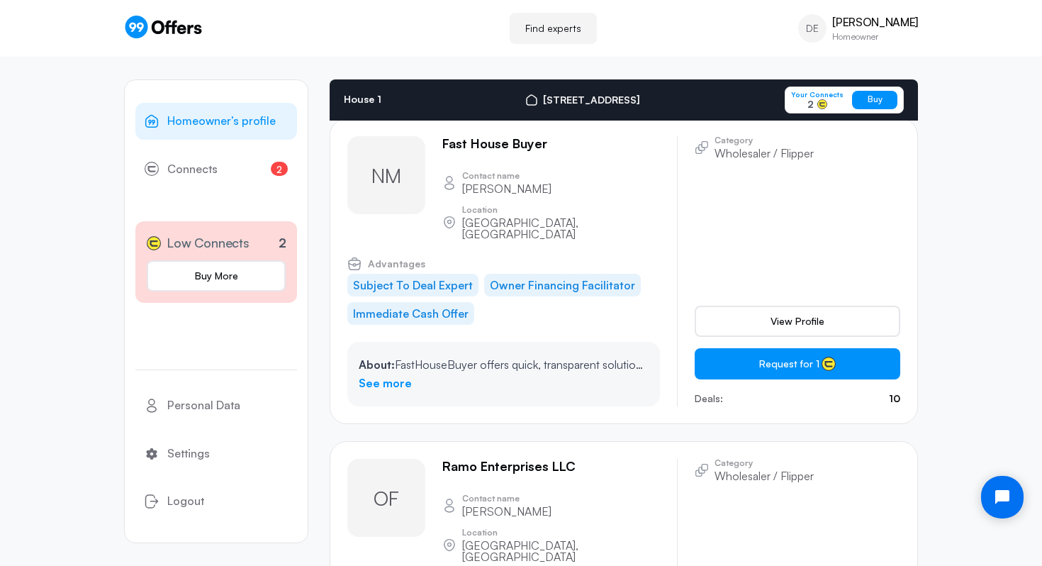
scroll to position [4836, 0]
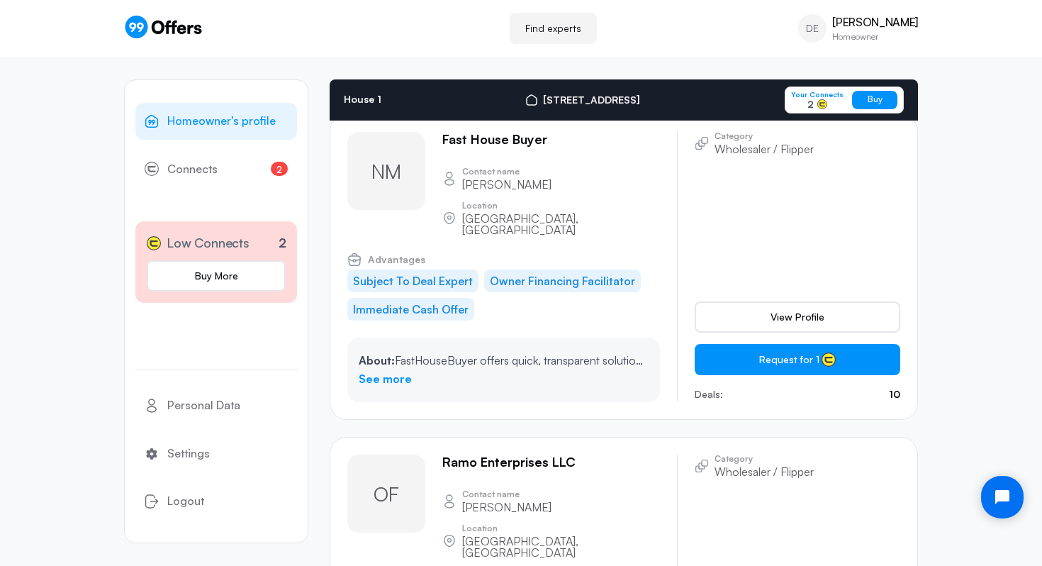
drag, startPoint x: 529, startPoint y: 275, endPoint x: 439, endPoint y: 275, distance: 90.7
drag, startPoint x: 647, startPoint y: 324, endPoint x: 553, endPoint y: 322, distance: 94.3
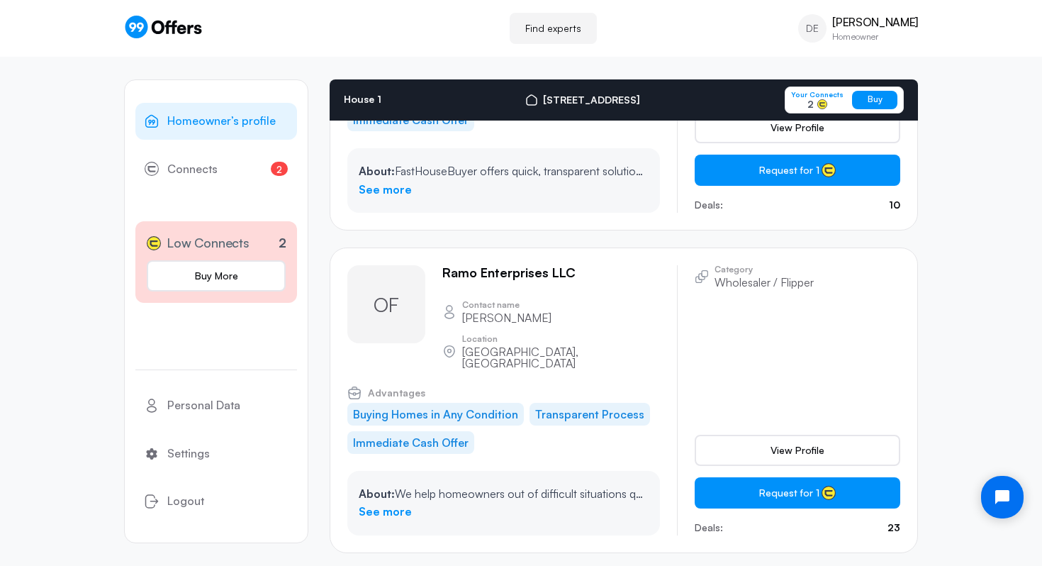
scroll to position [5035, 0]
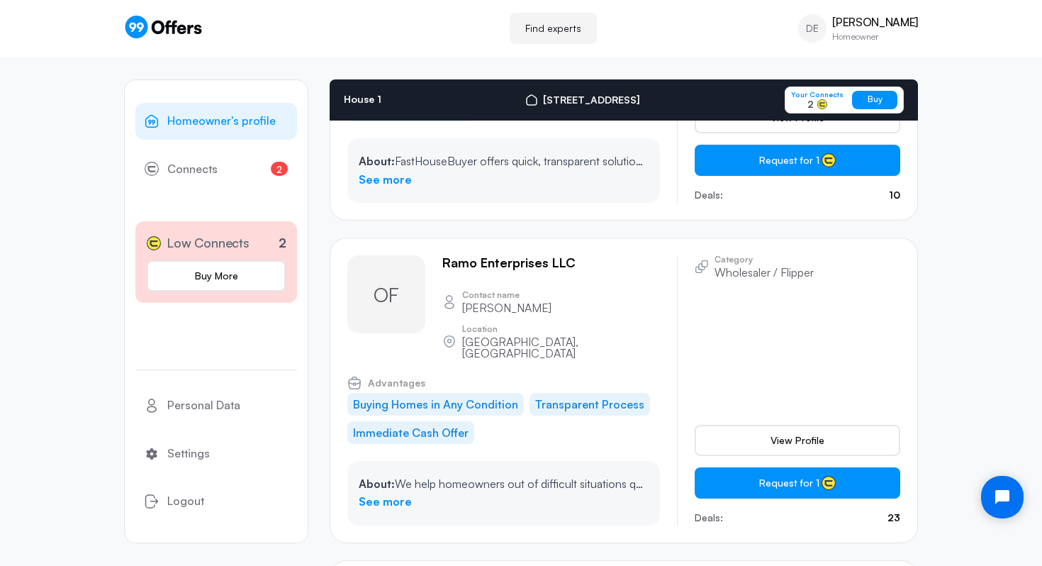
drag, startPoint x: 592, startPoint y: 289, endPoint x: 439, endPoint y: 296, distance: 152.5
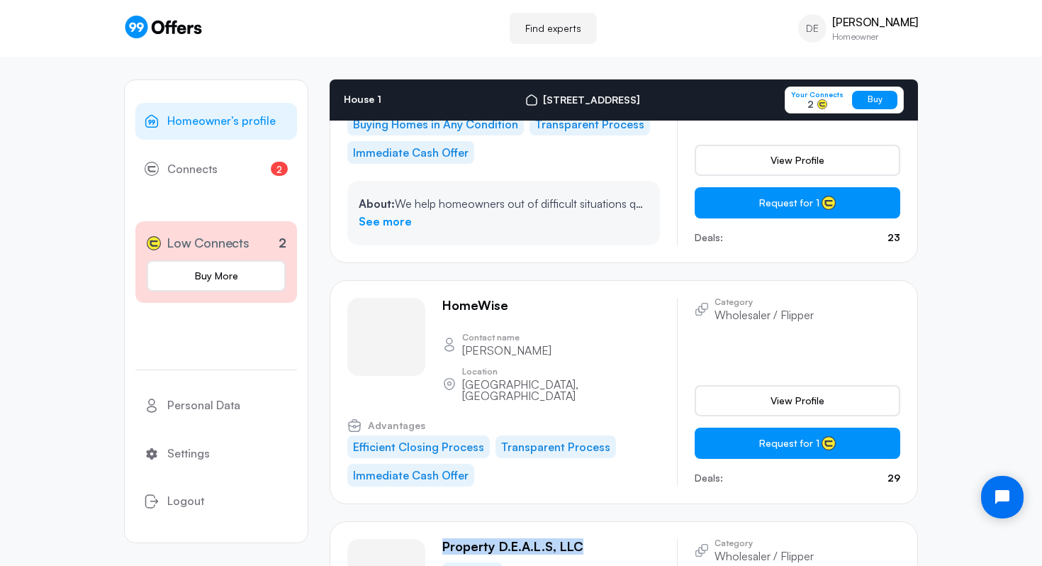
scroll to position [5317, 0]
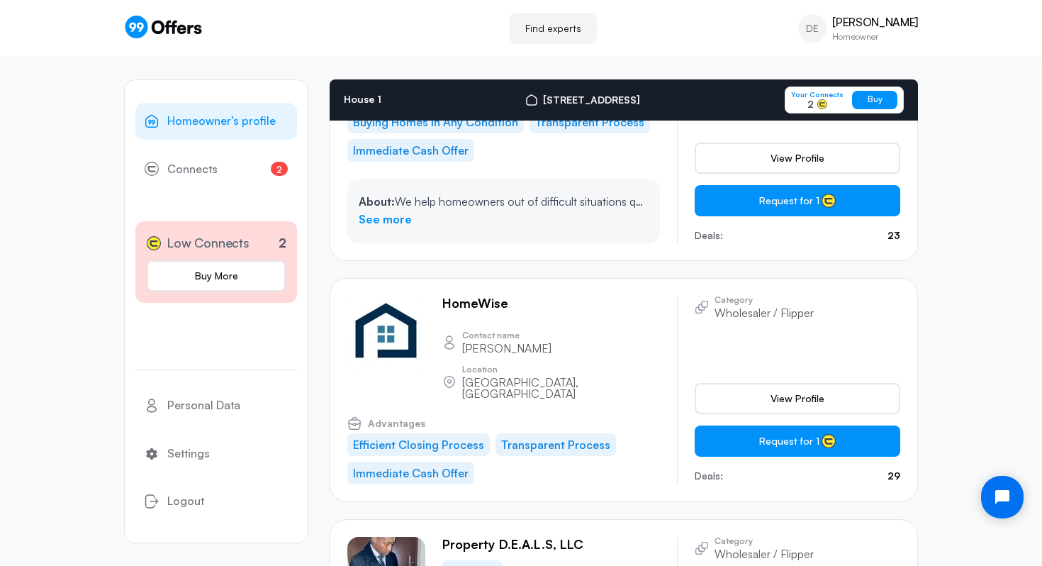
drag, startPoint x: 566, startPoint y: 309, endPoint x: 439, endPoint y: 308, distance: 126.9
drag, startPoint x: 648, startPoint y: 345, endPoint x: 551, endPoint y: 349, distance: 96.5
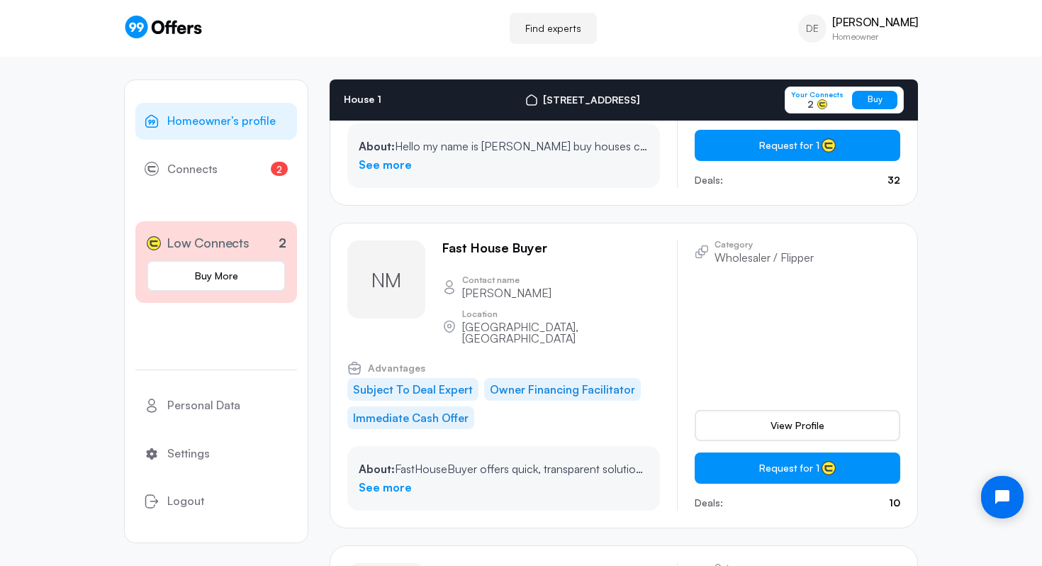
scroll to position [4673, 0]
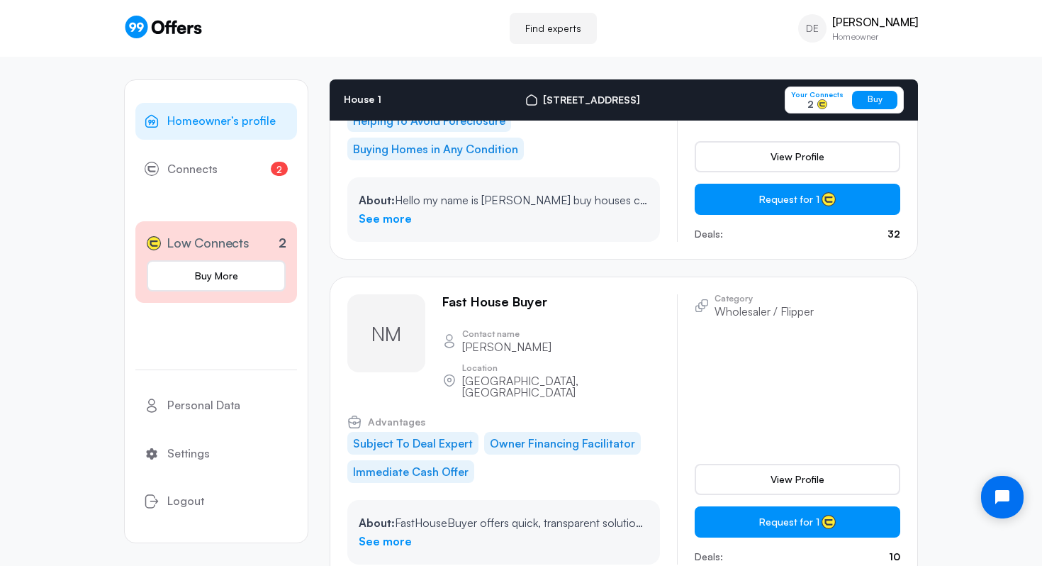
drag, startPoint x: 509, startPoint y: 439, endPoint x: 438, endPoint y: 437, distance: 70.9
drag, startPoint x: 645, startPoint y: 488, endPoint x: 553, endPoint y: 486, distance: 92.1
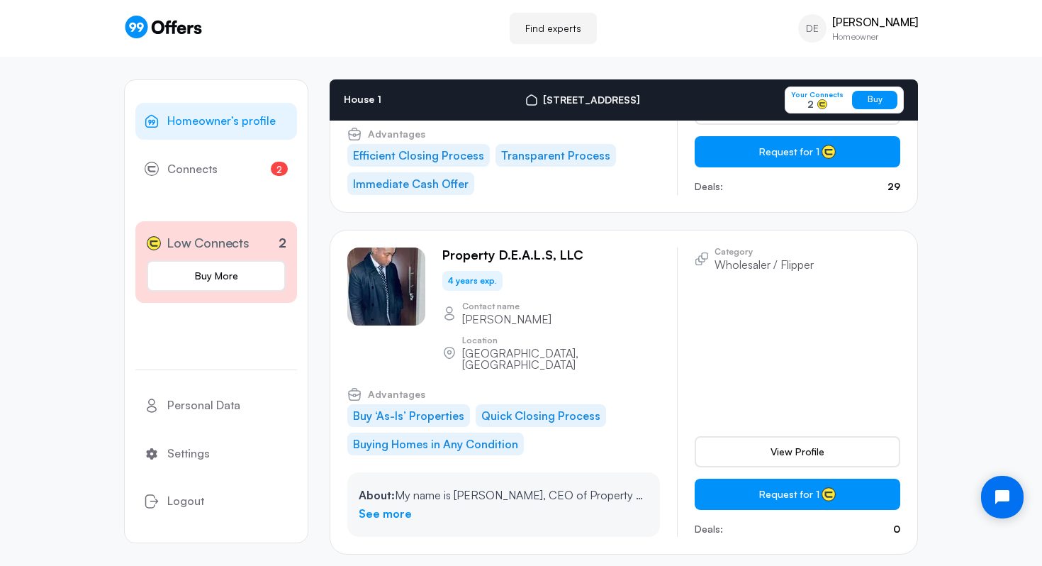
scroll to position [5619, 0]
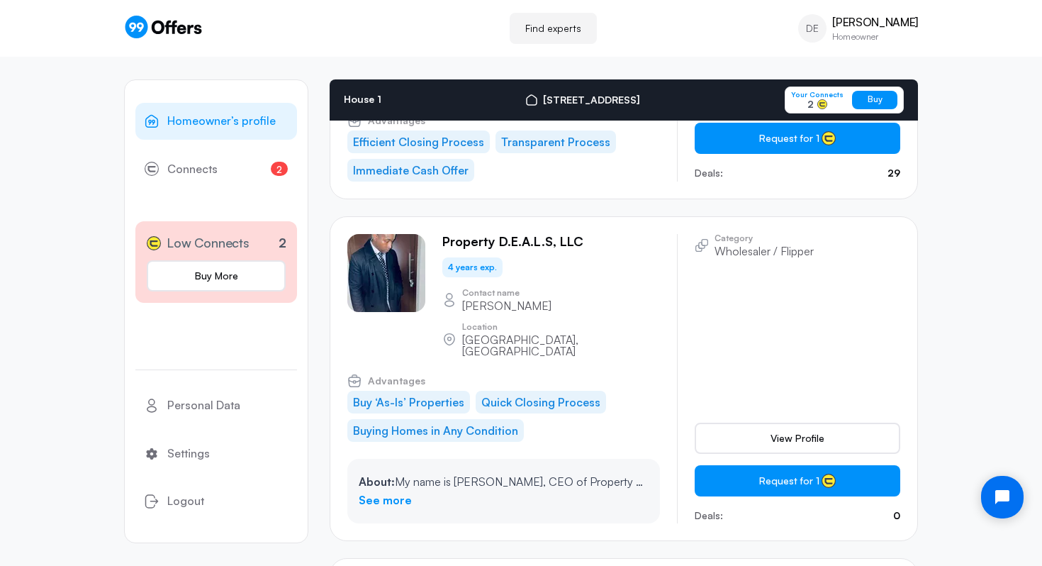
drag, startPoint x: 525, startPoint y: 218, endPoint x: 455, endPoint y: 215, distance: 70.3
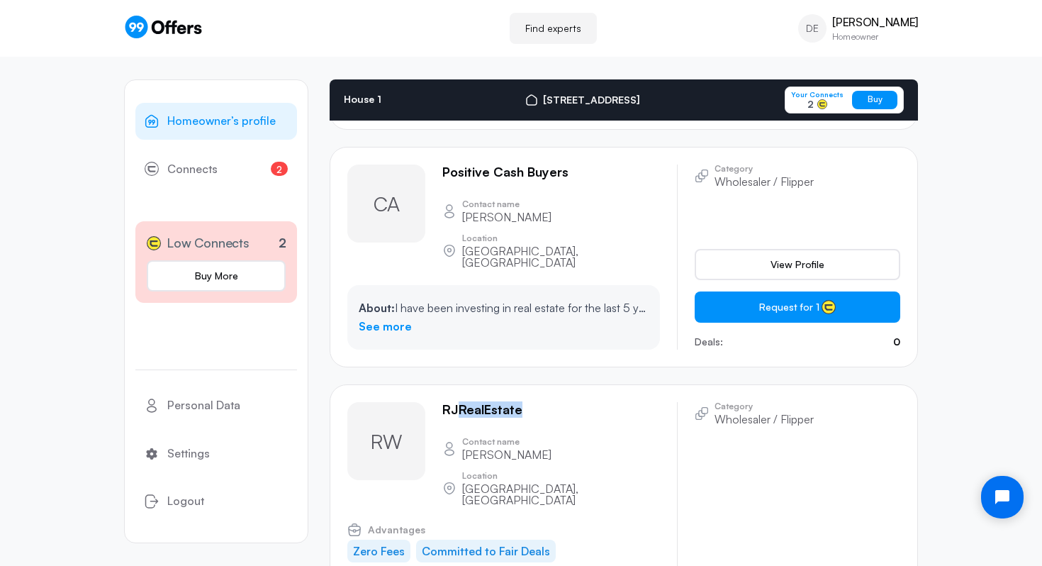
scroll to position [5972, 0]
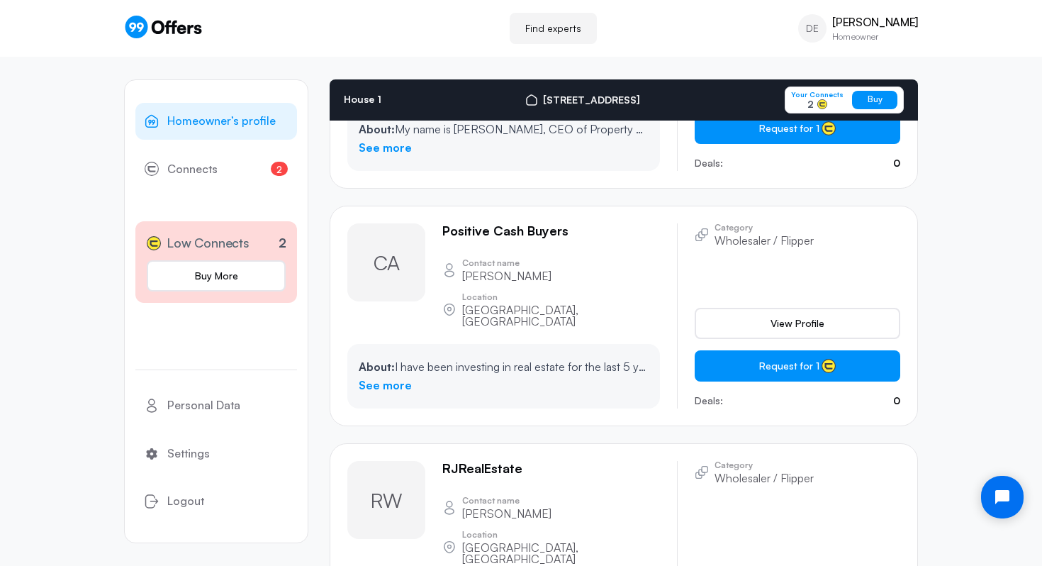
drag, startPoint x: 583, startPoint y: 162, endPoint x: 439, endPoint y: 159, distance: 144.6
drag, startPoint x: 651, startPoint y: 232, endPoint x: 572, endPoint y: 230, distance: 79.4
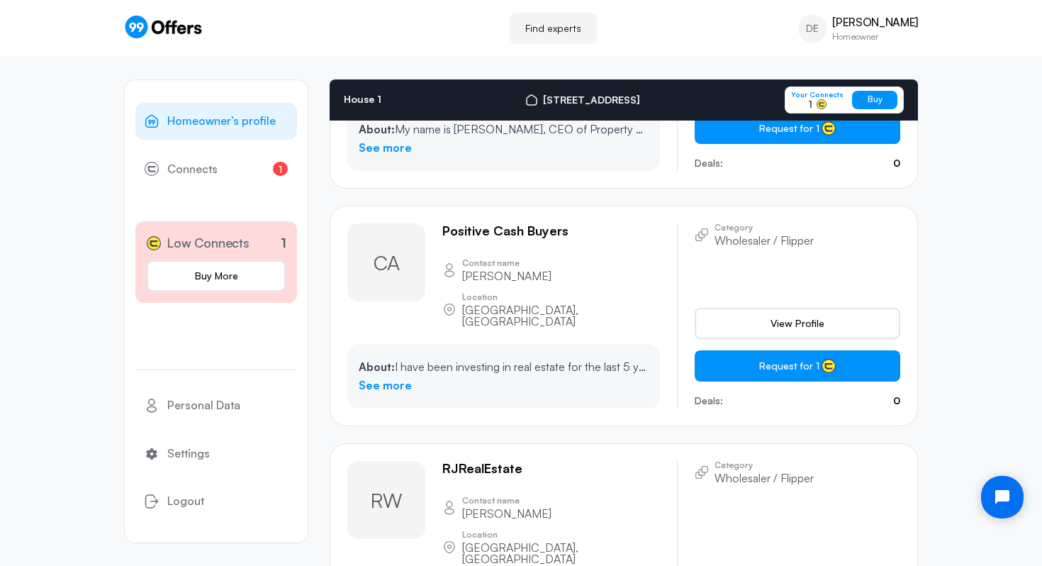
drag, startPoint x: 653, startPoint y: 226, endPoint x: 572, endPoint y: 228, distance: 81.5
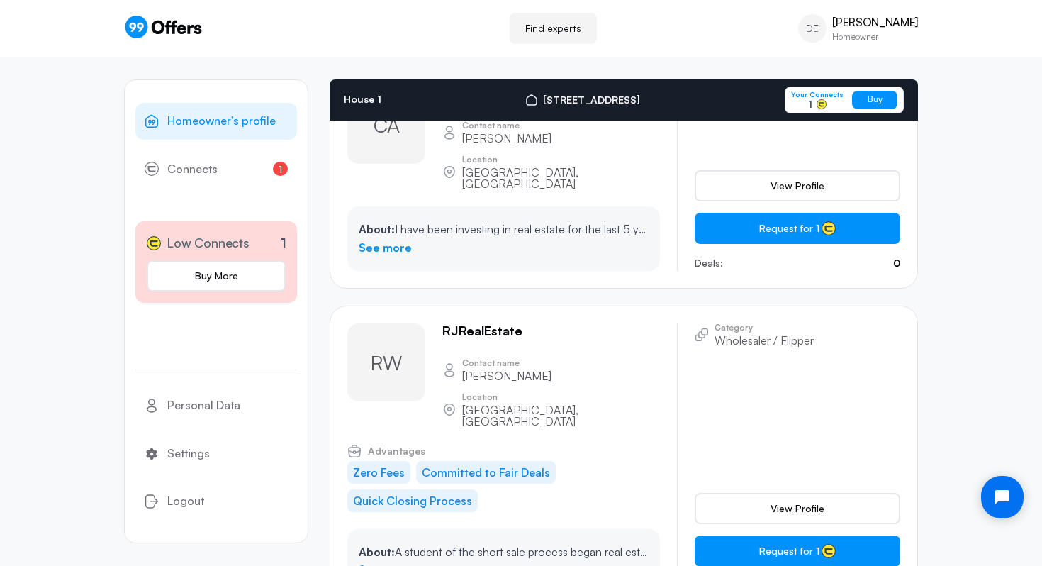
scroll to position [6111, 0]
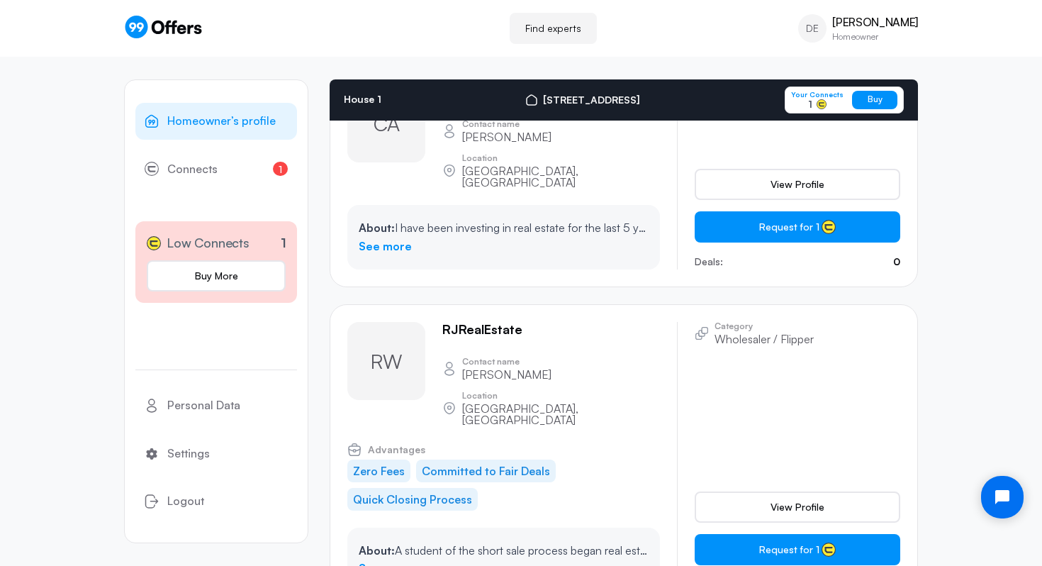
drag, startPoint x: 566, startPoint y: 347, endPoint x: 435, endPoint y: 347, distance: 130.4
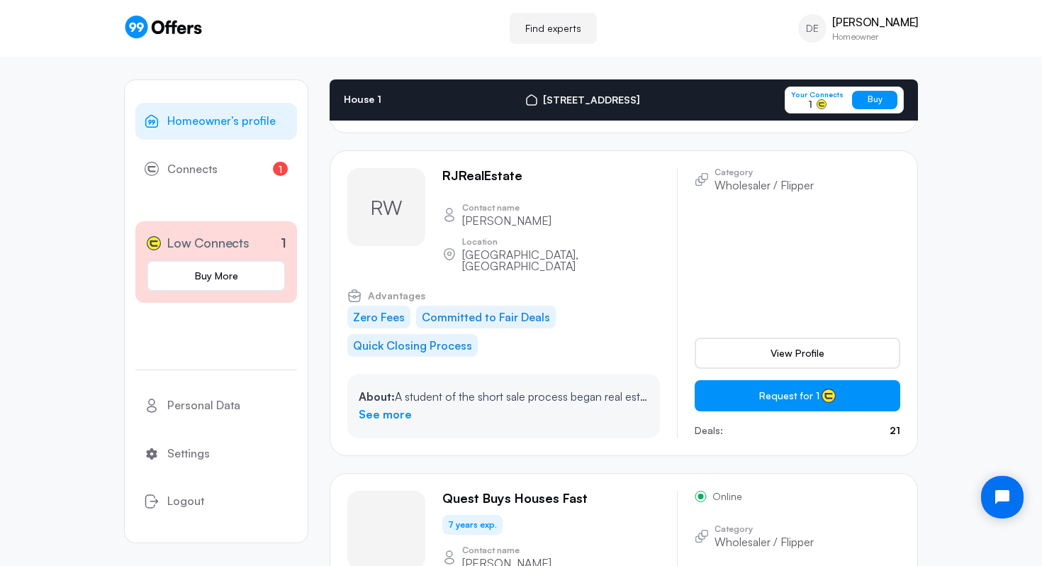
scroll to position [6267, 0]
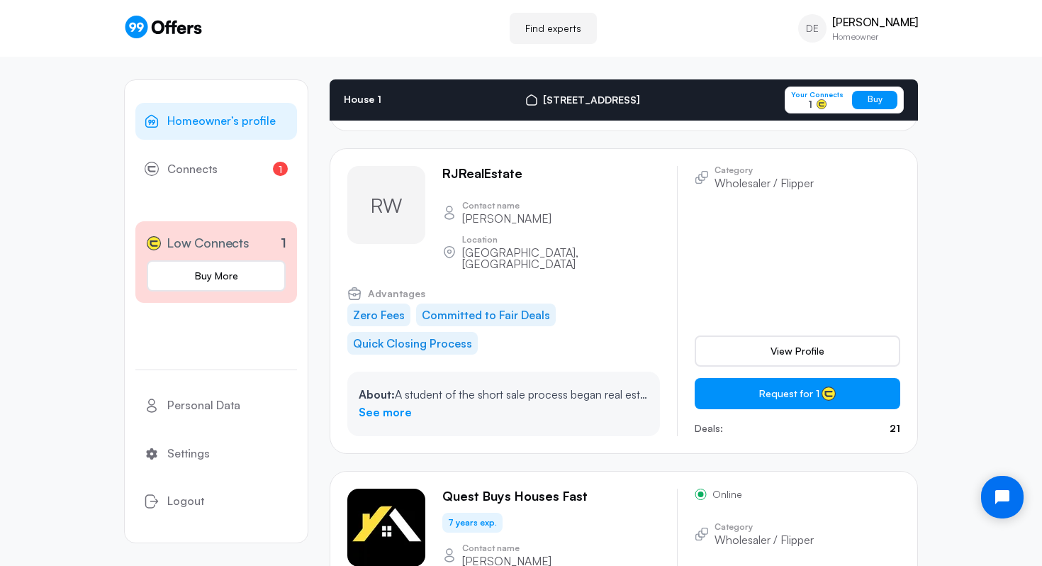
drag, startPoint x: 644, startPoint y: 259, endPoint x: 572, endPoint y: 261, distance: 71.6
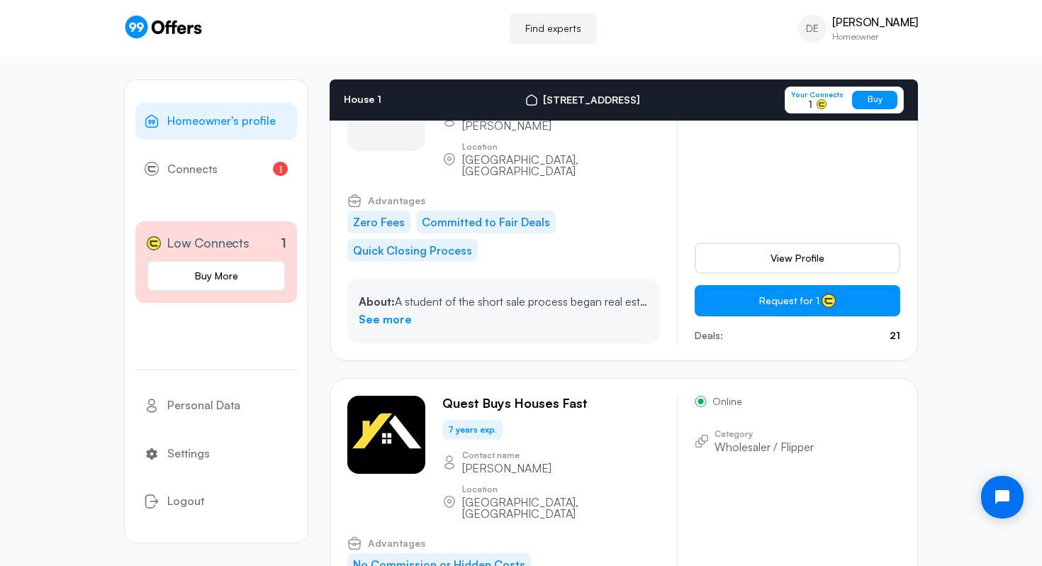
scroll to position [6366, 0]
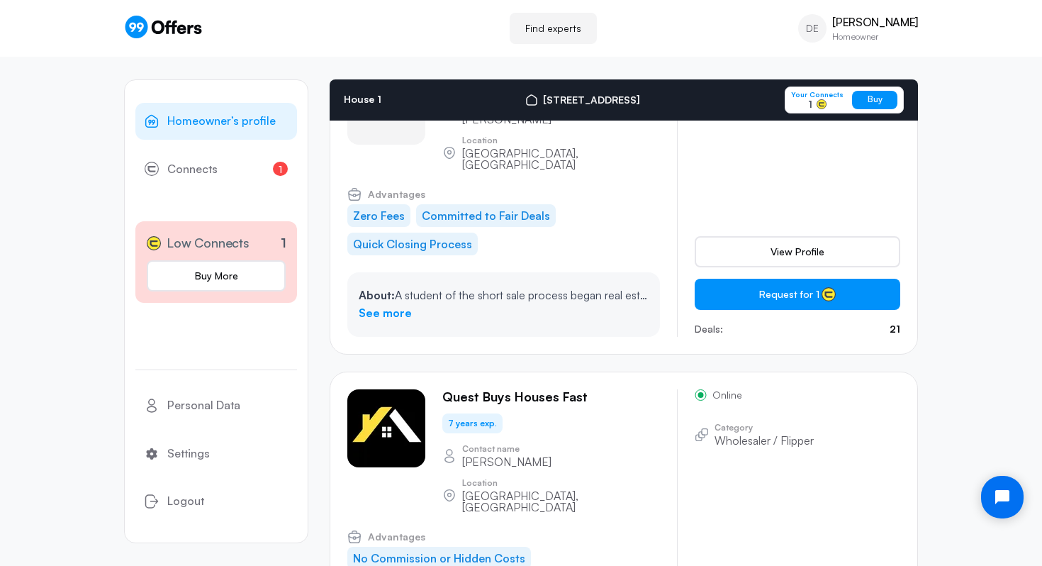
drag, startPoint x: 563, startPoint y: 391, endPoint x: 441, endPoint y: 393, distance: 122.6
drag, startPoint x: 613, startPoint y: 439, endPoint x: 564, endPoint y: 439, distance: 48.9
drag, startPoint x: 608, startPoint y: 436, endPoint x: 558, endPoint y: 434, distance: 50.3
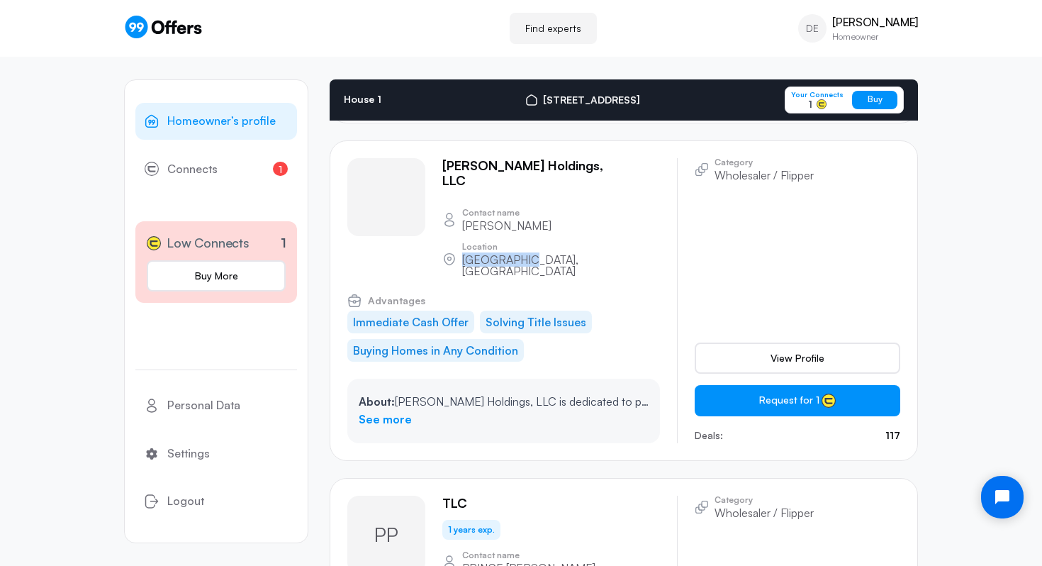
scroll to position [7320, 0]
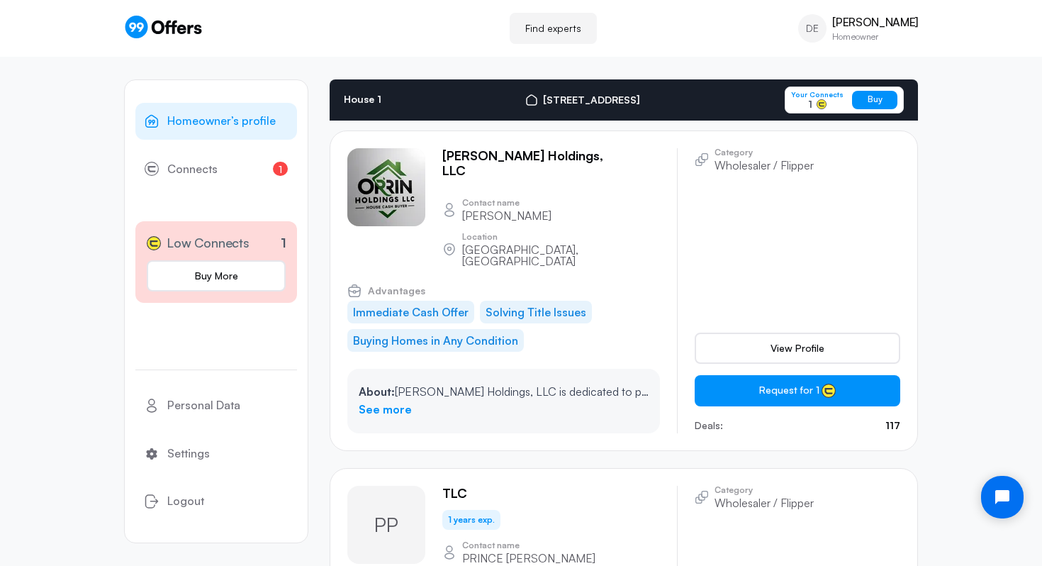
drag, startPoint x: 541, startPoint y: 237, endPoint x: 440, endPoint y: 244, distance: 100.9
drag, startPoint x: 628, startPoint y: 301, endPoint x: 562, endPoint y: 305, distance: 66.0
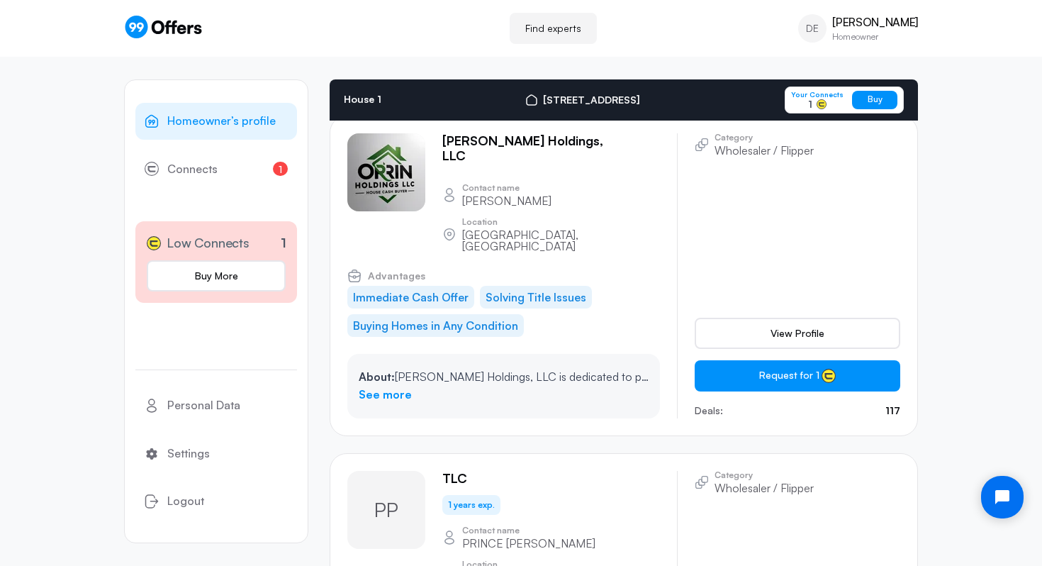
scroll to position [7339, 0]
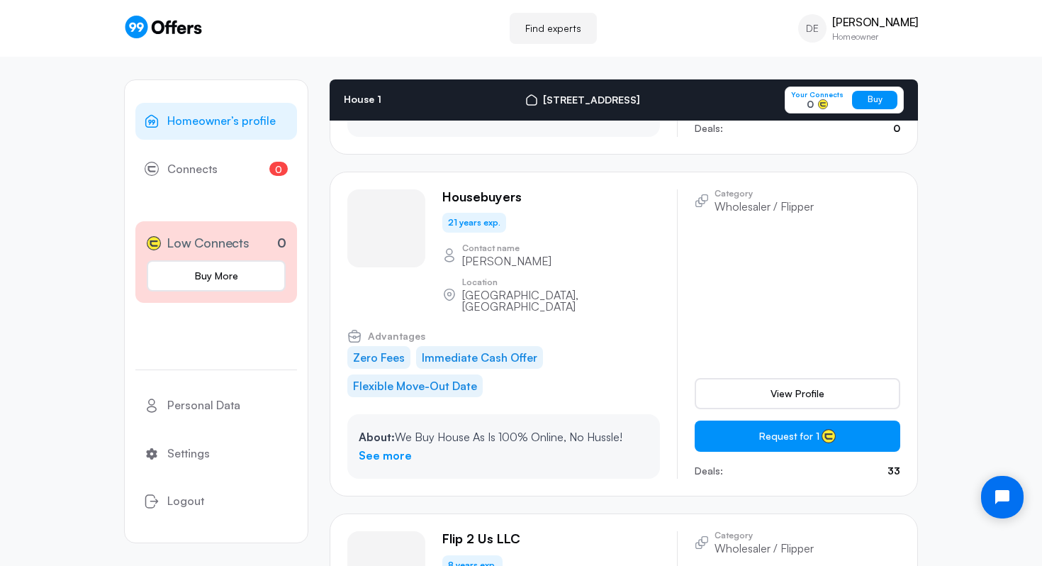
scroll to position [7881, 0]
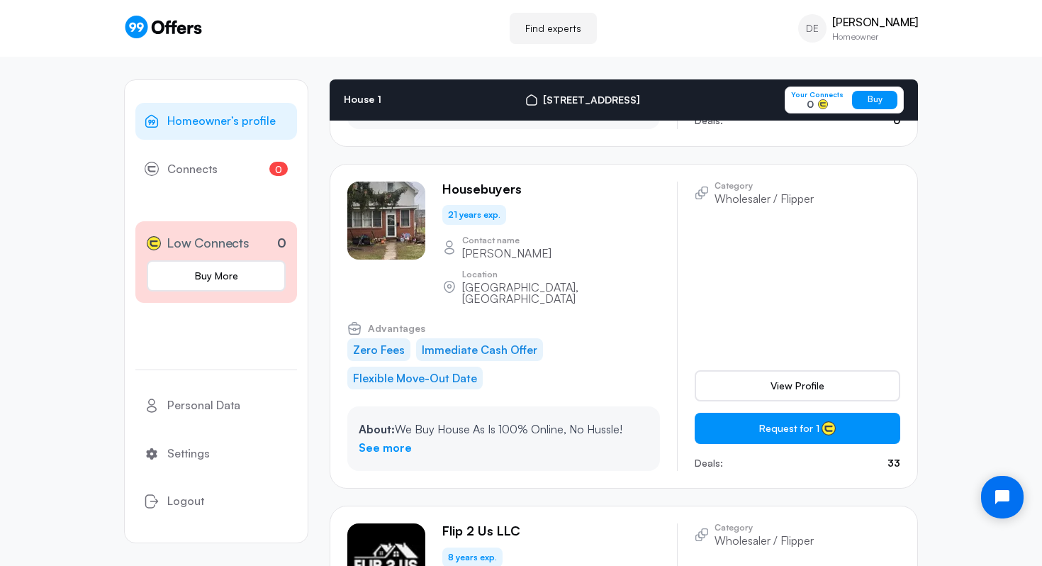
drag, startPoint x: 601, startPoint y: 277, endPoint x: 442, endPoint y: 274, distance: 158.8
drag, startPoint x: 624, startPoint y: 320, endPoint x: 556, endPoint y: 322, distance: 68.1
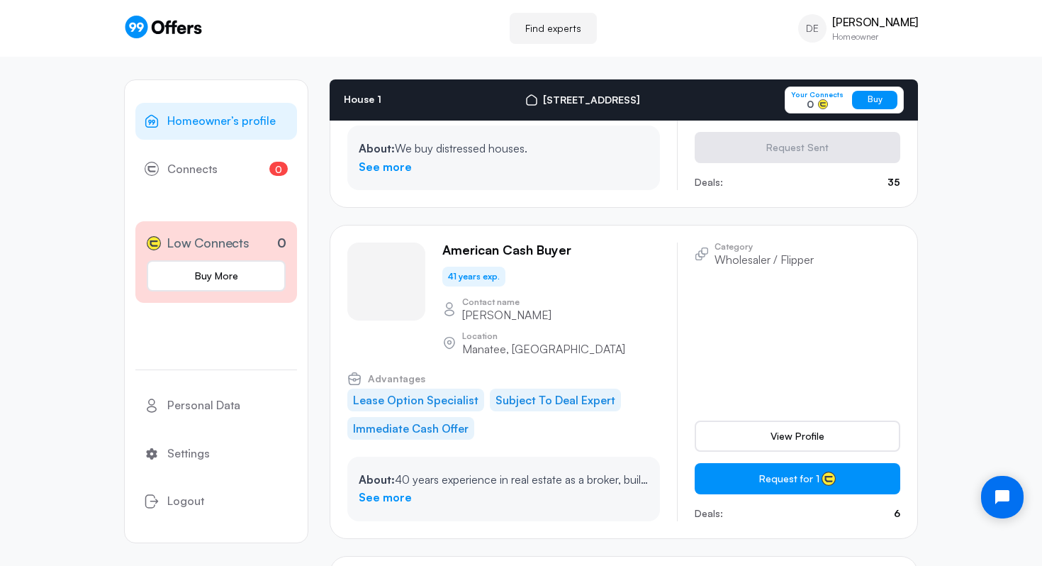
scroll to position [8505, 0]
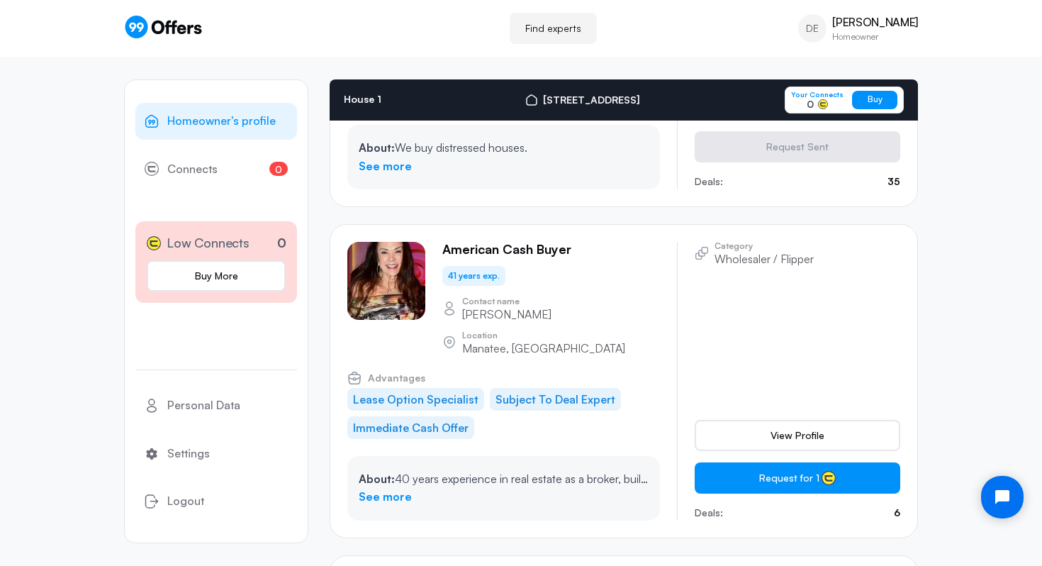
drag, startPoint x: 590, startPoint y: 278, endPoint x: 439, endPoint y: 276, distance: 151.0
drag, startPoint x: 641, startPoint y: 319, endPoint x: 549, endPoint y: 325, distance: 93.1
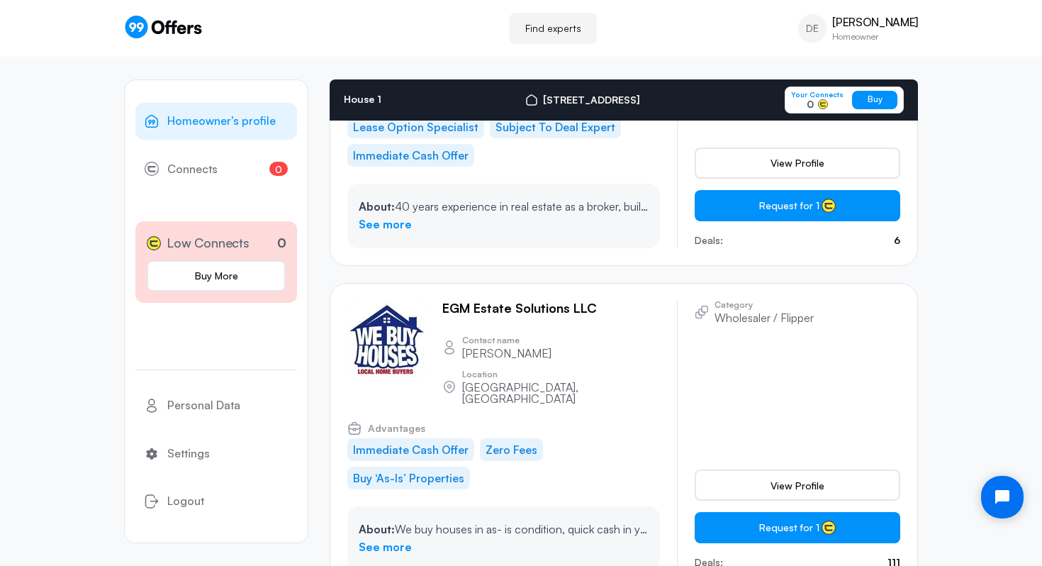
scroll to position [8779, 0]
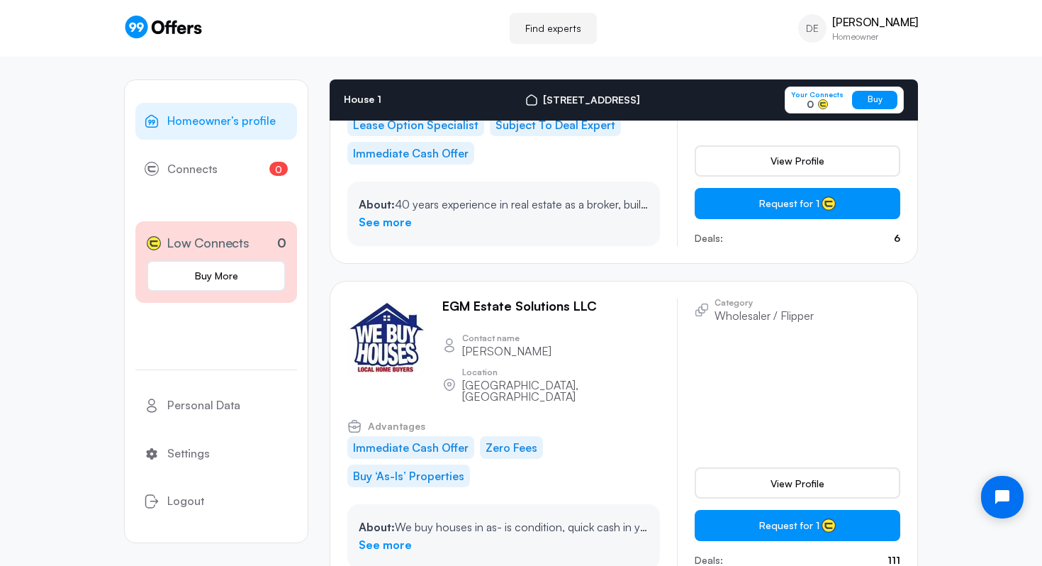
drag, startPoint x: 552, startPoint y: 220, endPoint x: 443, endPoint y: 220, distance: 109.1
drag, startPoint x: 632, startPoint y: 259, endPoint x: 556, endPoint y: 265, distance: 76.1
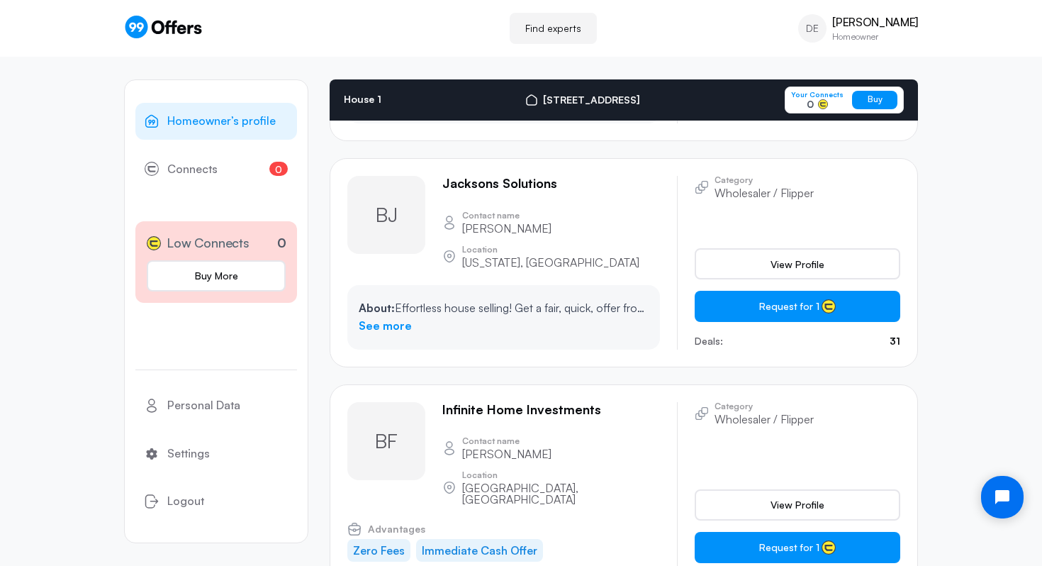
scroll to position [10422, 0]
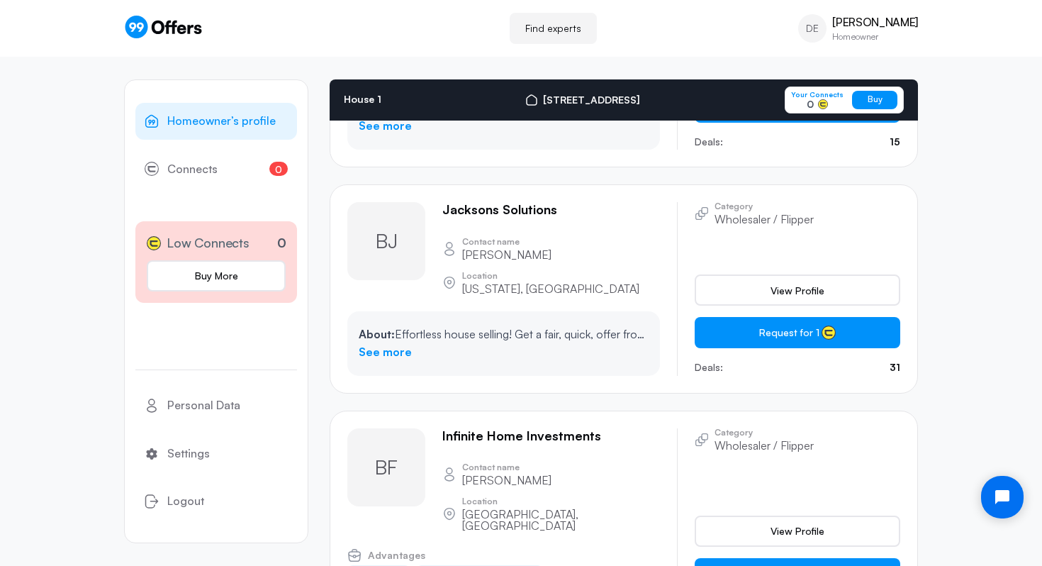
drag, startPoint x: 546, startPoint y: 218, endPoint x: 438, endPoint y: 215, distance: 108.5
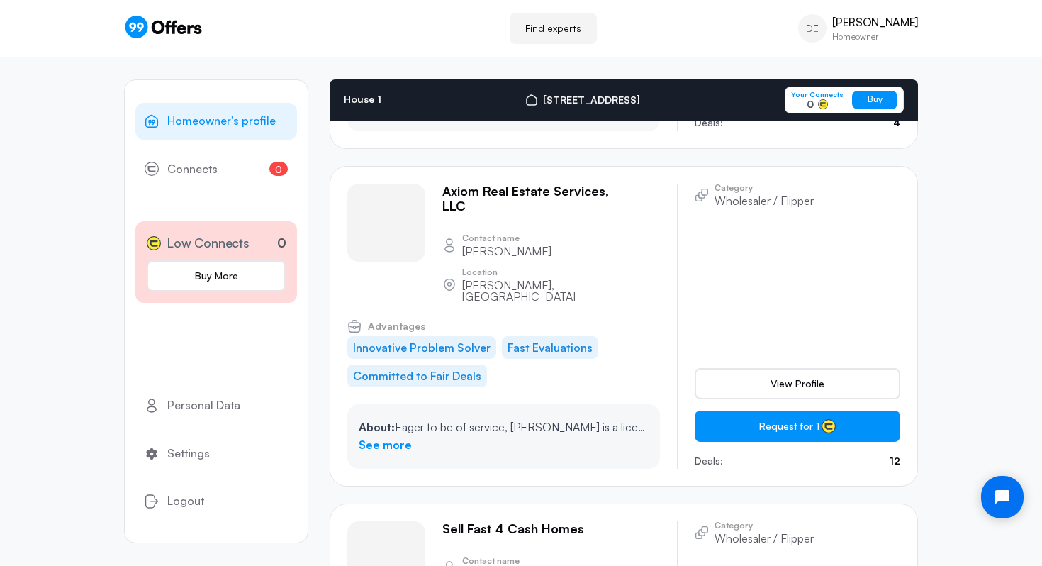
scroll to position [11988, 0]
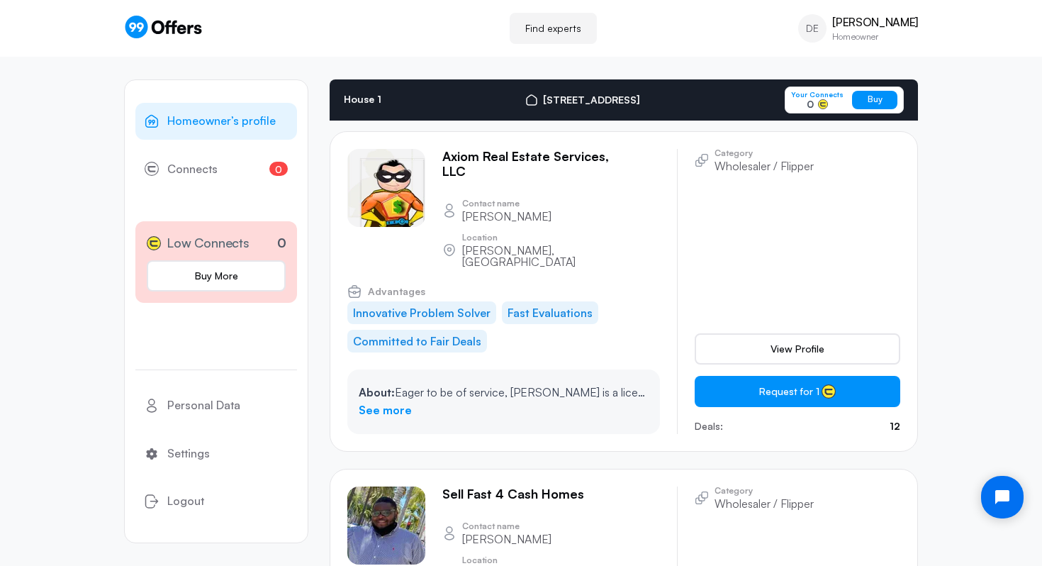
drag, startPoint x: 600, startPoint y: 278, endPoint x: 438, endPoint y: 279, distance: 161.6
drag, startPoint x: 638, startPoint y: 339, endPoint x: 563, endPoint y: 344, distance: 74.5
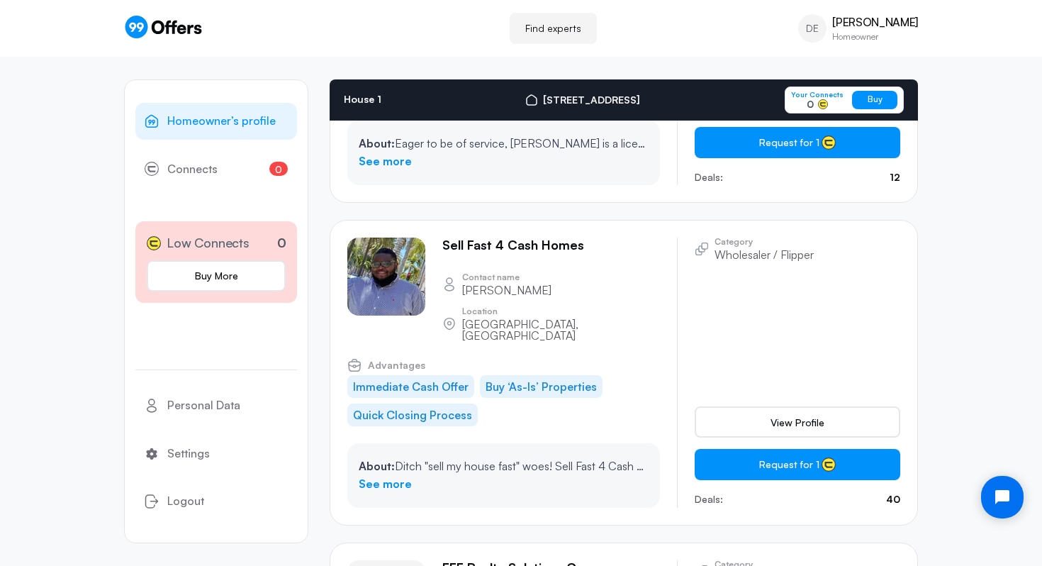
scroll to position [12237, 0]
drag, startPoint x: 490, startPoint y: 340, endPoint x: 442, endPoint y: 324, distance: 50.9
drag, startPoint x: 561, startPoint y: 439, endPoint x: 462, endPoint y: 444, distance: 98.6
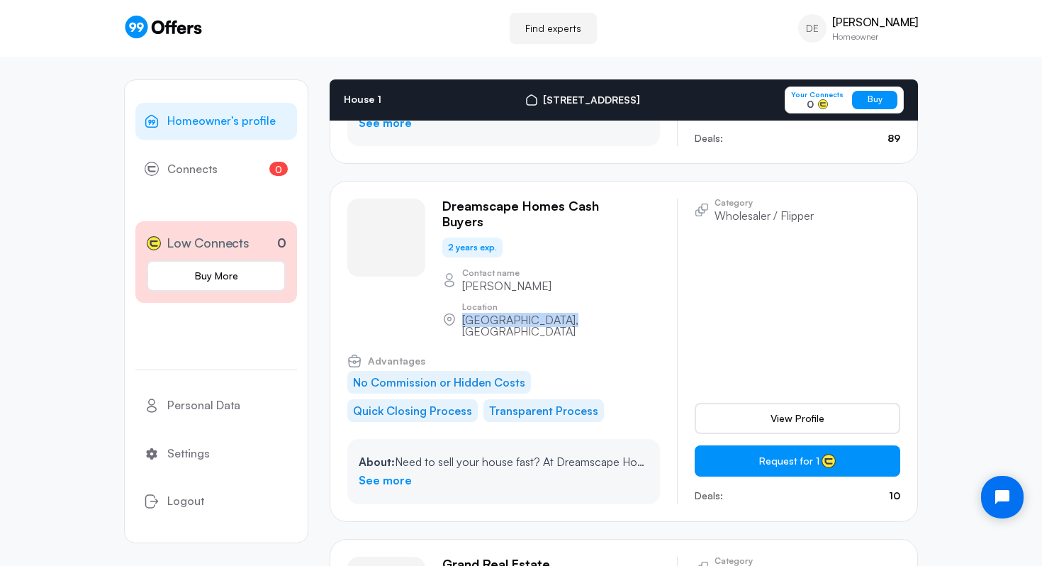
scroll to position [13768, 0]
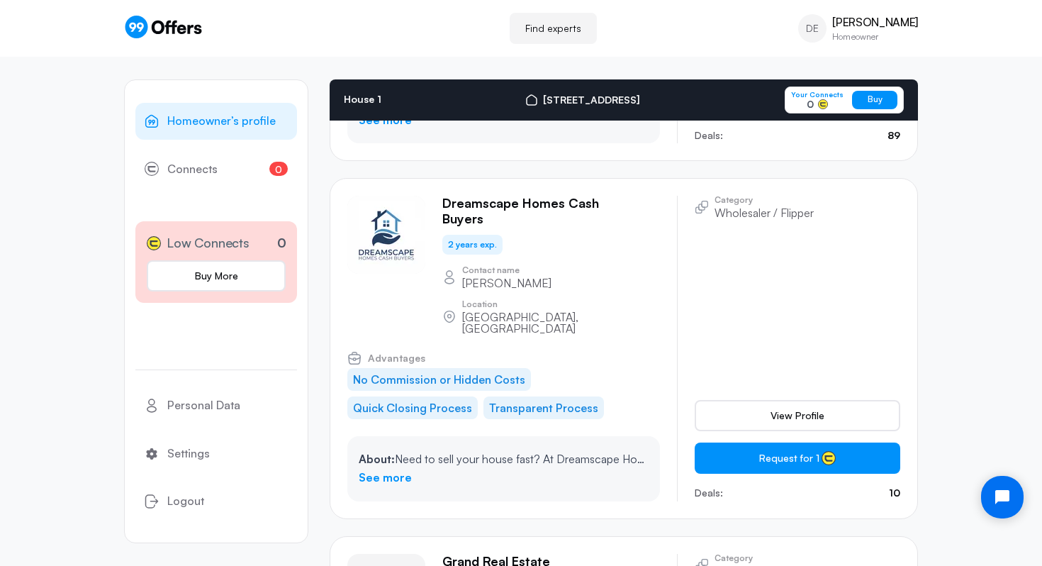
drag, startPoint x: 579, startPoint y: 244, endPoint x: 444, endPoint y: 247, distance: 134.7
drag, startPoint x: 622, startPoint y: 289, endPoint x: 553, endPoint y: 291, distance: 69.5
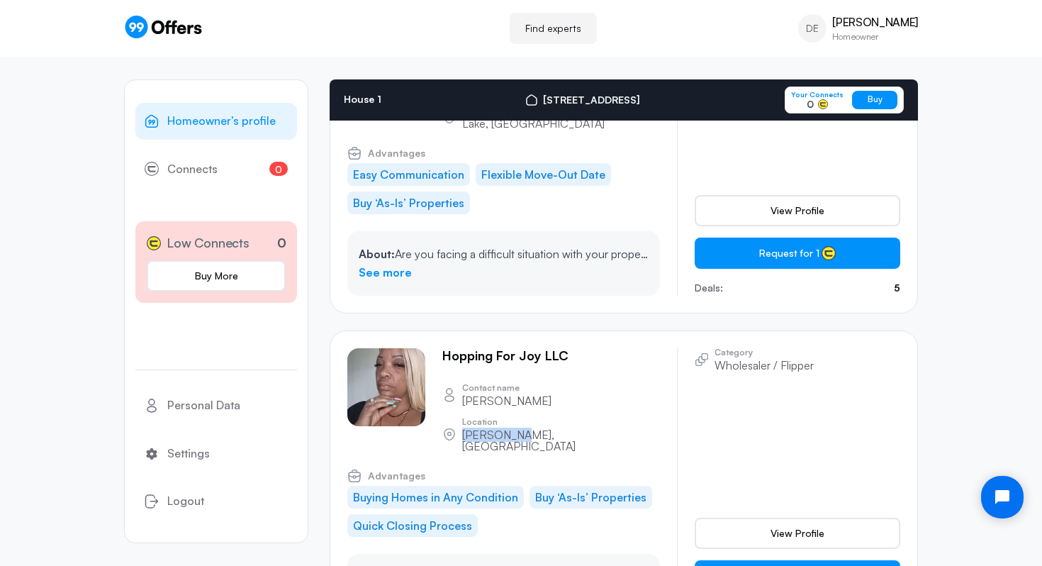
scroll to position [15194, 0]
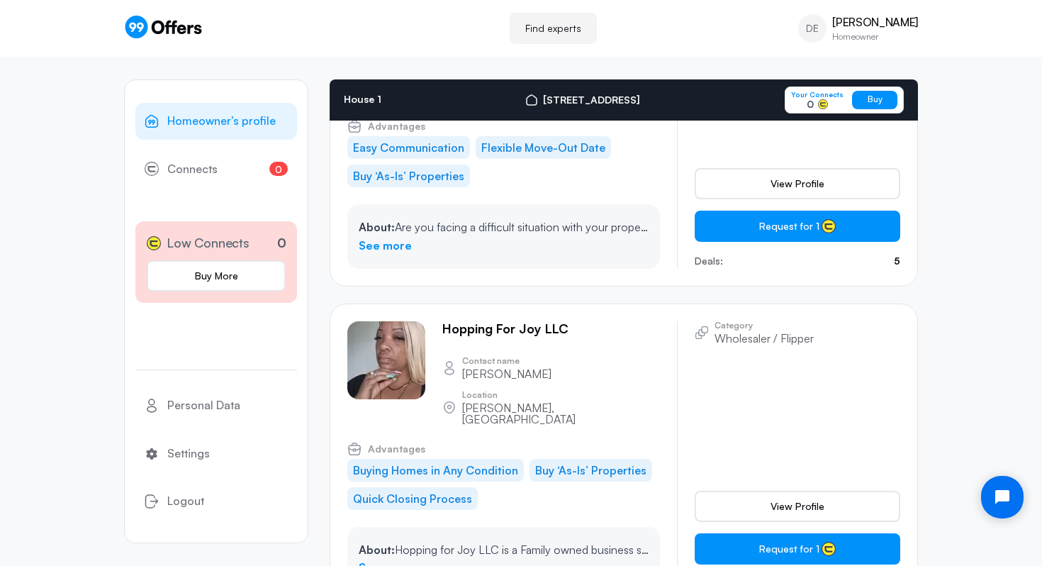
drag, startPoint x: 600, startPoint y: 250, endPoint x: 441, endPoint y: 252, distance: 159.5
drag, startPoint x: 608, startPoint y: 302, endPoint x: 547, endPoint y: 302, distance: 60.9
drag, startPoint x: 597, startPoint y: 255, endPoint x: 444, endPoint y: 258, distance: 153.8
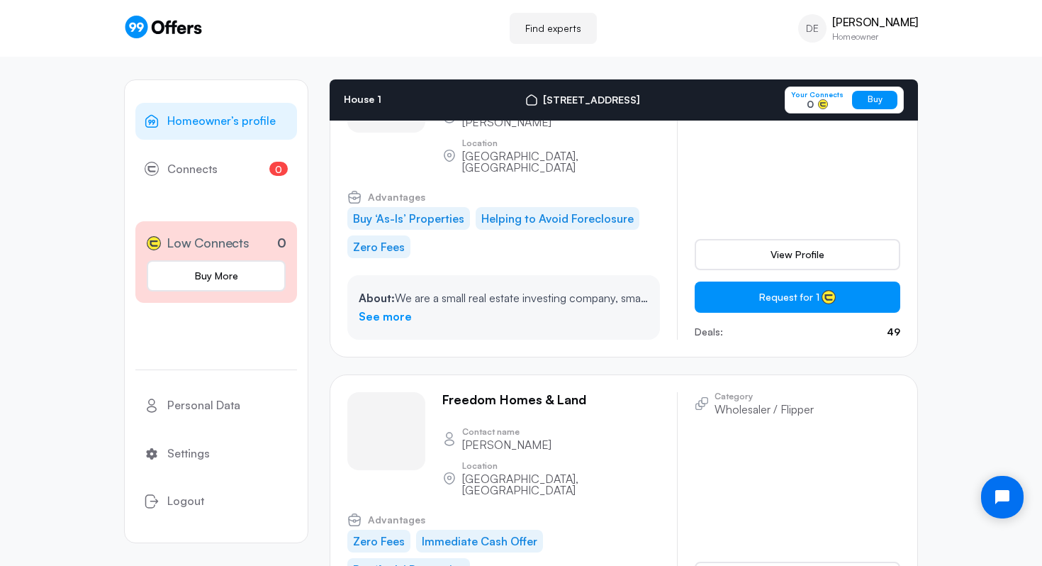
scroll to position [15783, 0]
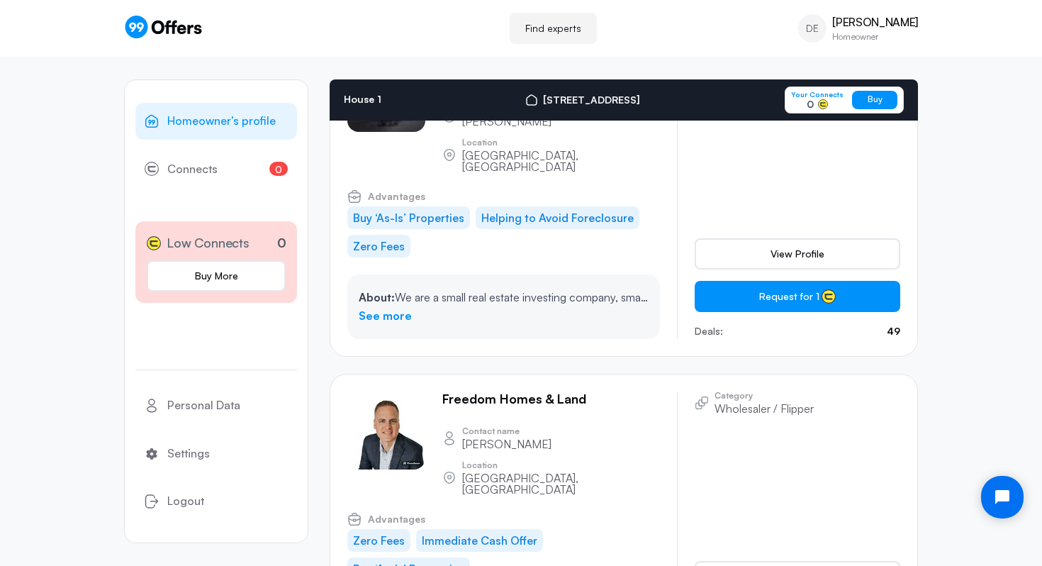
drag, startPoint x: 570, startPoint y: 253, endPoint x: 441, endPoint y: 256, distance: 129.0
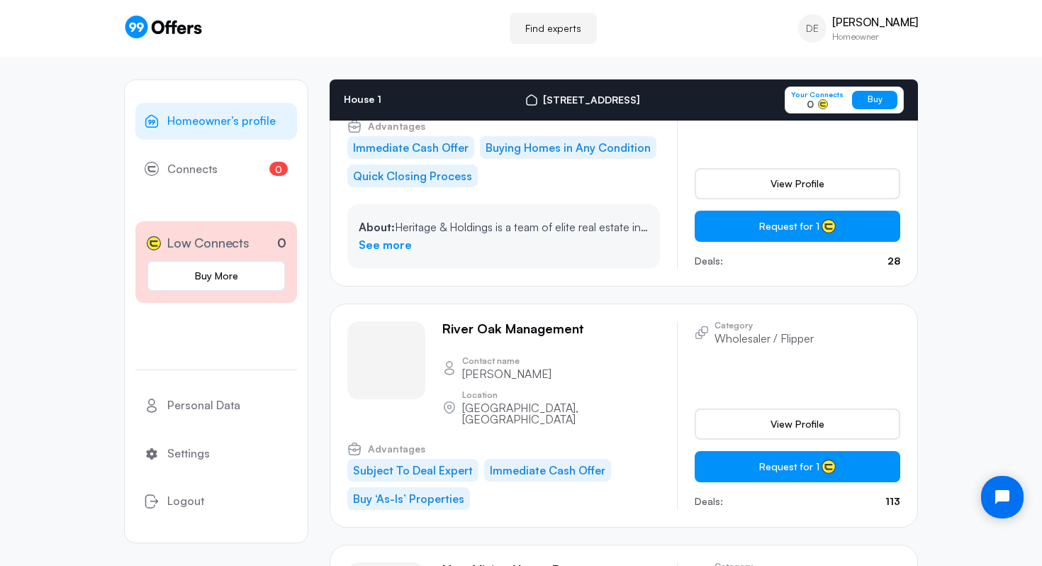
scroll to position [16520, 0]
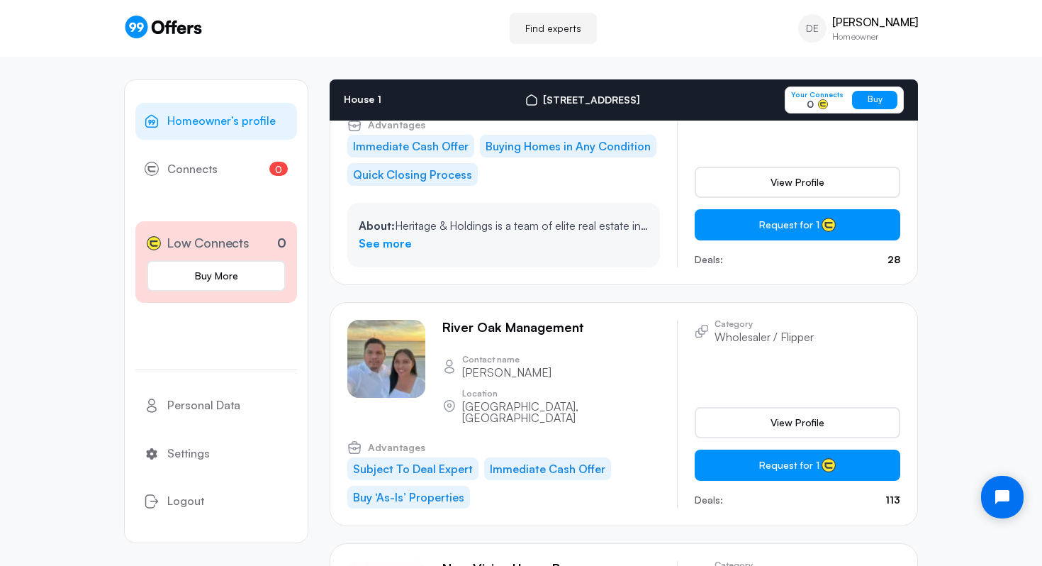
drag, startPoint x: 574, startPoint y: 325, endPoint x: 438, endPoint y: 323, distance: 136.1
drag, startPoint x: 643, startPoint y: 372, endPoint x: 560, endPoint y: 371, distance: 82.9
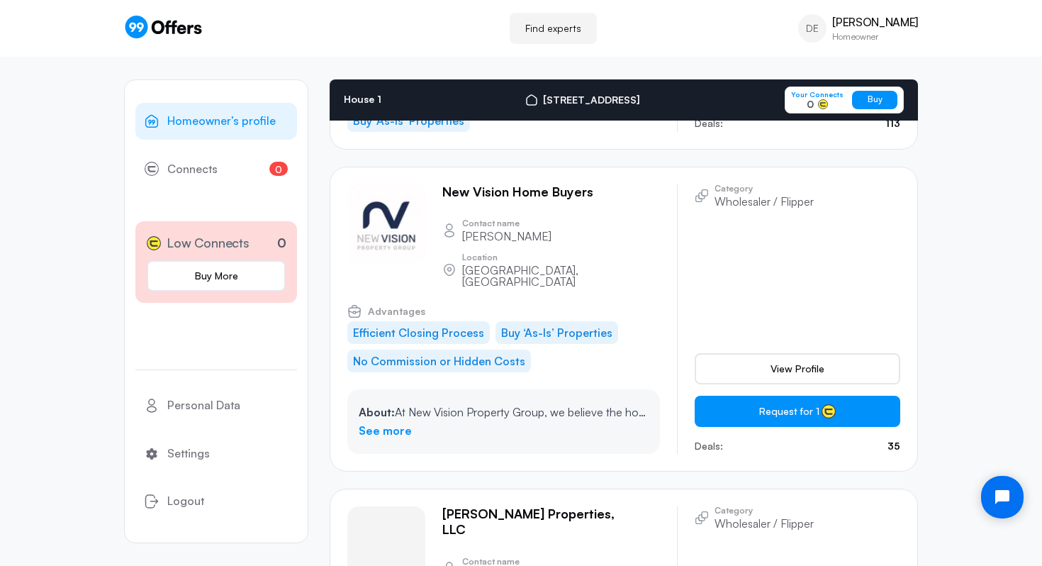
scroll to position [16909, 0]
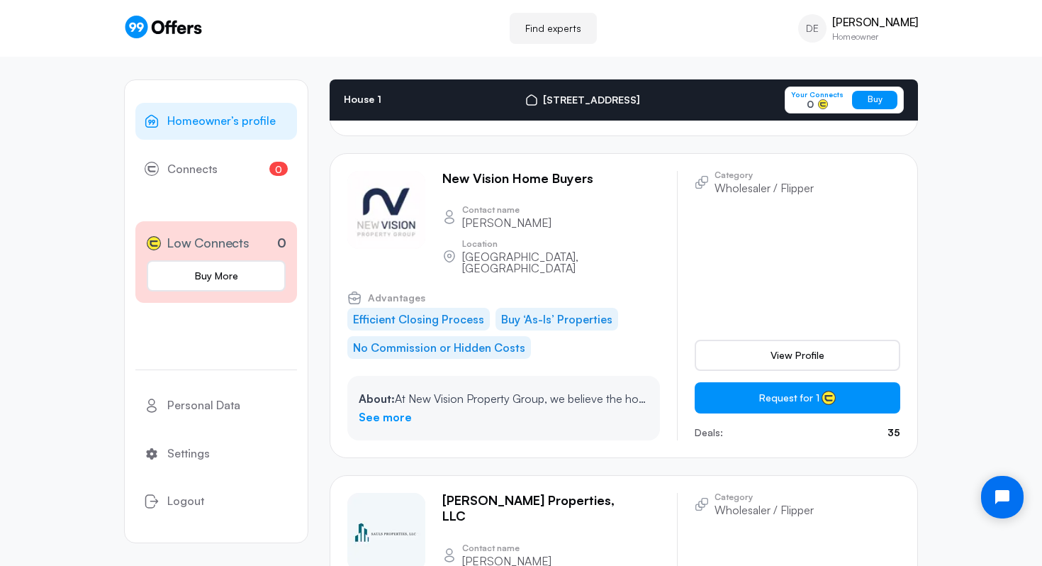
drag, startPoint x: 588, startPoint y: 235, endPoint x: 445, endPoint y: 237, distance: 143.2
drag, startPoint x: 624, startPoint y: 299, endPoint x: 549, endPoint y: 299, distance: 74.4
drag, startPoint x: 595, startPoint y: 236, endPoint x: 442, endPoint y: 235, distance: 153.8
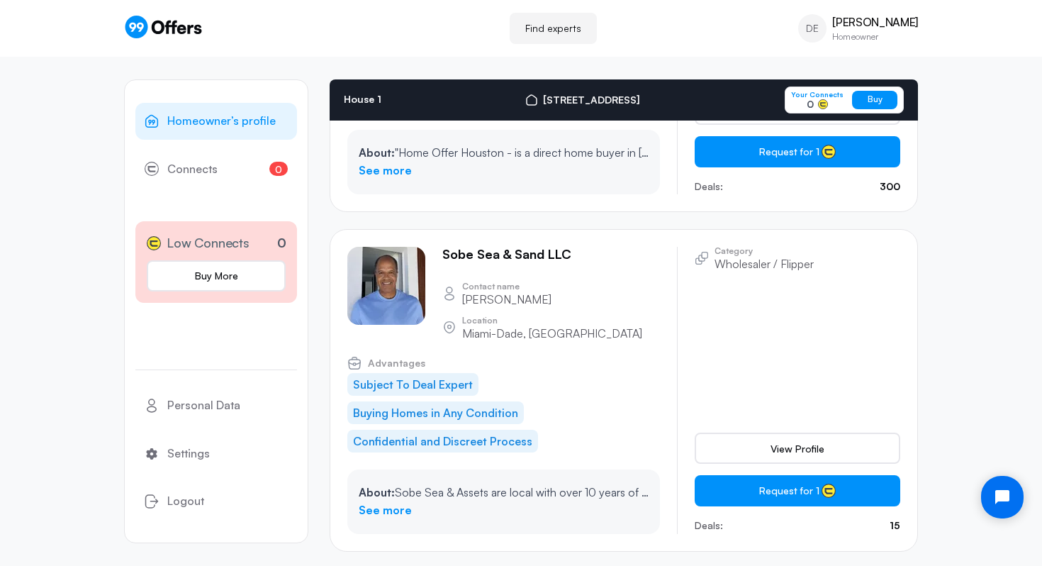
scroll to position [17852, 0]
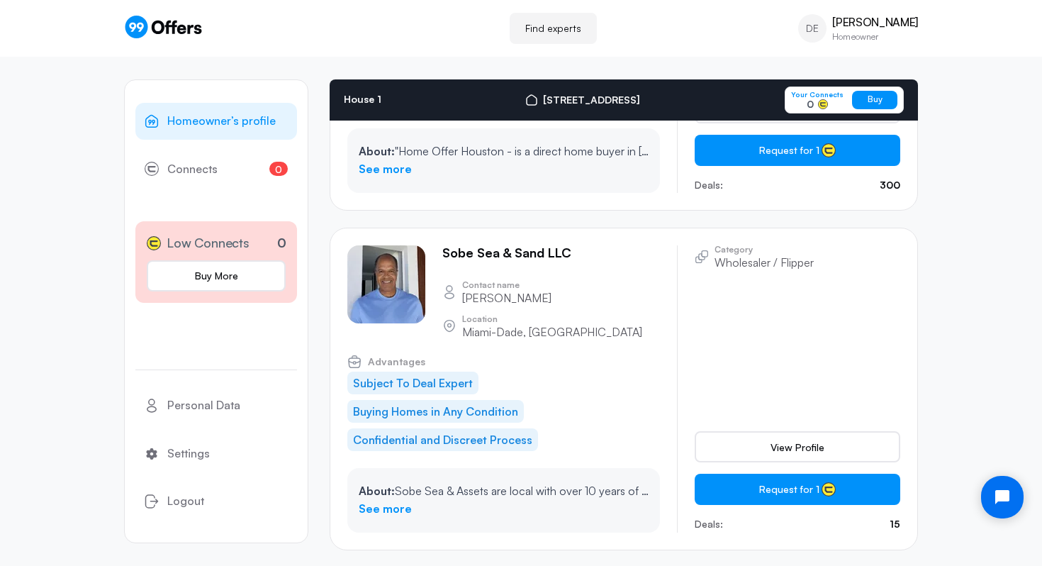
drag, startPoint x: 549, startPoint y: 392, endPoint x: 437, endPoint y: 393, distance: 112.0
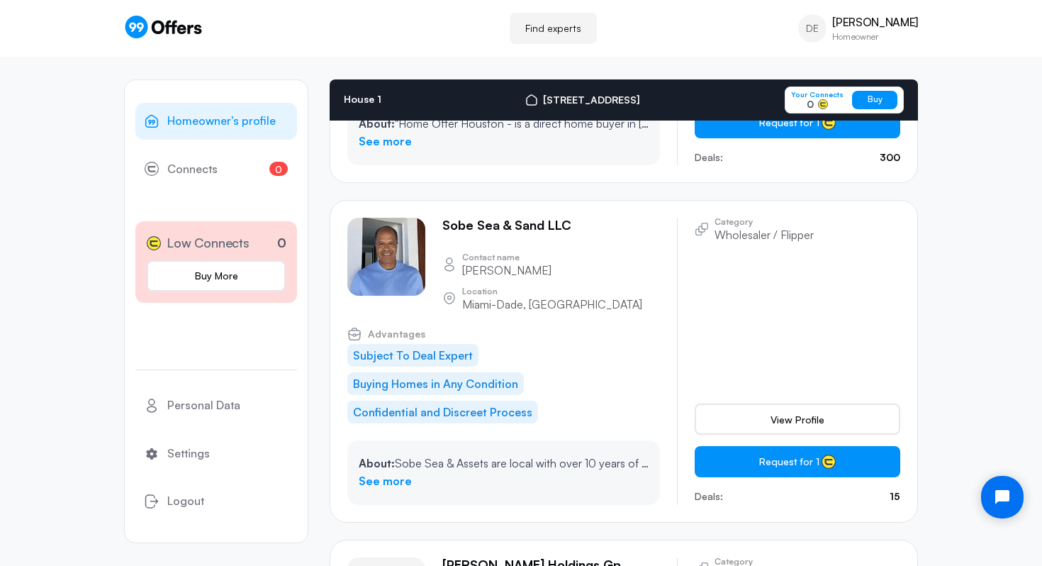
drag, startPoint x: 653, startPoint y: 428, endPoint x: 577, endPoint y: 432, distance: 76.0
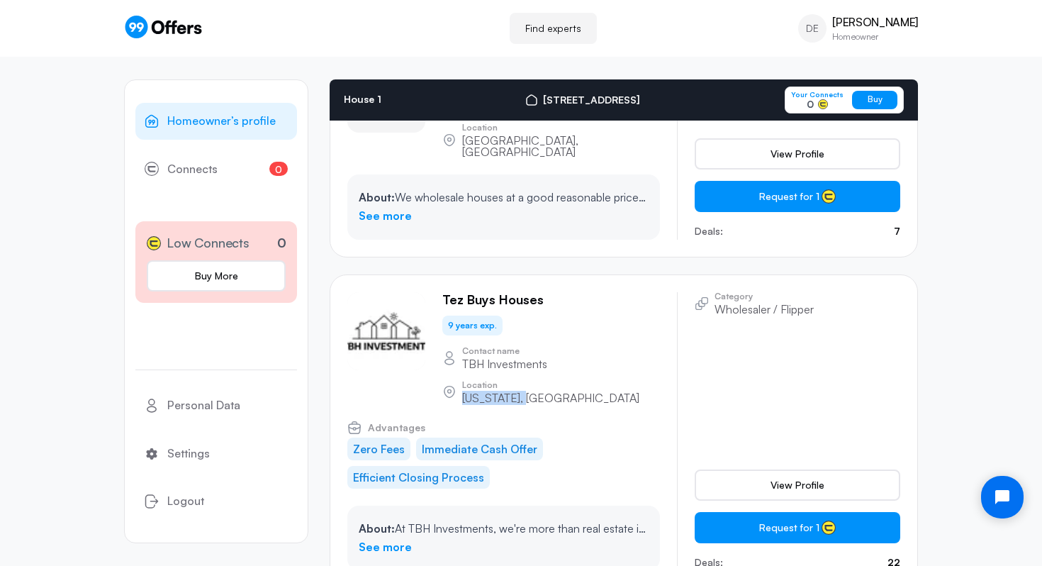
scroll to position [19946, 0]
